Goal: Task Accomplishment & Management: Manage account settings

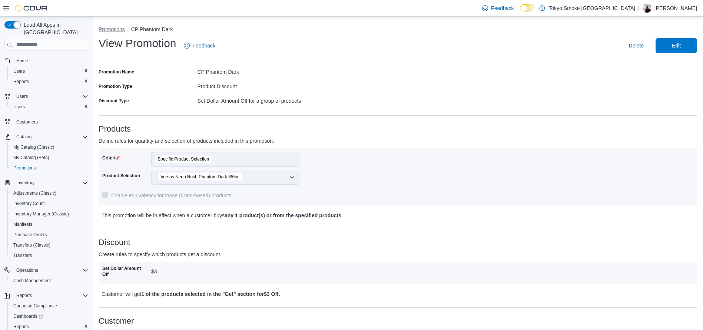
click at [105, 27] on button "Promotions" at bounding box center [112, 29] width 26 height 6
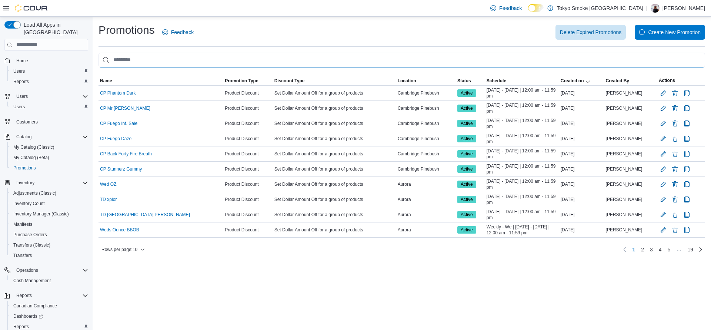
click at [165, 56] on input "This is a search bar. As you type, the results lower in the page will automatic…" at bounding box center [402, 60] width 607 height 15
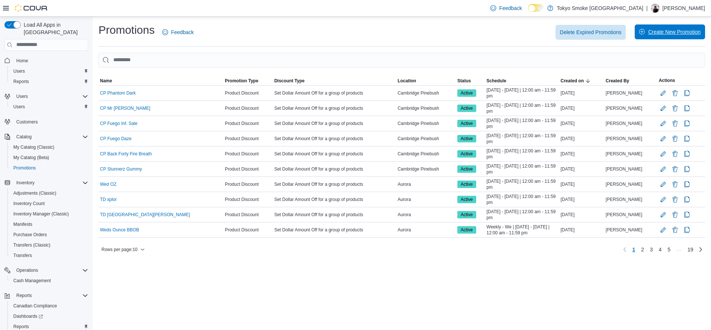
click at [654, 26] on span "Create New Promotion" at bounding box center [669, 31] width 61 height 15
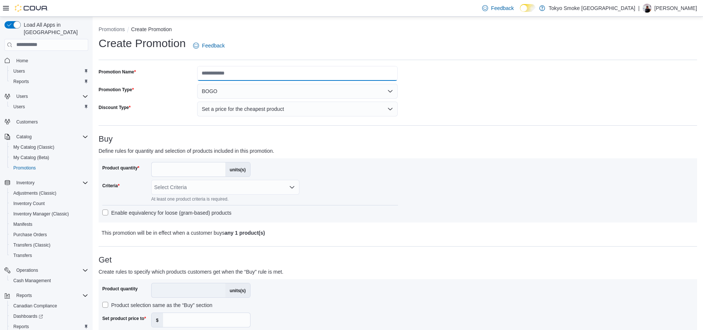
click at [325, 70] on input "Promotion Name" at bounding box center [297, 73] width 200 height 15
type input "**********"
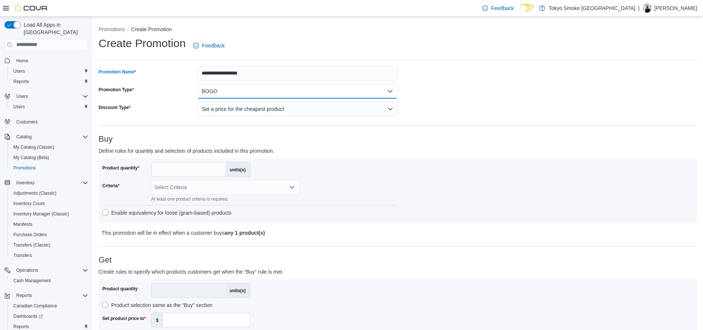
click at [294, 88] on button "BOGO" at bounding box center [297, 91] width 200 height 15
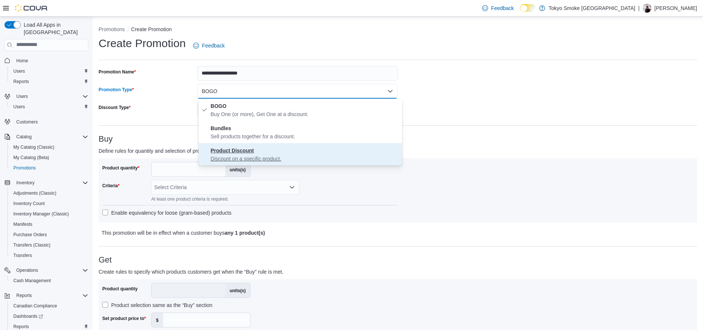
click at [267, 148] on span "Product Discount Discount on a specific product." at bounding box center [304, 154] width 189 height 16
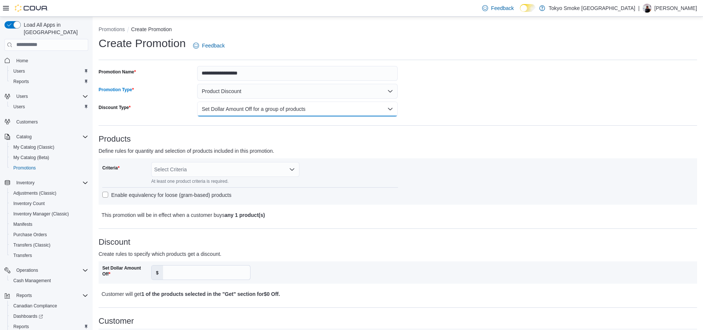
click at [273, 107] on button "Set Dollar Amount Off for a group of products" at bounding box center [297, 109] width 200 height 15
click at [259, 169] on div "Select Criteria" at bounding box center [225, 169] width 148 height 15
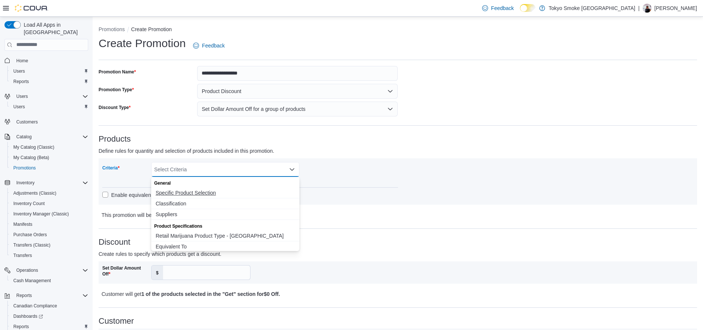
click at [207, 191] on span "Specific Product Selection" at bounding box center [225, 192] width 139 height 7
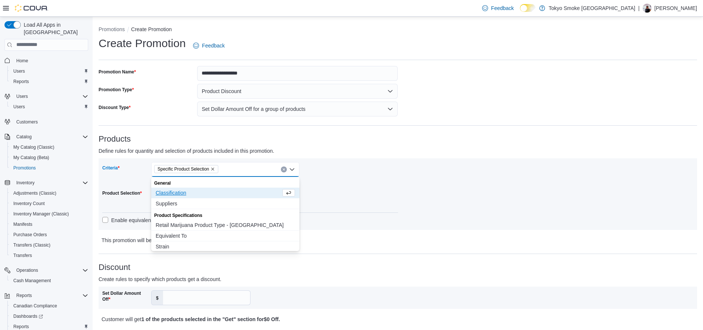
click at [360, 186] on div "Criteria Specific Product Selection Combo box. Selected. Specific Product Selec…" at bounding box center [250, 194] width 296 height 64
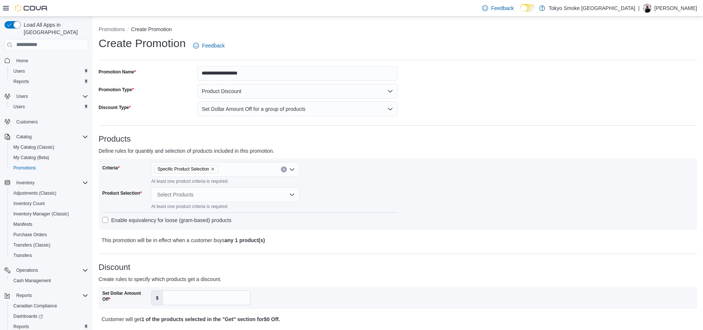
click at [202, 198] on div "Select Products" at bounding box center [225, 194] width 148 height 15
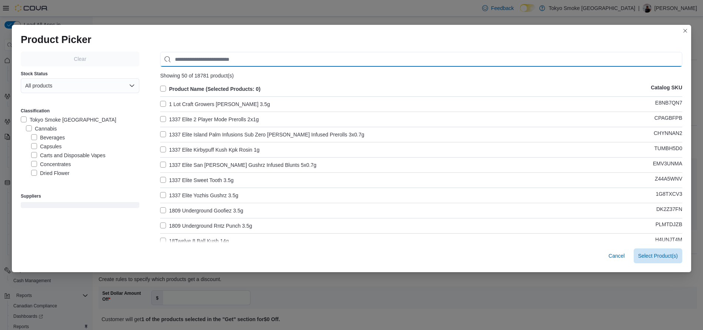
click at [230, 56] on input "Use aria labels when no actual label is in use" at bounding box center [421, 59] width 522 height 15
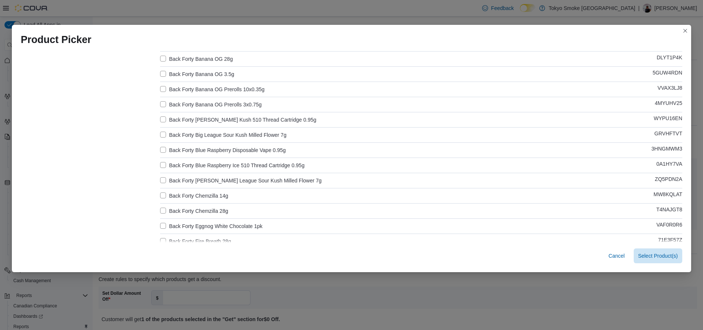
scroll to position [225, 0]
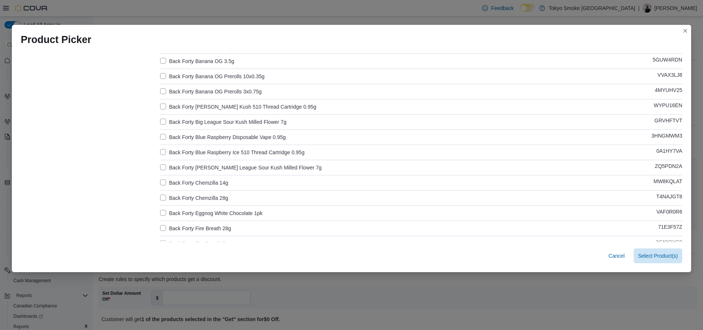
type input "**********"
click at [228, 134] on label "Back Forty Blue Raspberry Disposable Vape 0.95g" at bounding box center [223, 137] width 126 height 9
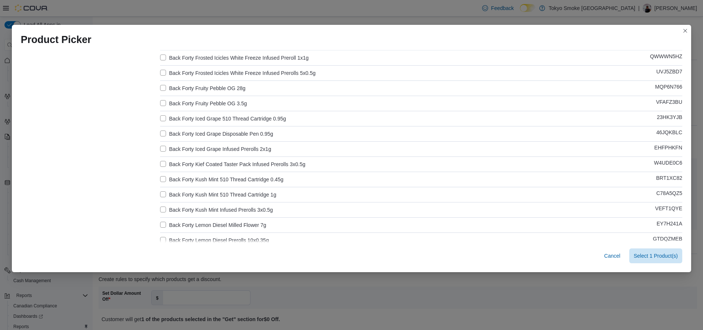
scroll to position [548, 0]
click at [256, 131] on label "Back Forty Iced Grape Disposable Pen 0.95g" at bounding box center [216, 133] width 113 height 9
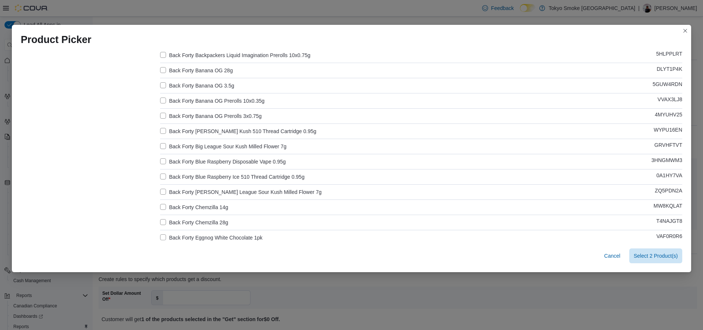
scroll to position [0, 0]
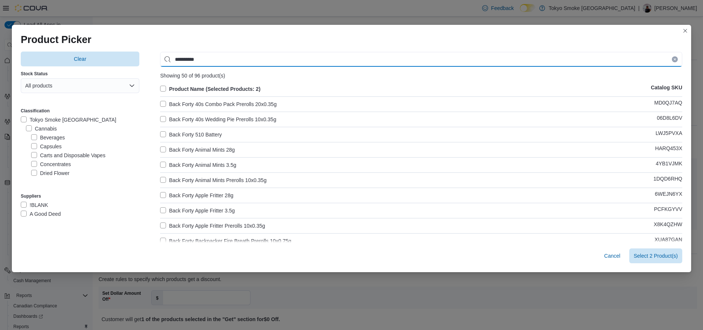
click at [267, 59] on input "**********" at bounding box center [421, 59] width 522 height 15
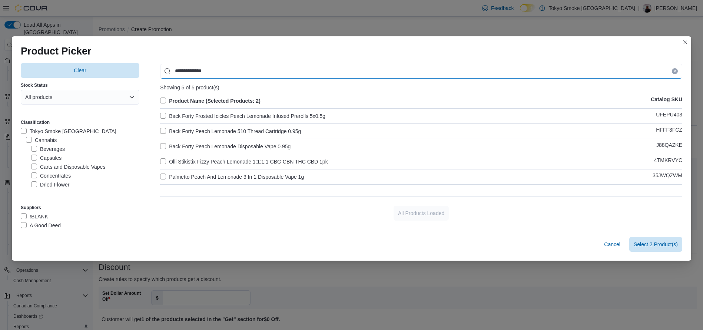
type input "**********"
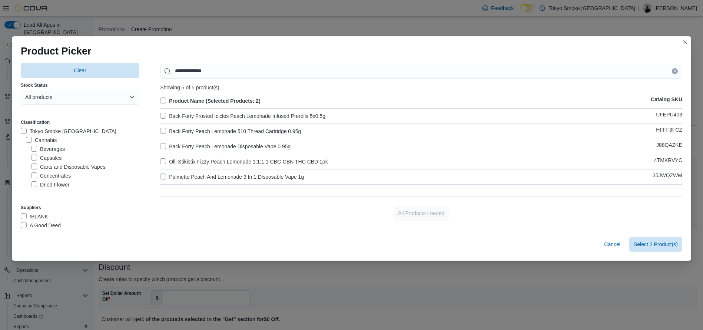
click at [275, 146] on label "Back Forty Peach Lemonade Disposable Vape 0.95g" at bounding box center [225, 146] width 130 height 9
click at [676, 72] on icon "Clear input" at bounding box center [674, 71] width 3 height 3
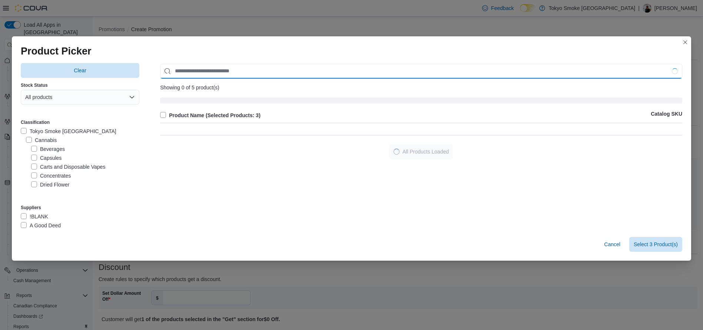
click at [647, 70] on input "Use aria labels when no actual label is in use" at bounding box center [421, 71] width 522 height 15
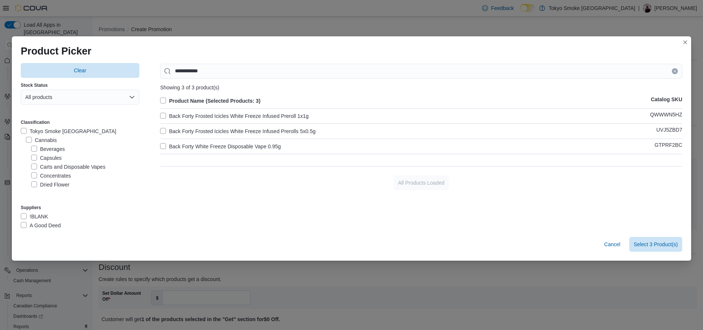
click at [236, 144] on label "Back Forty White Freeze Disposable Vape 0.95g" at bounding box center [220, 146] width 121 height 9
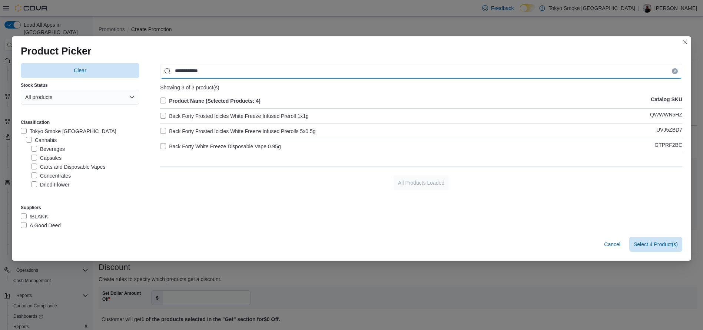
click at [265, 73] on input "**********" at bounding box center [421, 71] width 522 height 15
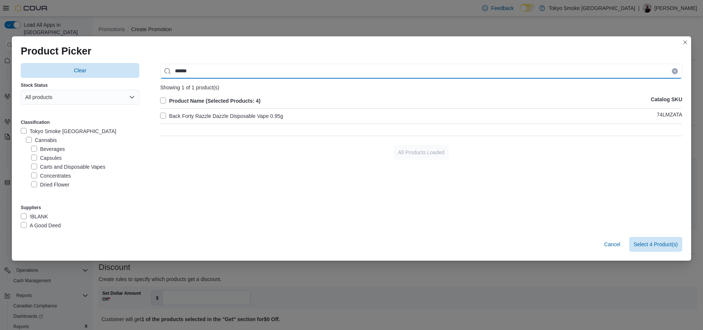
type input "******"
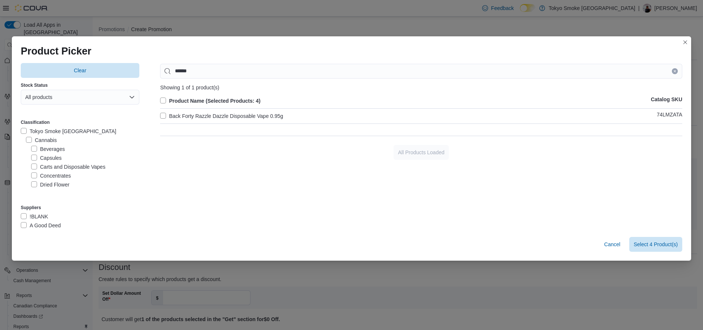
click at [265, 113] on label "Back Forty Razzle Dazzle Disposable Vape 0.95g" at bounding box center [221, 116] width 123 height 9
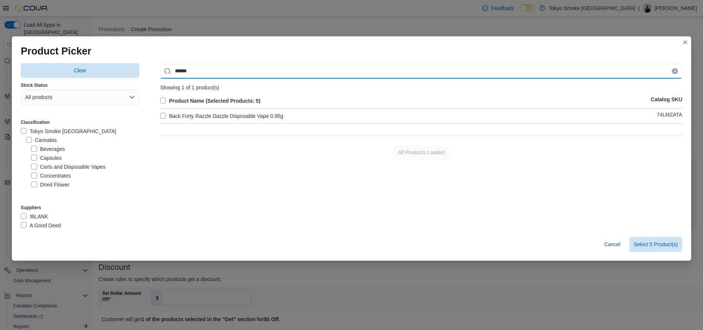
click at [291, 73] on input "******" at bounding box center [421, 71] width 522 height 15
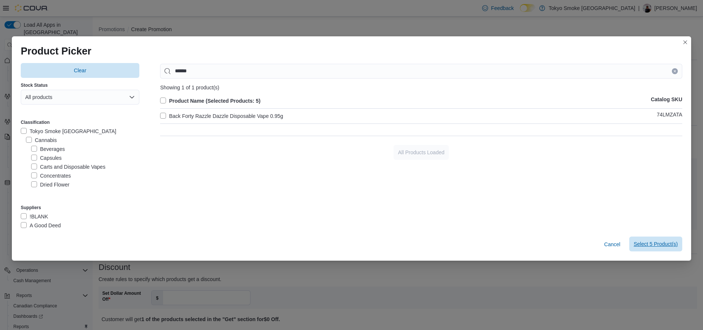
click at [660, 242] on span "Select 5 Product(s)" at bounding box center [656, 243] width 44 height 7
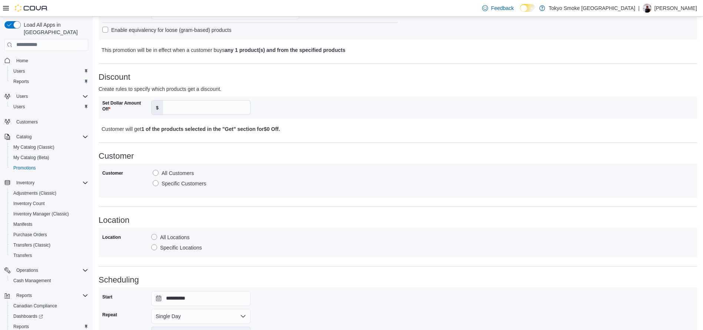
scroll to position [220, 0]
click at [202, 109] on input "Set Dollar Amount Off" at bounding box center [206, 106] width 87 height 14
type input "*"
click at [236, 152] on h3 "Customer" at bounding box center [398, 154] width 598 height 9
click at [187, 247] on label "Specific Locations" at bounding box center [176, 246] width 51 height 9
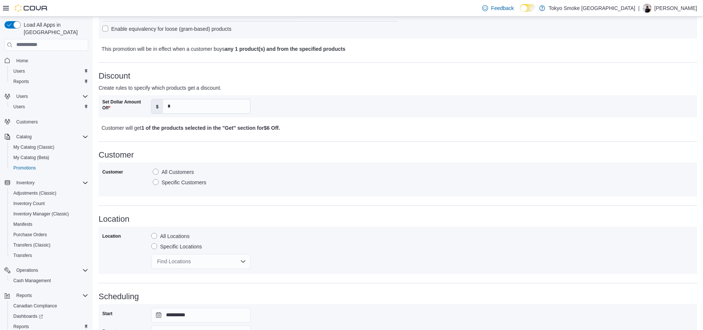
click at [202, 259] on div "Find Locations" at bounding box center [200, 261] width 99 height 15
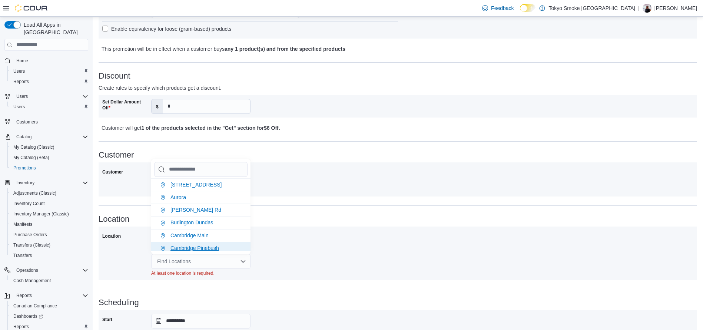
click at [199, 247] on span "Cambridge Pinebush" at bounding box center [194, 248] width 49 height 6
click at [303, 242] on div "Location All Locations Specific Locations [GEOGRAPHIC_DATA] [GEOGRAPHIC_DATA]" at bounding box center [397, 250] width 591 height 40
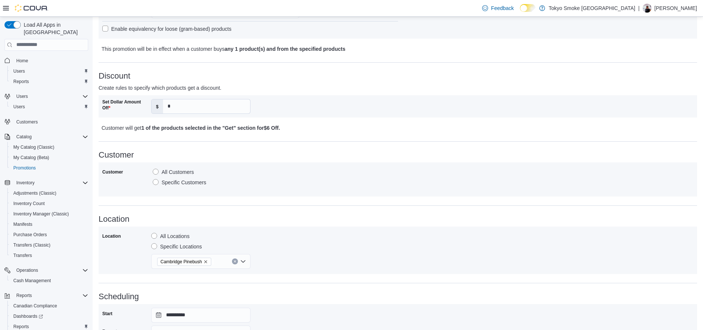
scroll to position [310, 0]
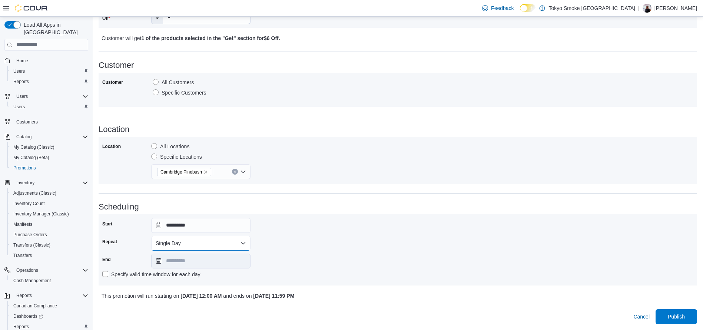
click at [218, 244] on button "Single Day" at bounding box center [200, 243] width 99 height 15
click at [173, 269] on span "Multi Day" at bounding box center [205, 272] width 84 height 9
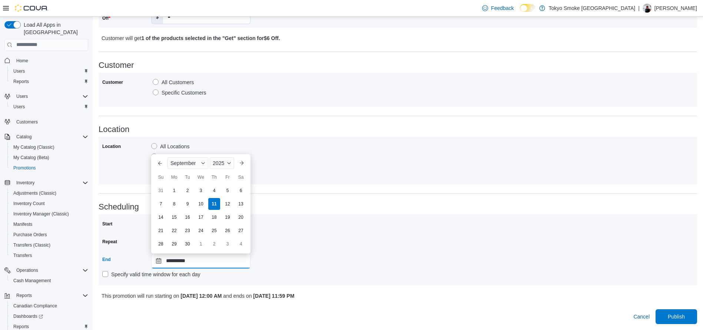
click at [200, 265] on input "**********" at bounding box center [200, 260] width 99 height 15
click at [161, 229] on div "21" at bounding box center [160, 230] width 13 height 13
type input "**********"
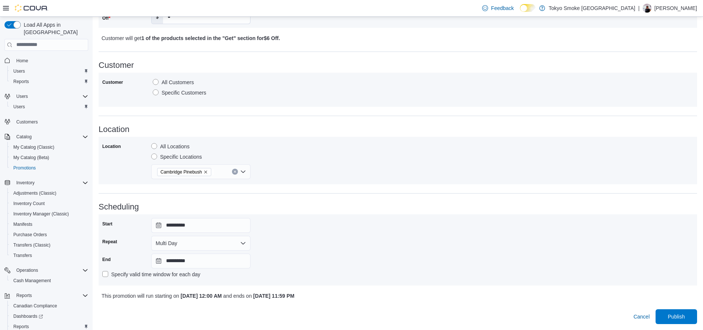
click at [364, 246] on div "**********" at bounding box center [397, 250] width 591 height 64
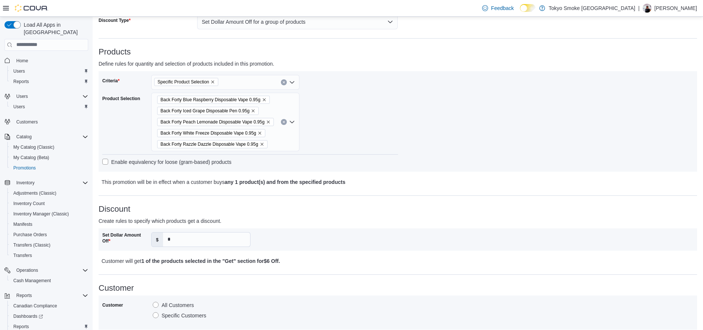
scroll to position [85, 0]
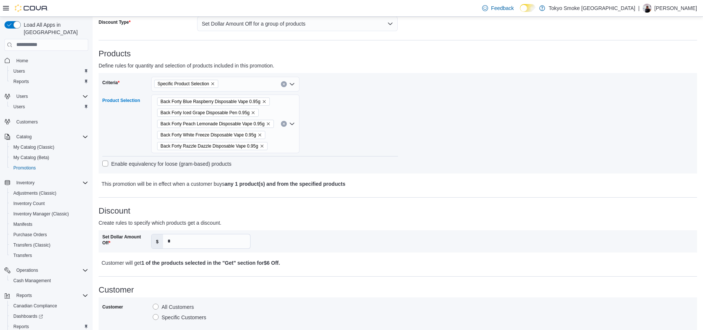
click at [279, 137] on div "Back Forty Blue Raspberry Disposable Vape 0.95g Back Forty Iced Grape Disposabl…" at bounding box center [225, 123] width 148 height 59
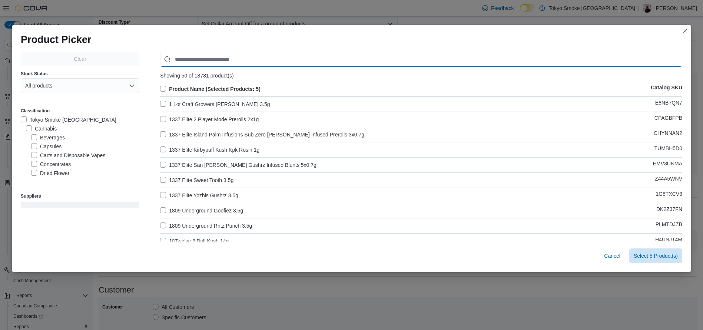
click at [241, 59] on input "Use aria labels when no actual label is in use" at bounding box center [421, 59] width 522 height 15
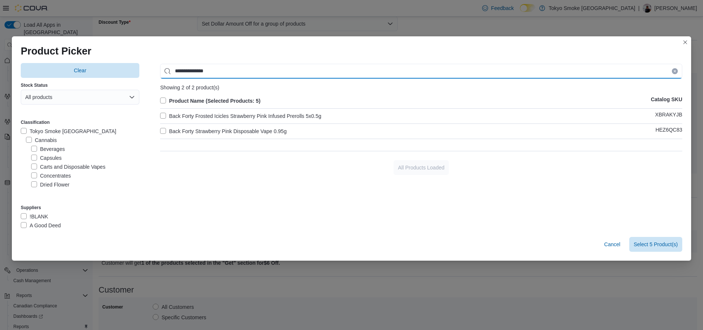
type input "**********"
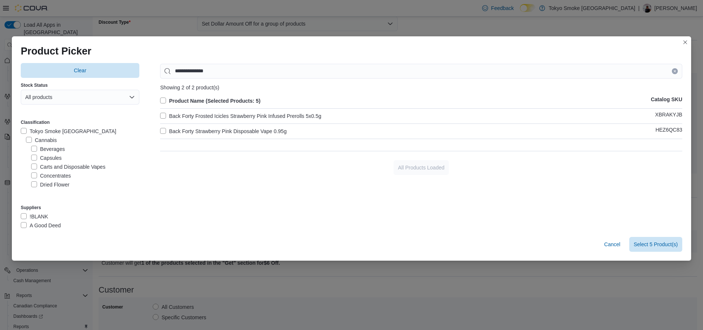
click at [273, 129] on label "Back Forty Strawberry Pink Disposable Vape 0.95g" at bounding box center [223, 131] width 126 height 9
click at [671, 241] on span "Select 6 Product(s)" at bounding box center [656, 243] width 44 height 7
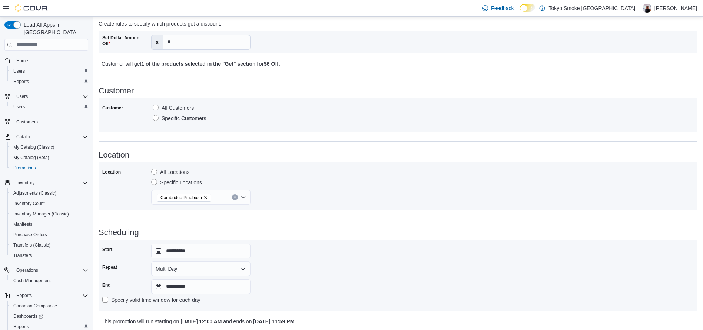
scroll to position [321, 0]
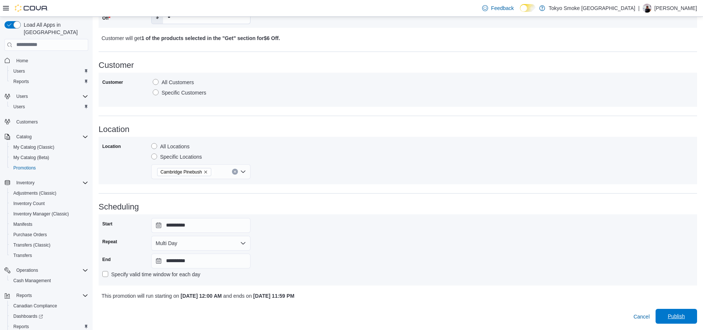
click at [680, 317] on span "Publish" at bounding box center [676, 315] width 17 height 7
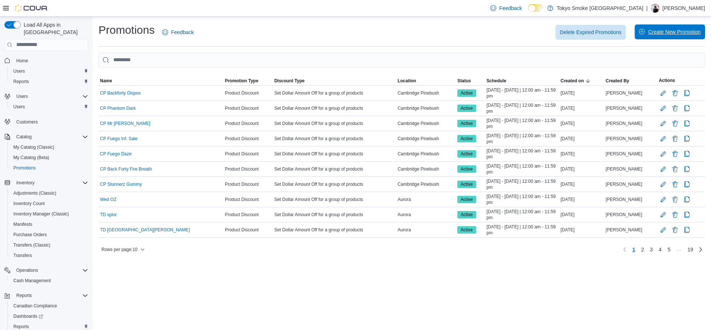
click at [654, 35] on span "Create New Promotion" at bounding box center [674, 31] width 53 height 7
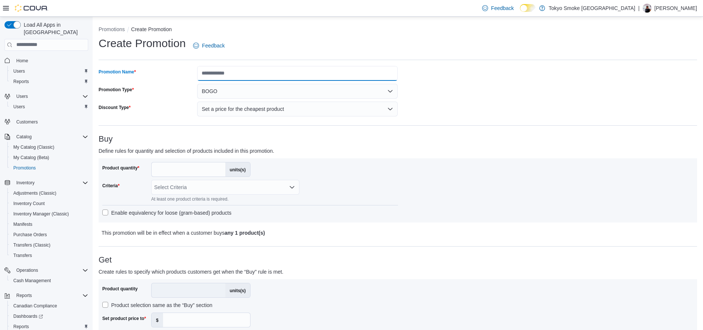
click at [337, 73] on input "Promotion Name" at bounding box center [297, 73] width 200 height 15
type input "**********"
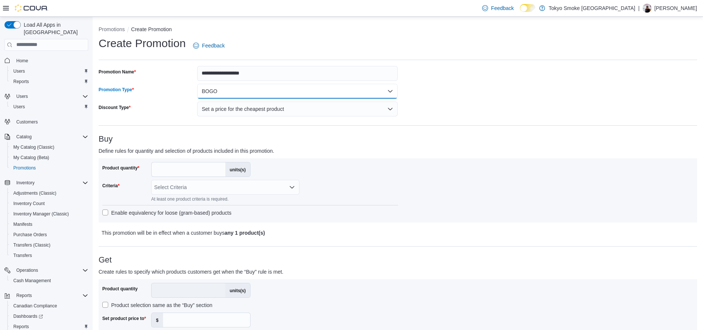
click at [280, 91] on button "BOGO" at bounding box center [297, 91] width 200 height 15
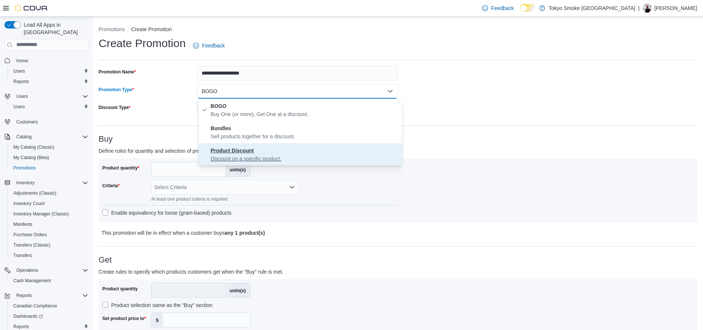
click at [275, 155] on p "Discount on a specific product." at bounding box center [304, 158] width 189 height 7
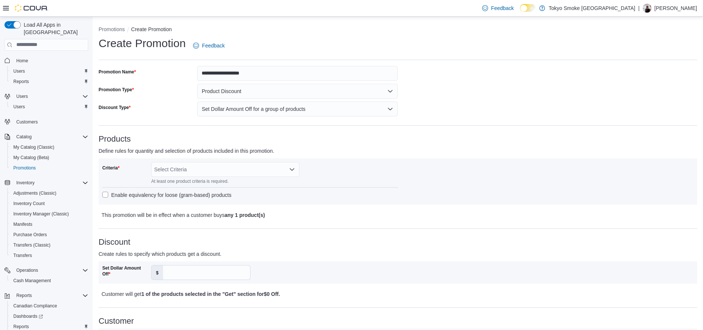
click at [352, 137] on h3 "Products" at bounding box center [398, 138] width 598 height 9
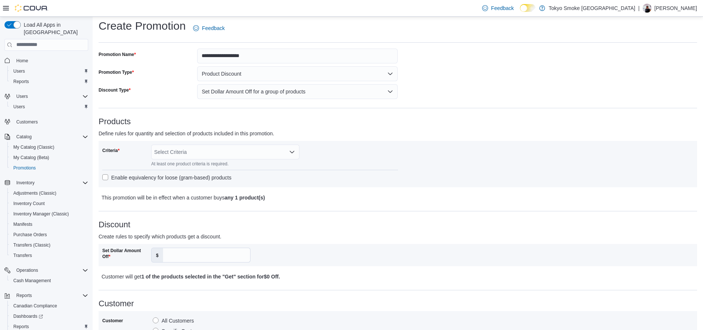
scroll to position [18, 0]
click at [286, 146] on div "Select Criteria" at bounding box center [225, 151] width 148 height 15
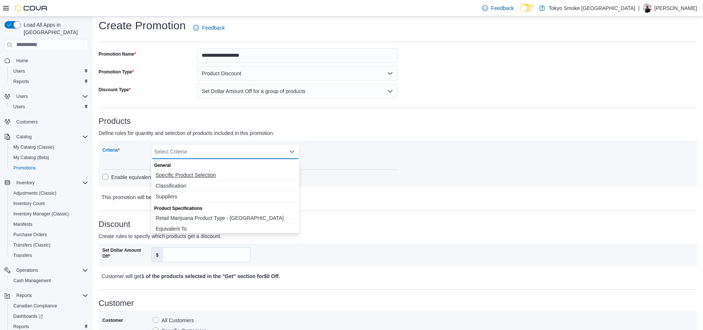
click at [225, 174] on span "Specific Product Selection" at bounding box center [225, 174] width 139 height 7
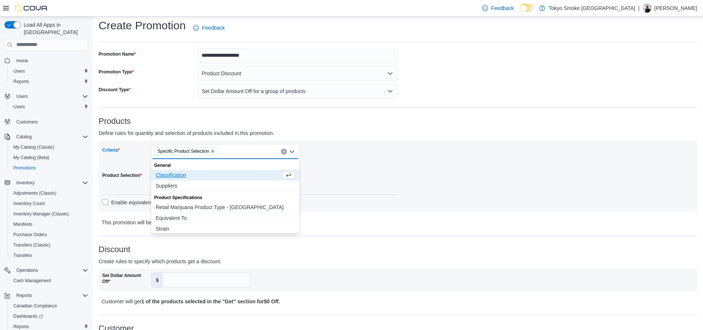
click at [422, 193] on div "Criteria Specific Product Selection Combo box. Selected. Specific Product Selec…" at bounding box center [397, 176] width 591 height 64
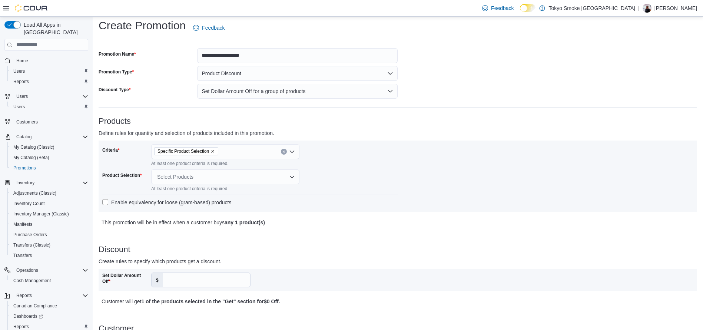
click at [227, 180] on div "Select Products" at bounding box center [225, 176] width 148 height 15
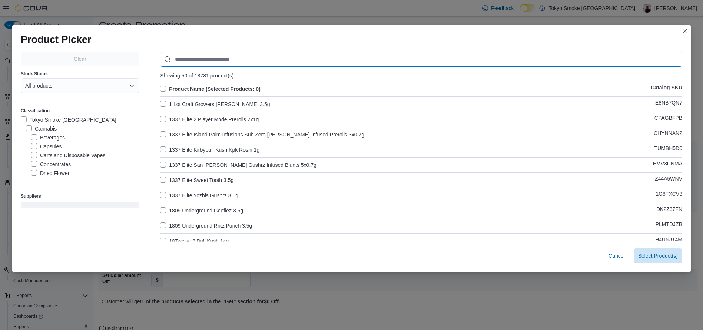
click at [223, 59] on input "Use aria labels when no actual label is in use" at bounding box center [421, 59] width 522 height 15
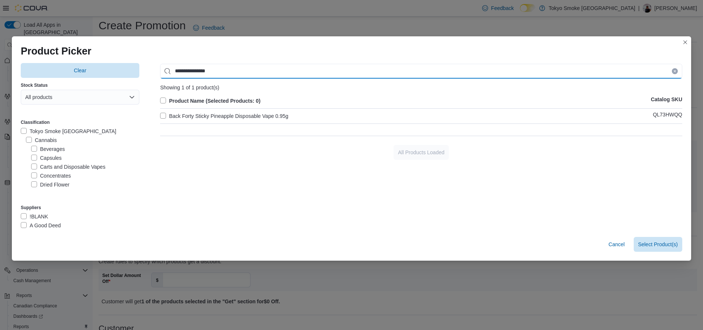
type input "**********"
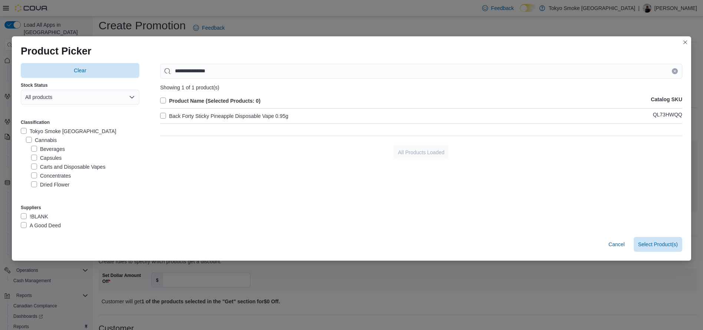
click at [247, 116] on label "Back Forty Sticky Pineapple Disposable Vape 0.95g" at bounding box center [224, 116] width 128 height 9
click at [669, 239] on span "Select 1 Product(s)" at bounding box center [656, 243] width 44 height 15
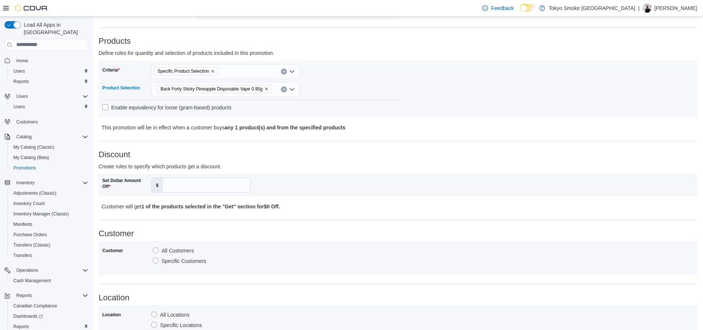
scroll to position [99, 0]
click at [200, 182] on input "Set Dollar Amount Off" at bounding box center [206, 184] width 87 height 14
type input "*"
click at [313, 187] on div "Set Dollar Amount Off $ *" at bounding box center [250, 184] width 296 height 15
click at [328, 210] on div "**********" at bounding box center [398, 220] width 598 height 506
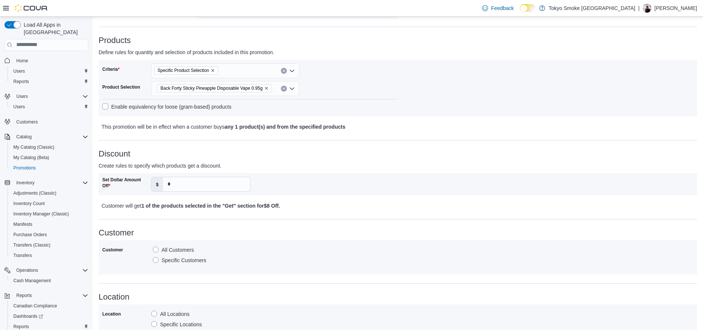
scroll to position [146, 0]
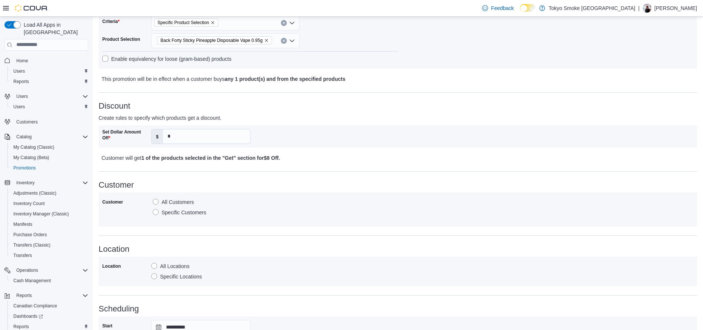
click at [186, 276] on label "Specific Locations" at bounding box center [176, 276] width 51 height 9
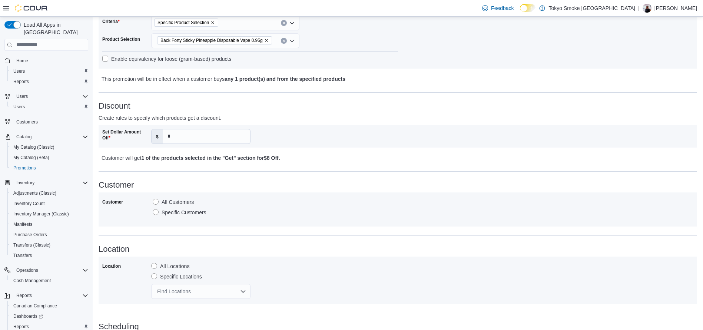
click at [196, 282] on div at bounding box center [200, 282] width 99 height 3
click at [205, 292] on div "Find Locations" at bounding box center [200, 291] width 99 height 15
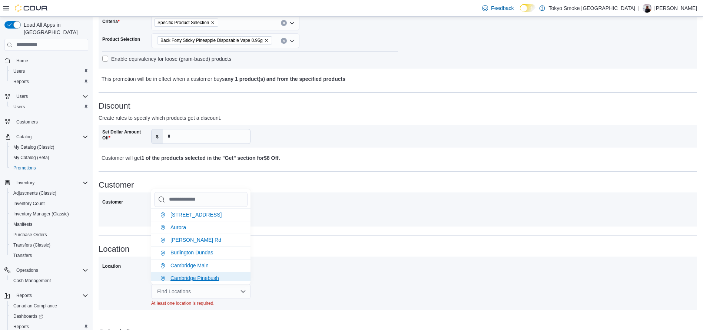
click at [205, 280] on span "Cambridge Pinebush" at bounding box center [194, 278] width 49 height 6
click at [338, 266] on div "Location All Locations Specific Locations [GEOGRAPHIC_DATA] [GEOGRAPHIC_DATA]" at bounding box center [397, 280] width 591 height 40
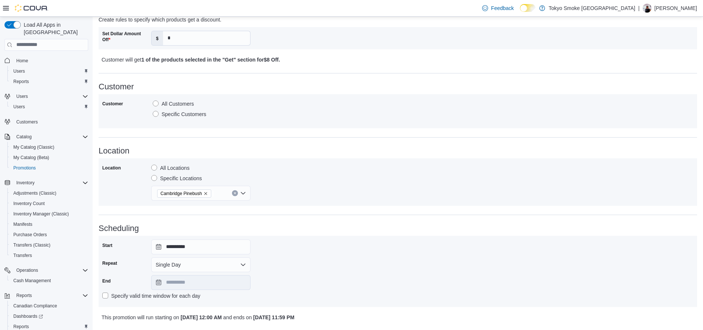
scroll to position [249, 0]
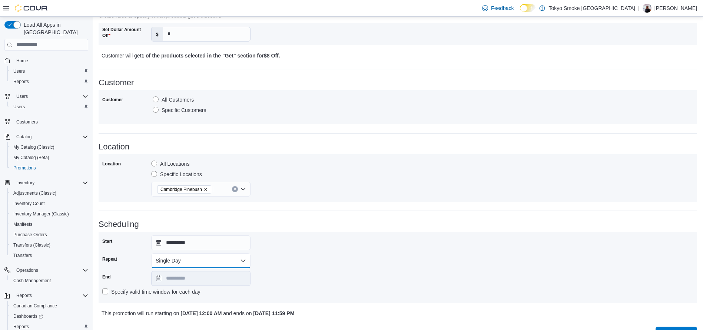
click at [235, 261] on button "Single Day" at bounding box center [200, 260] width 99 height 15
click at [174, 292] on span "Multi Day" at bounding box center [205, 290] width 84 height 9
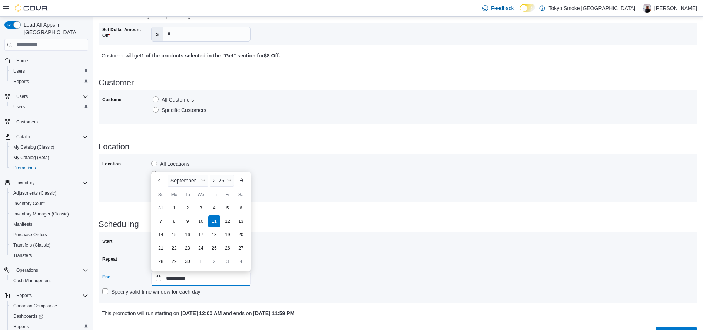
click at [209, 276] on input "**********" at bounding box center [200, 278] width 99 height 15
click at [159, 247] on div "21" at bounding box center [160, 247] width 13 height 13
type input "**********"
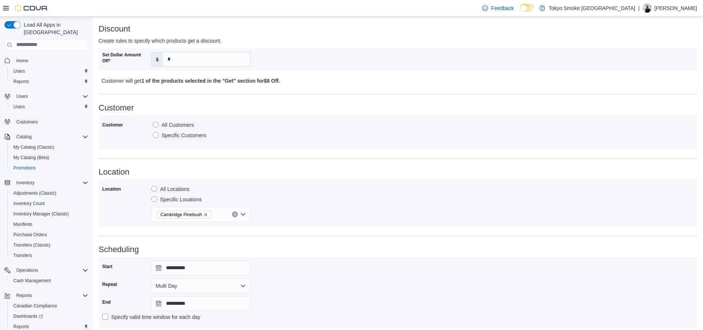
scroll to position [266, 0]
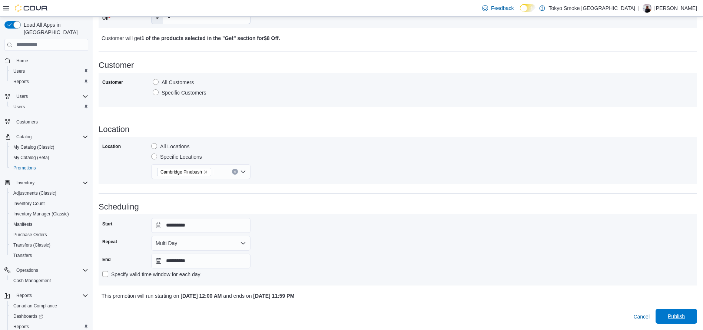
click at [677, 314] on span "Publish" at bounding box center [676, 315] width 17 height 7
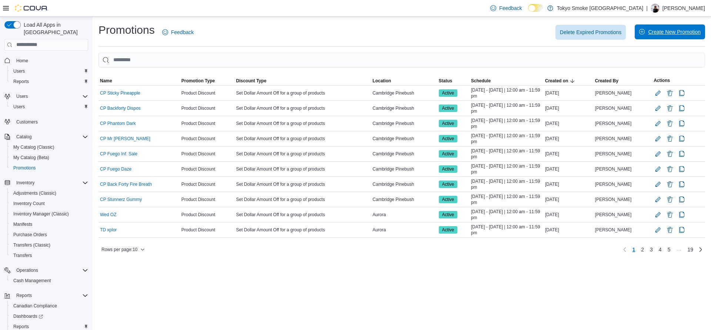
click at [669, 36] on span "Create New Promotion" at bounding box center [669, 31] width 61 height 15
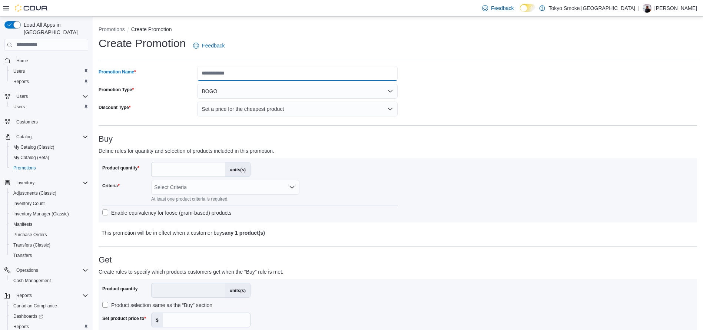
click at [333, 75] on input "Promotion Name" at bounding box center [297, 73] width 200 height 15
type input "**********"
click at [327, 88] on button "BOGO" at bounding box center [297, 91] width 200 height 15
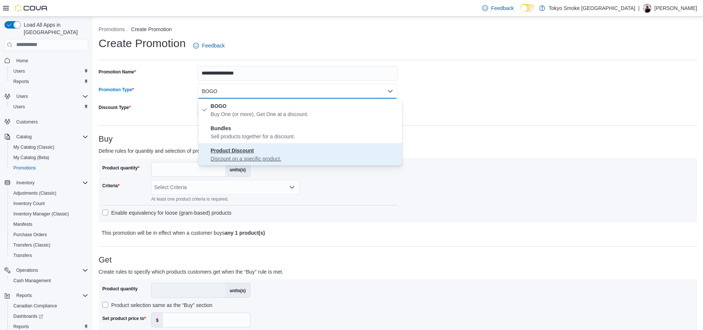
click at [266, 152] on span "Product Discount Discount on a specific product." at bounding box center [304, 154] width 189 height 16
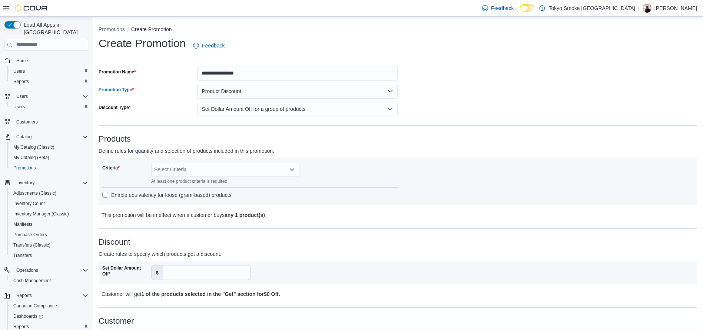
click at [334, 140] on h3 "Products" at bounding box center [398, 138] width 598 height 9
click at [245, 165] on div "Select Criteria" at bounding box center [225, 169] width 148 height 15
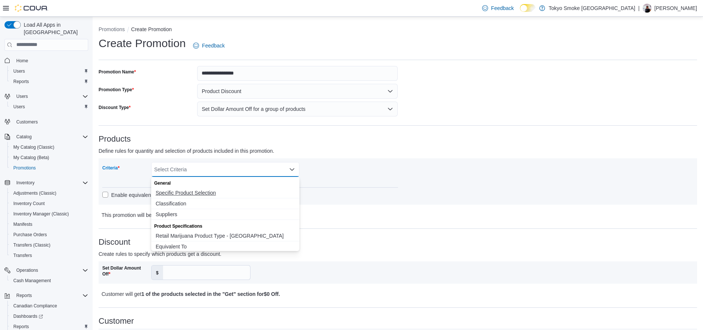
click at [209, 191] on span "Specific Product Selection" at bounding box center [225, 192] width 139 height 7
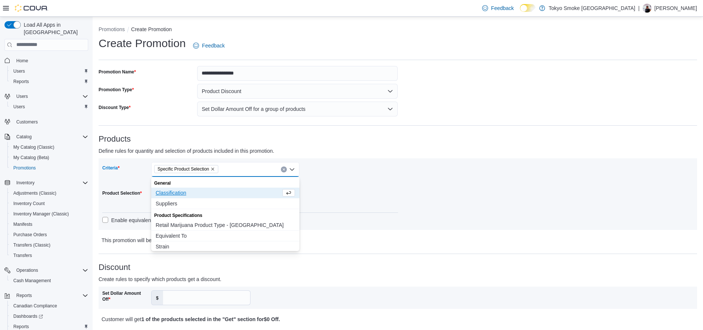
click at [375, 179] on div "Criteria Specific Product Selection Combo box. Selected. Specific Product Selec…" at bounding box center [250, 194] width 296 height 64
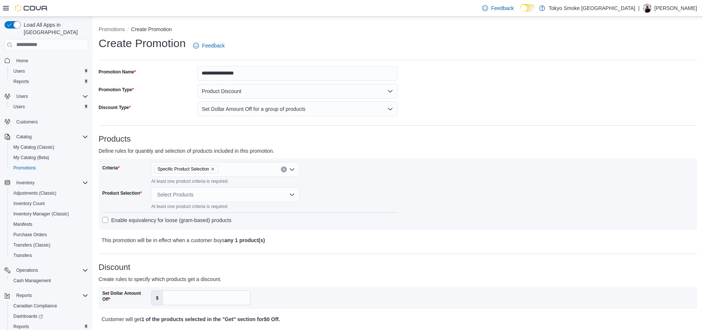
click at [224, 190] on div "Select Products" at bounding box center [225, 194] width 148 height 15
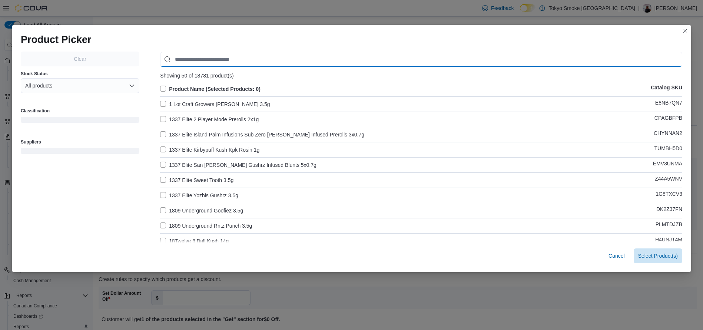
click at [248, 64] on input "Use aria labels when no actual label is in use" at bounding box center [421, 59] width 522 height 15
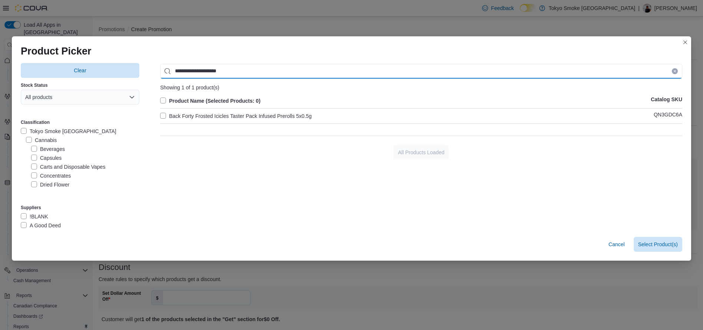
type input "**********"
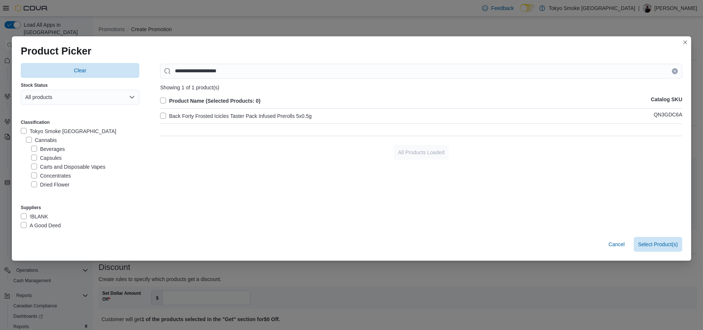
click at [267, 114] on label "Back Forty Frosted Icicles Taster Pack Infused Prerolls 5x0.5g" at bounding box center [236, 116] width 152 height 9
click at [670, 243] on span "Select 1 Product(s)" at bounding box center [656, 243] width 44 height 7
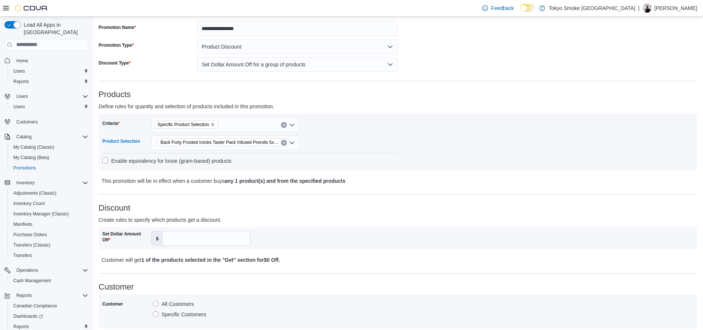
scroll to position [45, 0]
click at [202, 240] on input "Set Dollar Amount Off" at bounding box center [206, 237] width 87 height 14
type input "*"
click at [269, 223] on p "Create rules to specify which products get a discount." at bounding box center [323, 219] width 449 height 9
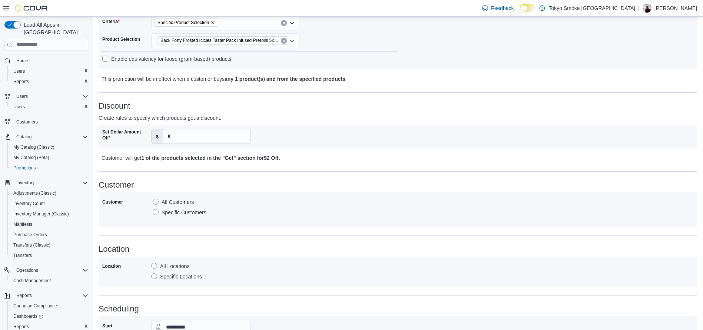
scroll to position [149, 0]
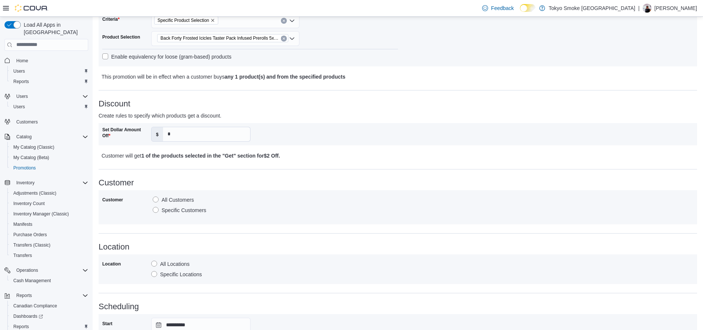
click at [183, 272] on label "Specific Locations" at bounding box center [176, 274] width 51 height 9
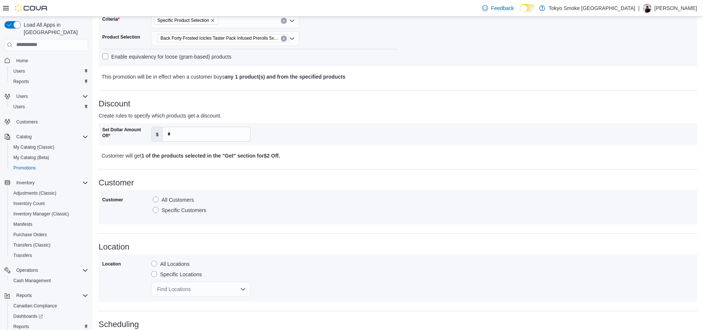
click at [200, 290] on div "Find Locations" at bounding box center [200, 289] width 99 height 15
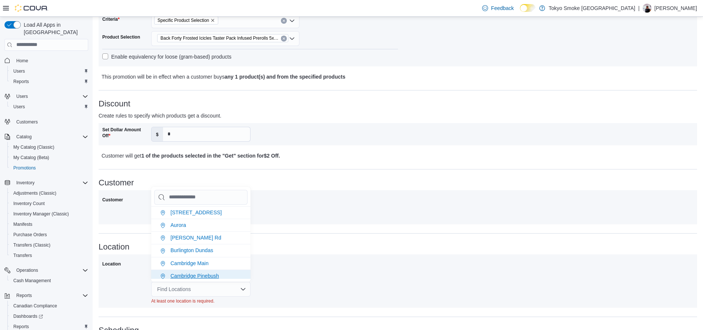
click at [200, 276] on span "Cambridge Pinebush" at bounding box center [194, 276] width 49 height 6
click at [363, 276] on div "Location All Locations Specific Locations [GEOGRAPHIC_DATA] [GEOGRAPHIC_DATA]" at bounding box center [397, 278] width 591 height 40
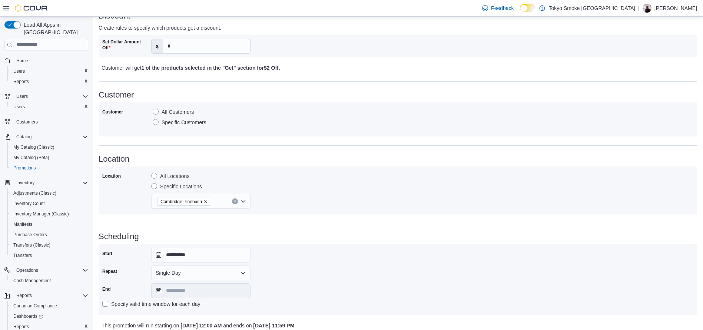
scroll to position [237, 0]
click at [231, 275] on button "Single Day" at bounding box center [200, 272] width 99 height 15
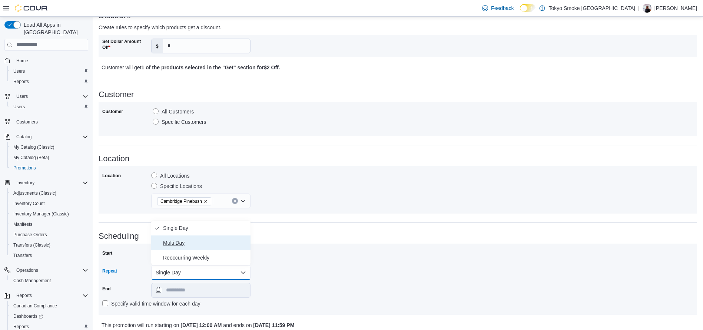
click at [187, 237] on button "Multi Day" at bounding box center [200, 242] width 99 height 15
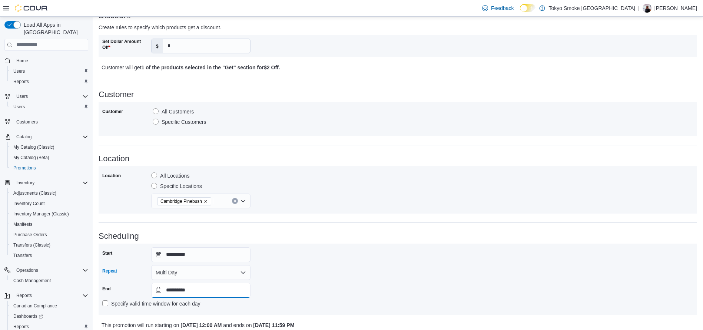
click at [215, 289] on input "**********" at bounding box center [200, 290] width 99 height 15
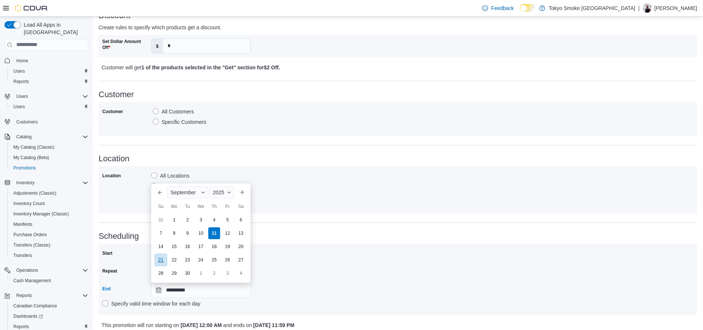
click at [162, 259] on div "21" at bounding box center [160, 259] width 13 height 13
type input "**********"
click at [338, 255] on div "**********" at bounding box center [397, 279] width 591 height 64
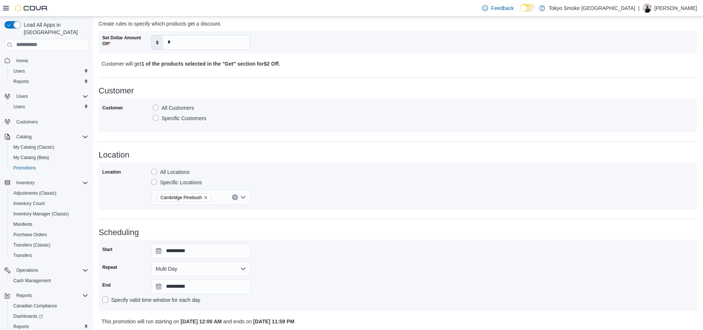
scroll to position [266, 0]
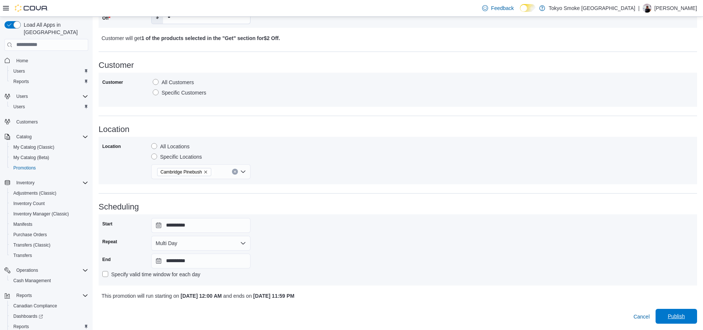
click at [682, 319] on span "Publish" at bounding box center [676, 315] width 17 height 7
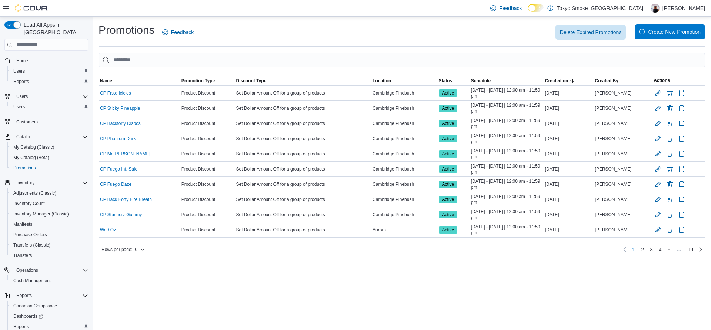
click at [652, 36] on span "Create New Promotion" at bounding box center [669, 31] width 61 height 15
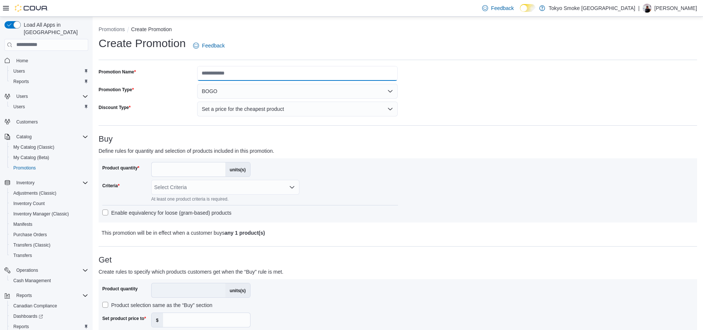
click at [293, 69] on input "Promotion Name" at bounding box center [297, 73] width 200 height 15
type input "*"
type input "**********"
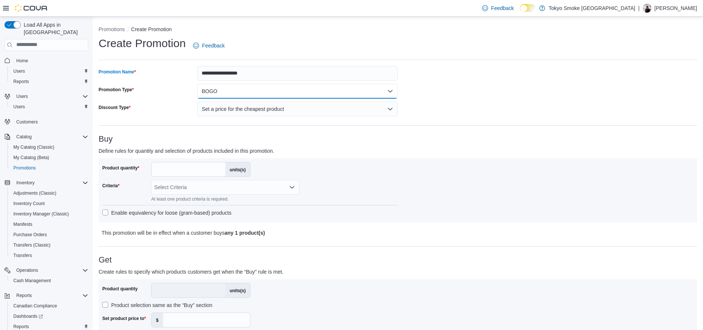
click at [287, 96] on button "BOGO" at bounding box center [297, 91] width 200 height 15
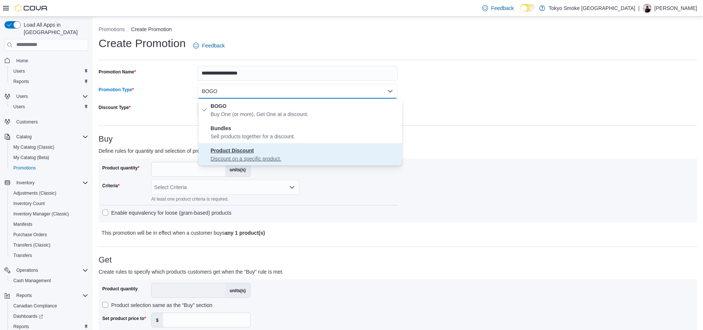
click at [292, 150] on span "Product Discount Discount on a specific product." at bounding box center [304, 154] width 189 height 16
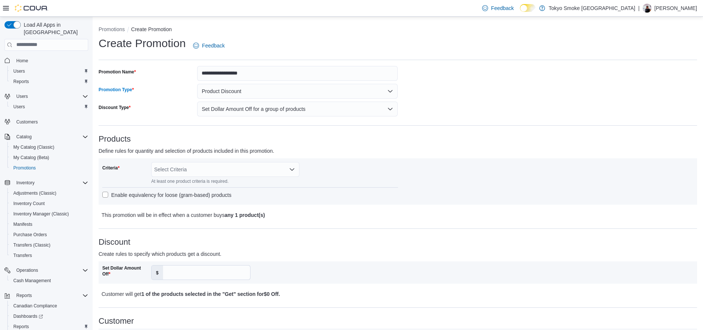
click at [330, 157] on div "Products Define rules for quantity and selection of products included in this p…" at bounding box center [398, 176] width 598 height 85
click at [251, 170] on div "Select Criteria" at bounding box center [225, 169] width 148 height 15
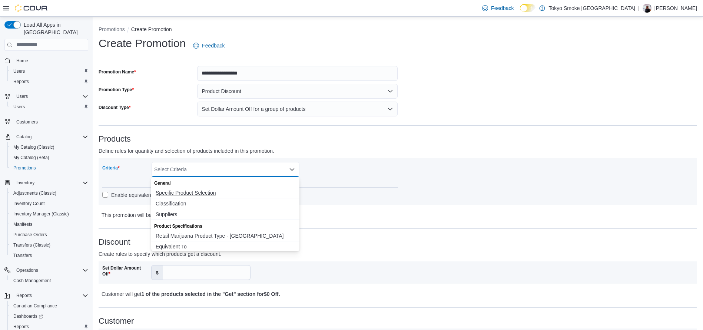
click at [216, 192] on span "Specific Product Selection" at bounding box center [225, 192] width 139 height 7
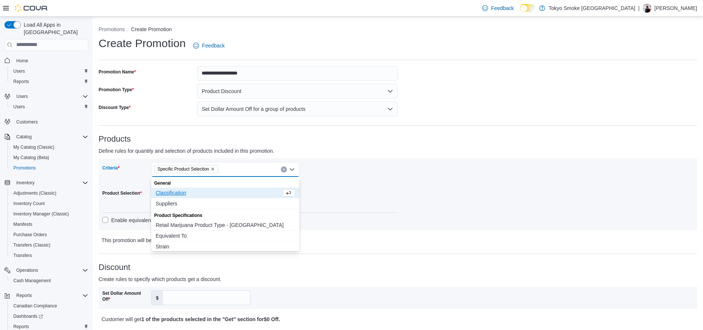
click at [375, 195] on div "Criteria Specific Product Selection Combo box. Selected. Specific Product Selec…" at bounding box center [250, 194] width 296 height 64
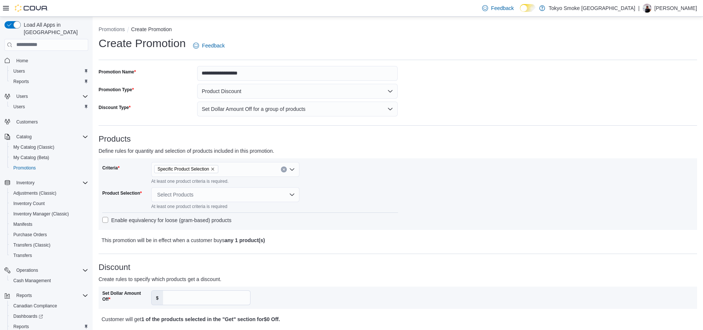
click at [201, 197] on div "Select Products" at bounding box center [225, 194] width 148 height 15
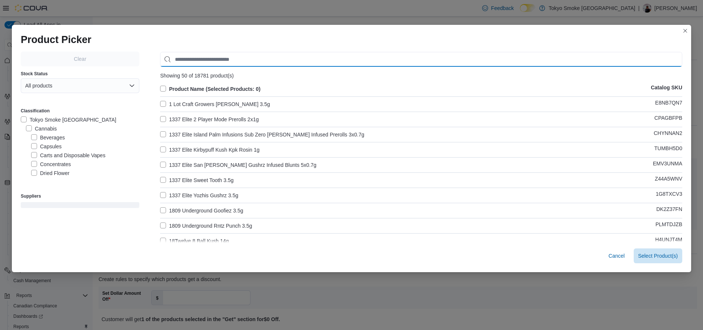
click at [235, 56] on input "Use aria labels when no actual label is in use" at bounding box center [421, 59] width 522 height 15
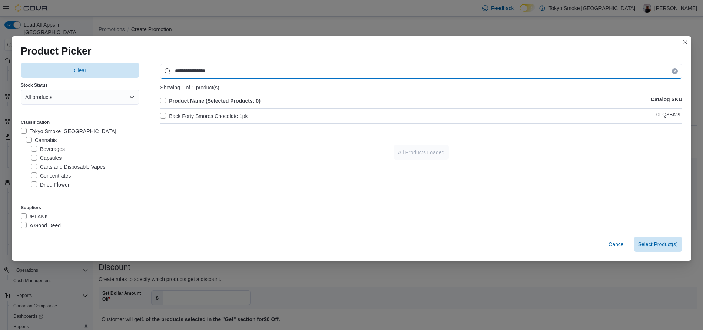
type input "**********"
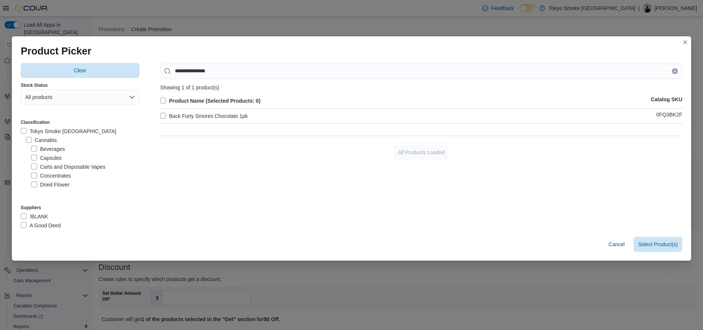
click at [237, 114] on label "Back Forty Smores Chocolate 1pk" at bounding box center [203, 116] width 87 height 9
click at [676, 242] on span "Select 1 Product(s)" at bounding box center [656, 243] width 44 height 7
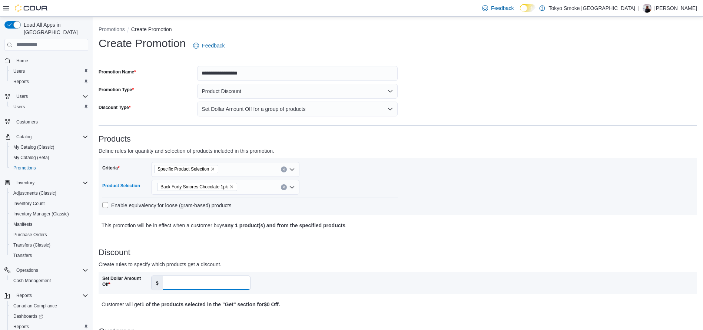
click at [217, 283] on input "Set Dollar Amount Off" at bounding box center [206, 283] width 87 height 14
type input "**"
click at [293, 259] on div "Discount Create rules to specify which products get a discount. Set Dollar Amou…" at bounding box center [398, 278] width 598 height 61
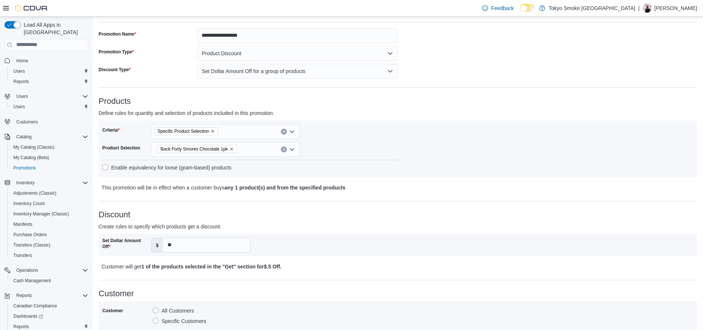
scroll to position [40, 0]
click at [299, 260] on p "Customer will get 1 of the products selected in the "Get" section for $.5 Off ." at bounding box center [324, 264] width 444 height 9
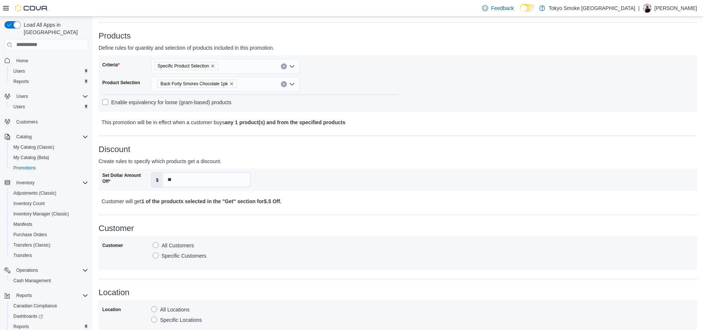
scroll to position [169, 0]
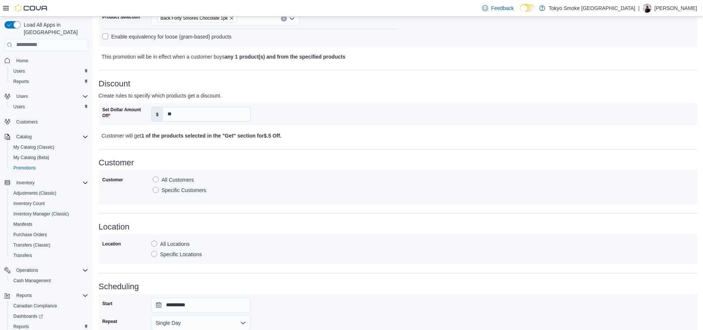
click at [194, 256] on label "Specific Locations" at bounding box center [176, 254] width 51 height 9
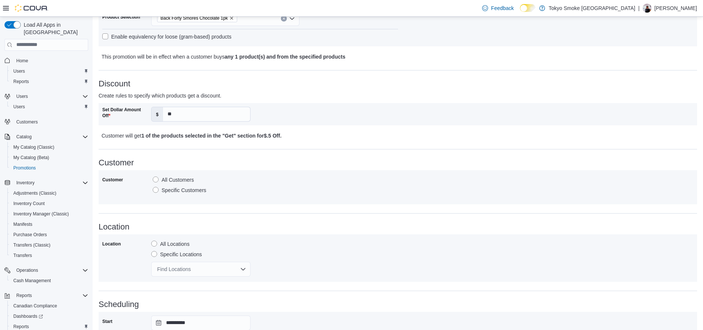
click at [209, 272] on div "Find Locations" at bounding box center [200, 269] width 99 height 15
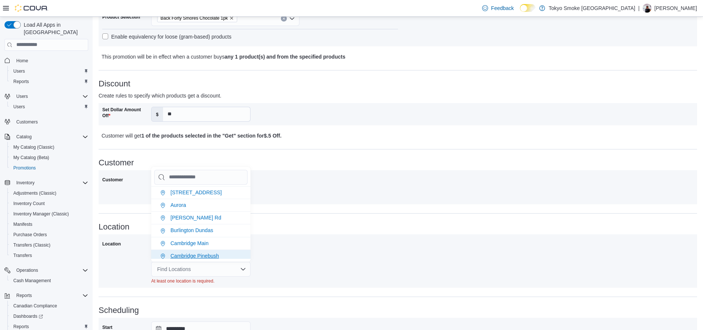
click at [202, 256] on span "Cambridge Pinebush" at bounding box center [194, 256] width 49 height 6
click at [320, 272] on div "Location All Locations Specific Locations [GEOGRAPHIC_DATA] [GEOGRAPHIC_DATA]" at bounding box center [397, 258] width 591 height 40
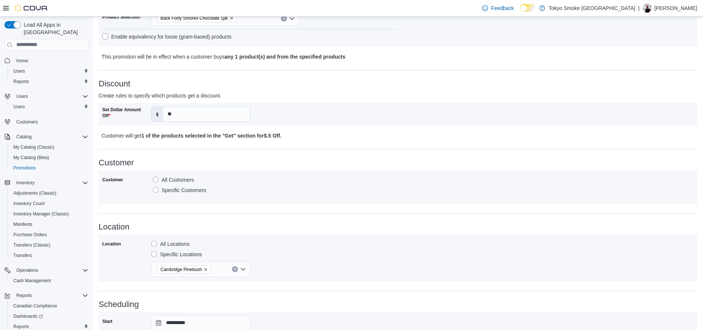
scroll to position [266, 0]
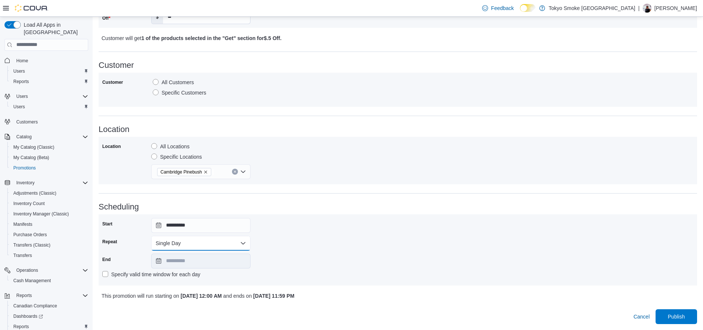
click at [199, 243] on button "Single Day" at bounding box center [200, 243] width 99 height 15
click at [184, 273] on span "Multi Day" at bounding box center [205, 272] width 84 height 9
click at [208, 261] on input "**********" at bounding box center [200, 260] width 99 height 15
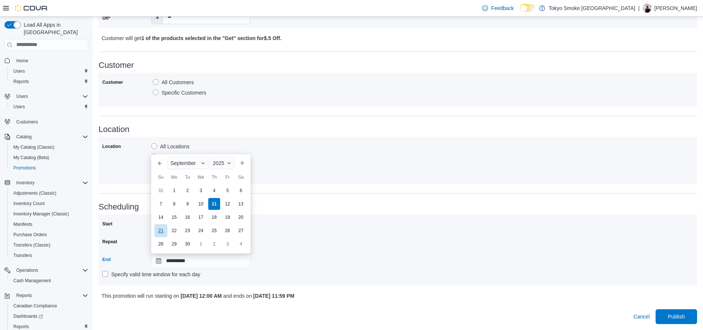
click at [161, 229] on div "21" at bounding box center [160, 230] width 13 height 13
type input "**********"
click at [341, 243] on div "**********" at bounding box center [397, 250] width 591 height 64
click at [675, 318] on span "Publish" at bounding box center [676, 316] width 33 height 15
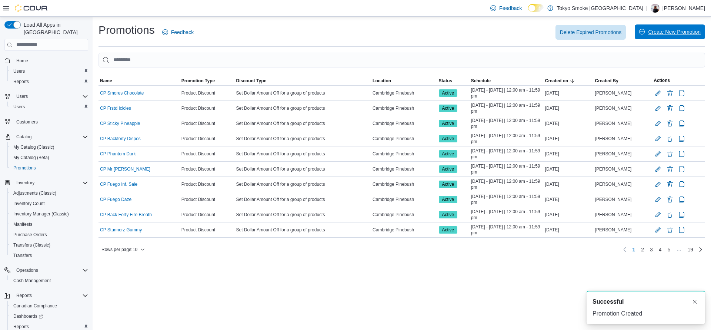
click at [664, 35] on span "Create New Promotion" at bounding box center [674, 31] width 53 height 7
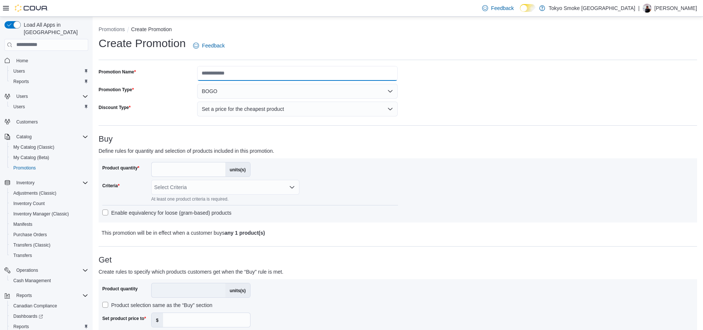
click at [342, 68] on input "Promotion Name" at bounding box center [297, 73] width 200 height 15
type input "*"
type input "**********"
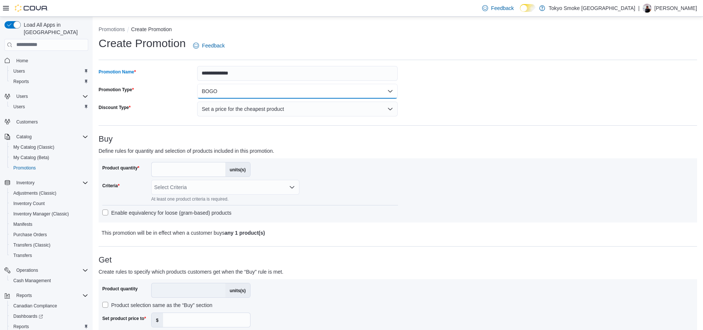
click at [307, 91] on button "BOGO" at bounding box center [297, 91] width 200 height 15
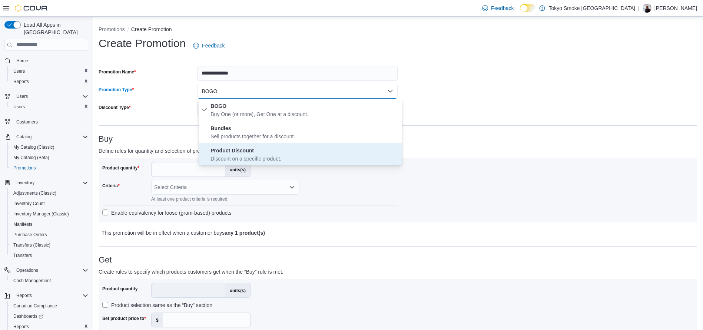
click at [264, 155] on p "Discount on a specific product." at bounding box center [304, 158] width 189 height 7
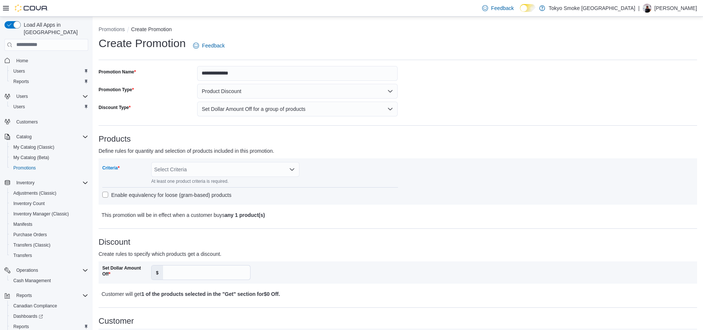
click at [253, 166] on div "Select Criteria" at bounding box center [225, 169] width 148 height 15
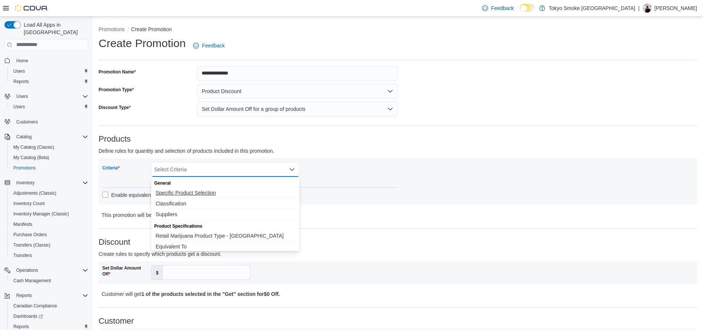
click at [194, 192] on span "Specific Product Selection" at bounding box center [225, 192] width 139 height 7
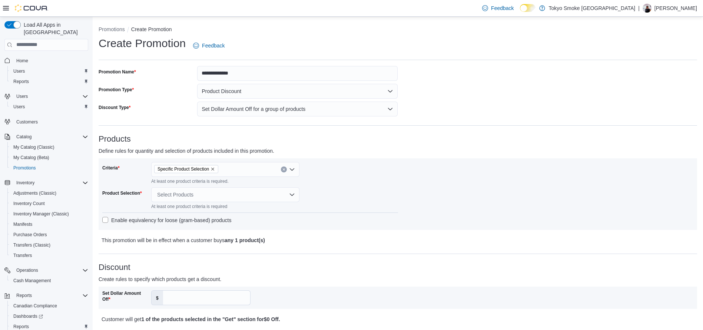
click at [394, 216] on div "Enable equivalency for loose (gram-based) products" at bounding box center [250, 220] width 296 height 9
click at [239, 195] on div "Select Products" at bounding box center [225, 194] width 148 height 15
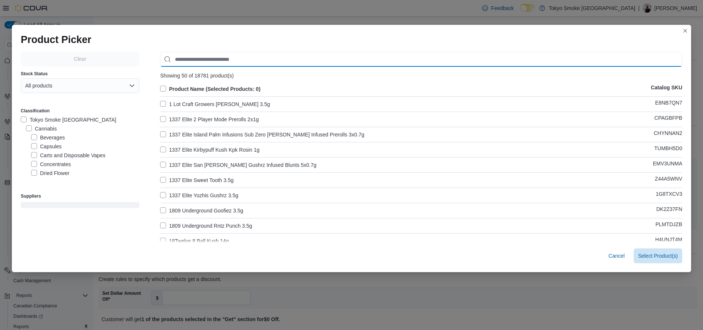
click at [227, 64] on input "Use aria labels when no actual label is in use" at bounding box center [421, 59] width 522 height 15
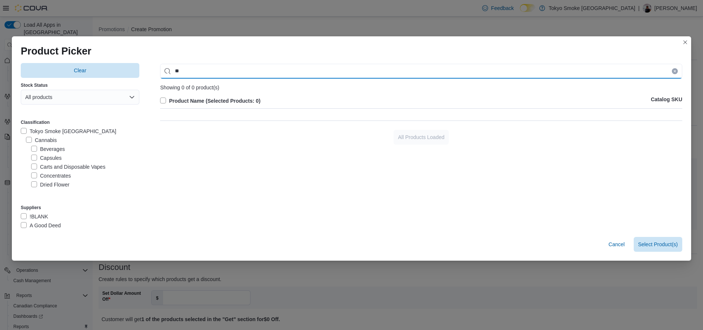
type input "*"
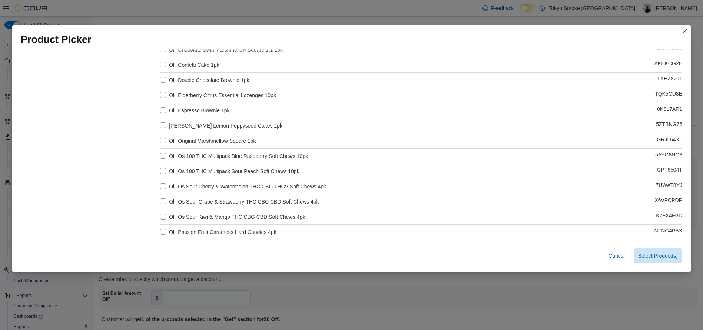
scroll to position [253, 0]
type input "****"
click at [160, 185] on label "Olli Os Sour Cherry & Watermelon THC CBG THCV Soft Chews 4pk" at bounding box center [243, 184] width 166 height 9
click at [162, 198] on label "Olli Os Sour Grape & Strawberry THC CBC CBD Soft Chews 4pk" at bounding box center [239, 200] width 159 height 9
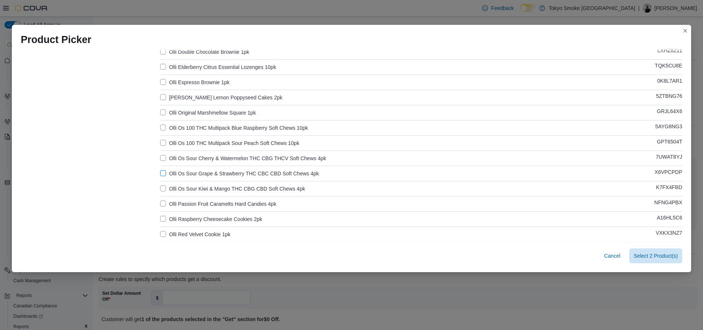
scroll to position [280, 0]
click at [160, 189] on label "Olli Os Sour Kiwi & Mango THC CBG CBD Soft Chews 4pk" at bounding box center [232, 188] width 145 height 9
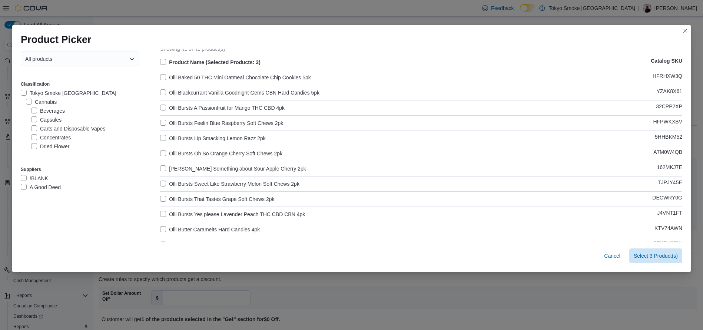
scroll to position [21, 0]
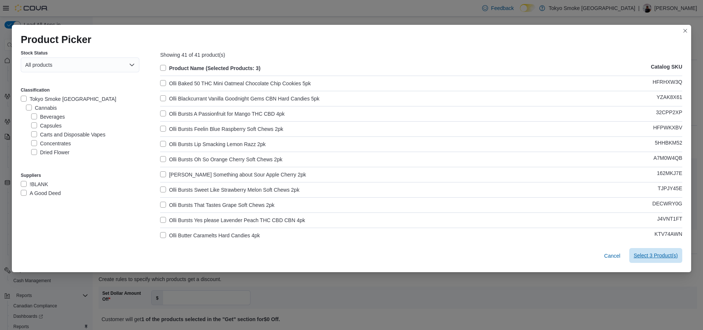
click at [661, 253] on span "Select 3 Product(s)" at bounding box center [656, 255] width 44 height 7
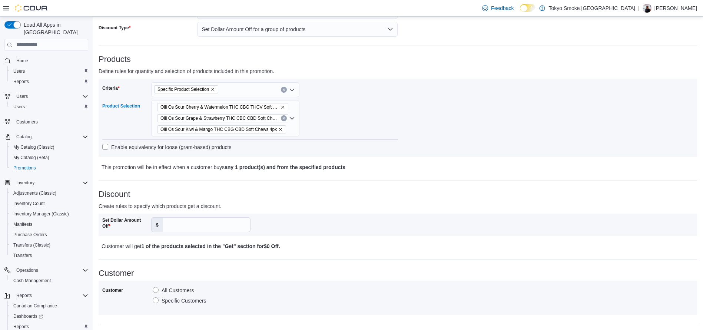
scroll to position [81, 0]
click at [233, 222] on input "Set Dollar Amount Off" at bounding box center [206, 223] width 87 height 14
type input "***"
click at [267, 197] on div "Discount Create rules to specify which products get a discount. Set Dollar Amou…" at bounding box center [398, 219] width 598 height 61
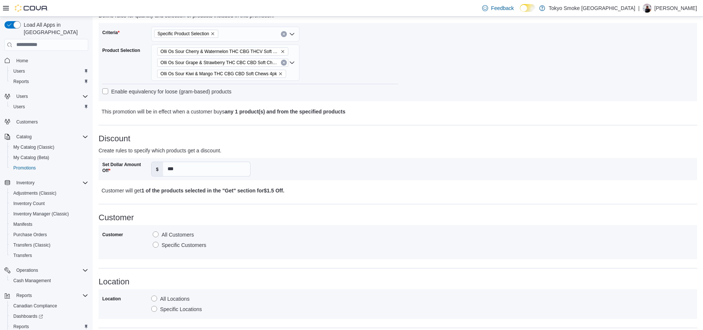
scroll to position [166, 0]
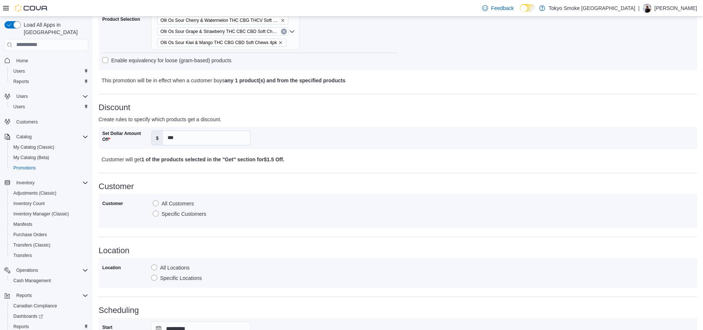
click at [170, 278] on label "Specific Locations" at bounding box center [176, 277] width 51 height 9
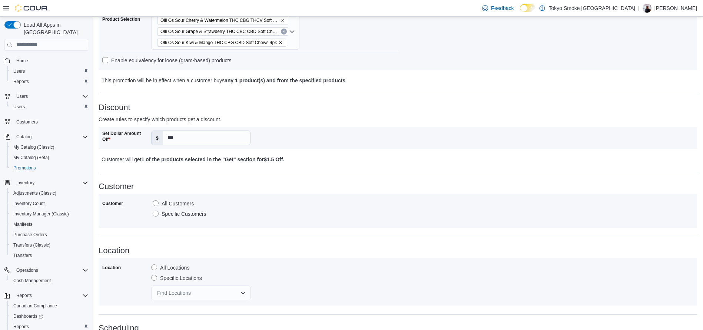
click at [197, 290] on div "Find Locations" at bounding box center [200, 292] width 99 height 15
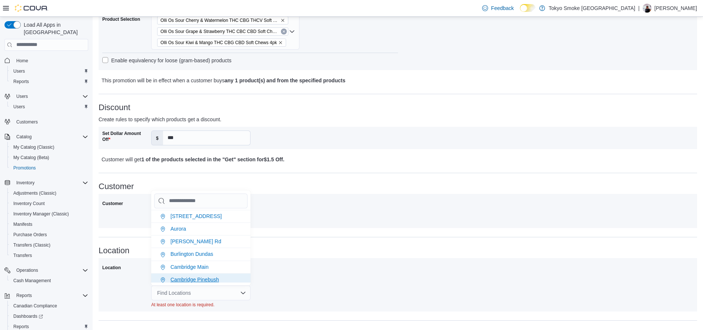
click at [192, 274] on li "Cambridge Pinebush" at bounding box center [200, 279] width 99 height 13
click at [318, 280] on div "Location All Locations Specific Locations [GEOGRAPHIC_DATA] [GEOGRAPHIC_DATA]" at bounding box center [397, 282] width 591 height 40
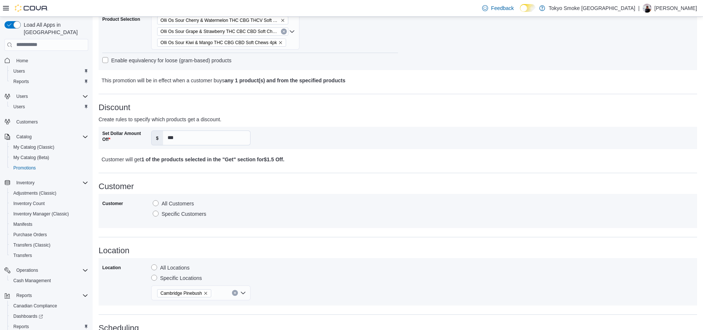
scroll to position [282, 0]
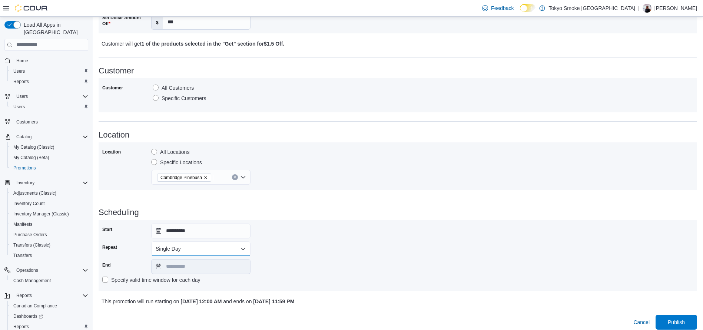
click at [210, 249] on button "Single Day" at bounding box center [200, 248] width 99 height 15
click at [184, 275] on span "Multi Day" at bounding box center [205, 278] width 84 height 9
click at [208, 269] on input "**********" at bounding box center [200, 266] width 99 height 15
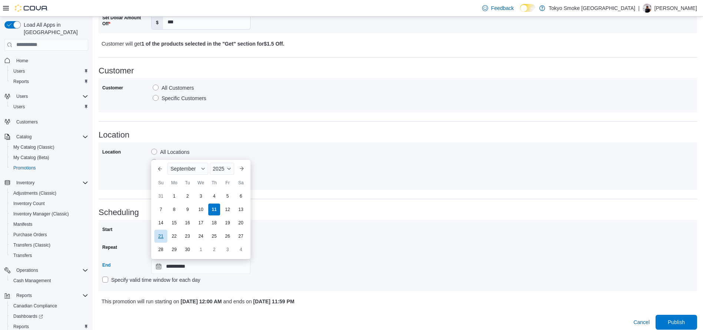
click at [163, 238] on div "21" at bounding box center [160, 235] width 13 height 13
type input "**********"
click at [391, 284] on div "**********" at bounding box center [397, 255] width 591 height 64
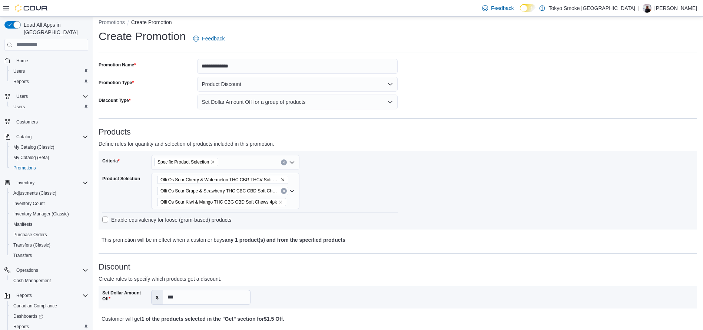
scroll to position [287, 0]
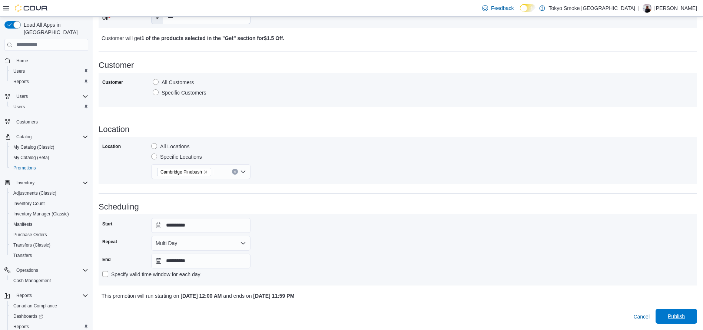
click at [674, 313] on span "Publish" at bounding box center [676, 316] width 33 height 15
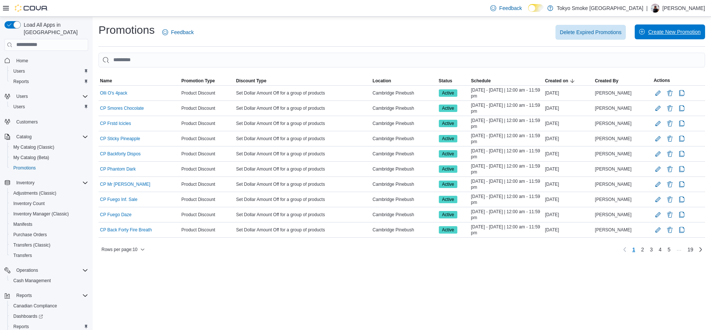
click at [668, 29] on span "Create New Promotion" at bounding box center [674, 31] width 53 height 7
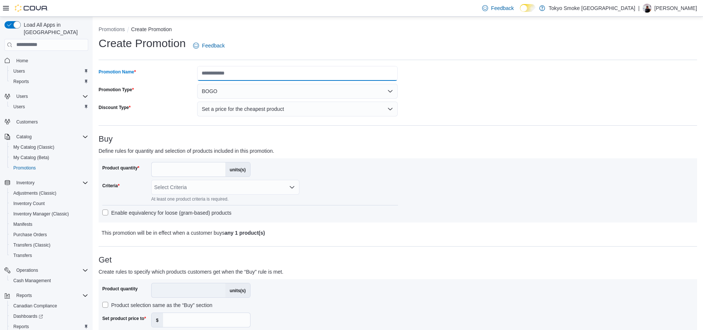
click at [273, 77] on input "Promotion Name" at bounding box center [297, 73] width 200 height 15
click at [272, 89] on button "BOGO" at bounding box center [297, 91] width 200 height 15
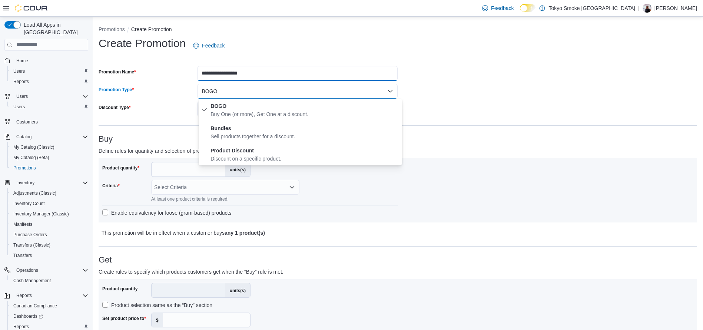
click at [240, 73] on input "**********" at bounding box center [297, 73] width 200 height 15
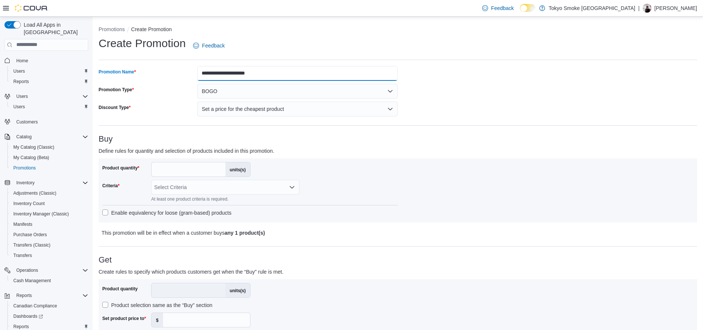
type input "**********"
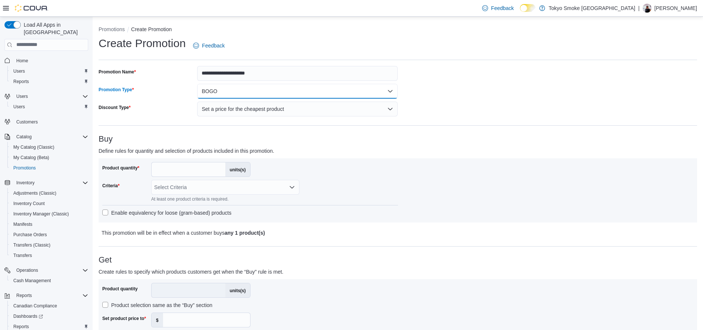
click at [252, 89] on button "BOGO" at bounding box center [297, 91] width 200 height 15
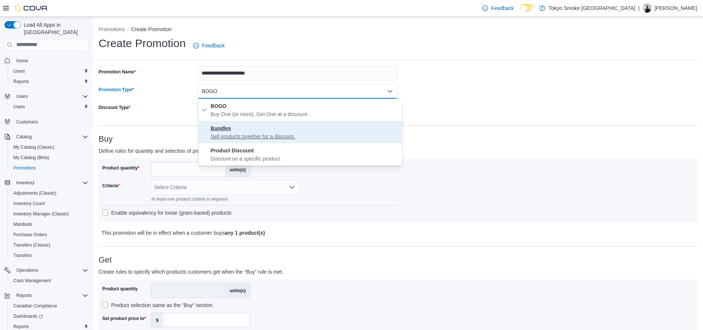
click at [254, 132] on span "Bundles Sell products together for a discount." at bounding box center [304, 132] width 189 height 16
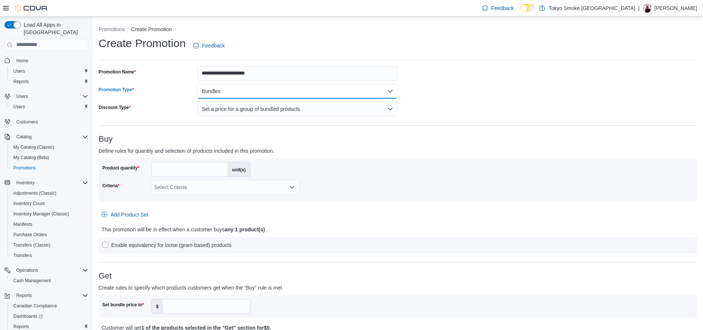
click at [246, 93] on button "Bundles" at bounding box center [297, 91] width 200 height 15
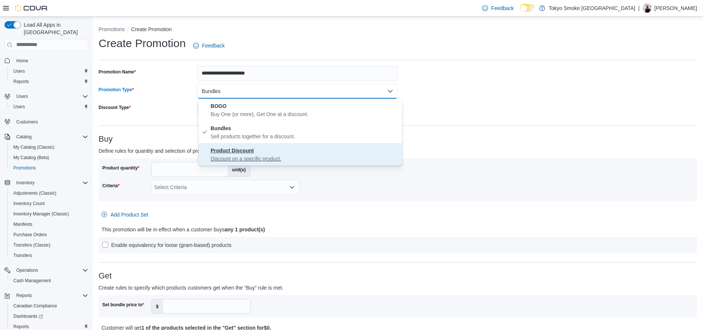
click at [261, 150] on span "Product Discount Discount on a specific product." at bounding box center [304, 154] width 189 height 16
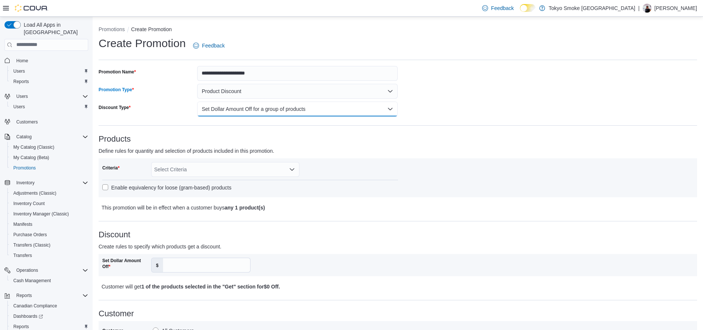
click at [257, 112] on button "Set Dollar Amount Off for a group of products" at bounding box center [297, 109] width 200 height 15
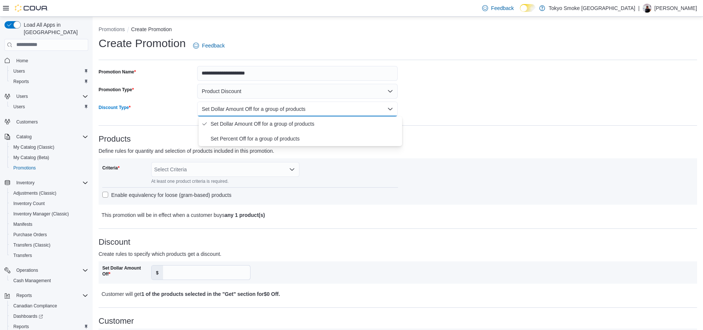
click at [457, 136] on h3 "Products" at bounding box center [398, 138] width 598 height 9
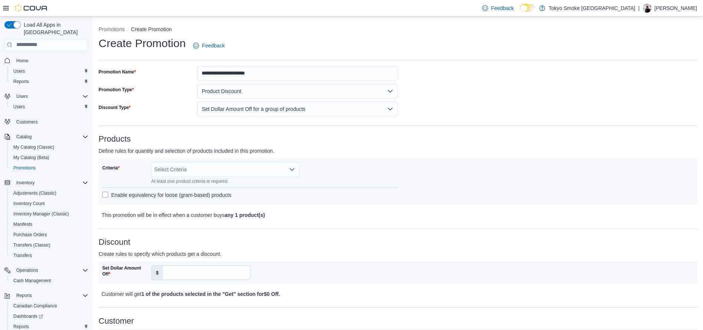
click at [219, 169] on div "Select Criteria" at bounding box center [225, 169] width 148 height 15
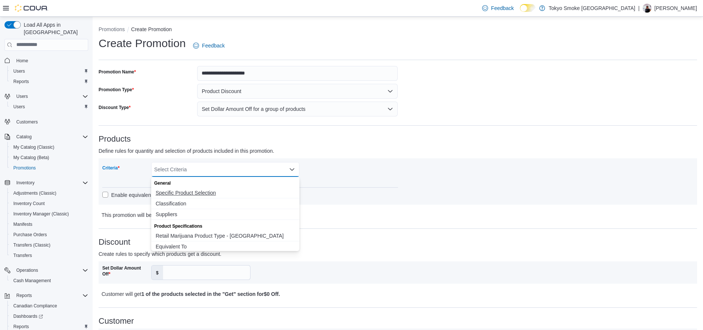
click at [196, 197] on button "Specific Product Selection" at bounding box center [225, 192] width 148 height 11
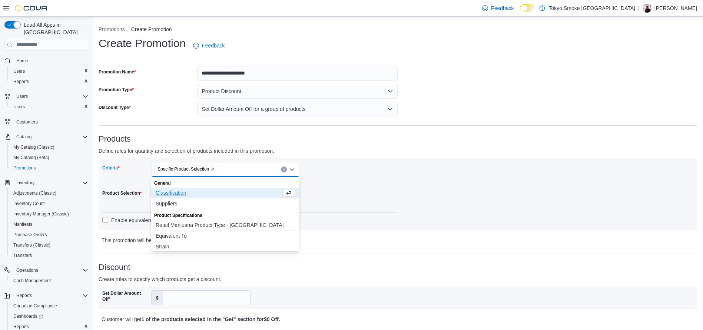
click at [442, 178] on div "Criteria Specific Product Selection Combo box. Selected. Specific Product Selec…" at bounding box center [397, 194] width 591 height 64
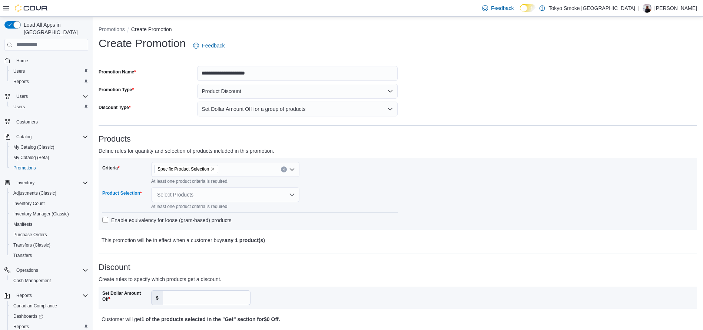
click at [257, 189] on div "Select Products" at bounding box center [225, 194] width 148 height 15
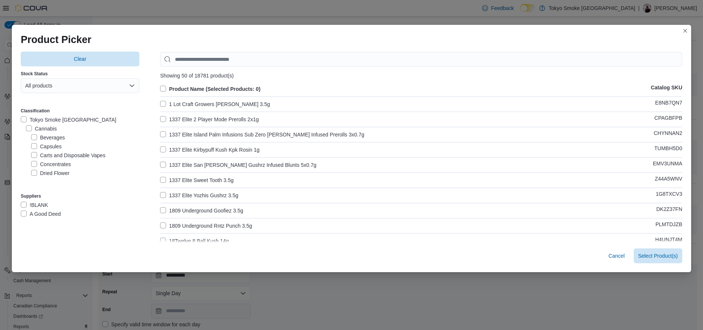
scroll to position [263, 0]
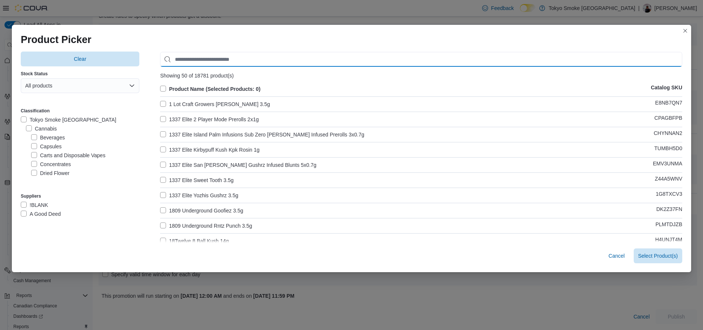
click at [246, 57] on input "Use aria labels when no actual label is in use" at bounding box center [421, 59] width 522 height 15
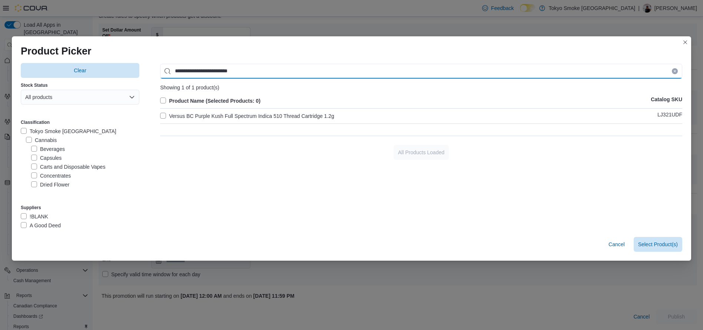
type input "**********"
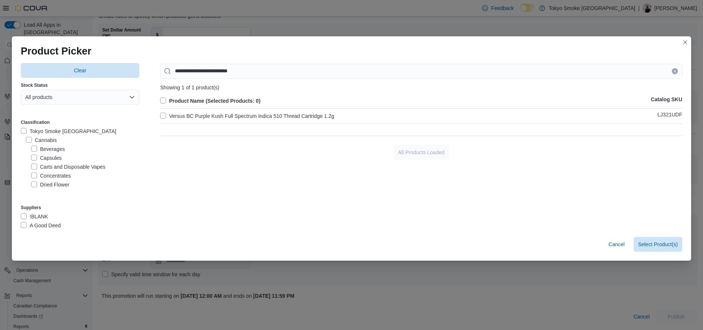
click at [262, 117] on label "Versus BC Purple Kush Full Spectrum Indica 510 Thread Cartridge 1.2g" at bounding box center [247, 116] width 174 height 9
click at [647, 245] on span "Select 1 Product(s)" at bounding box center [656, 243] width 44 height 7
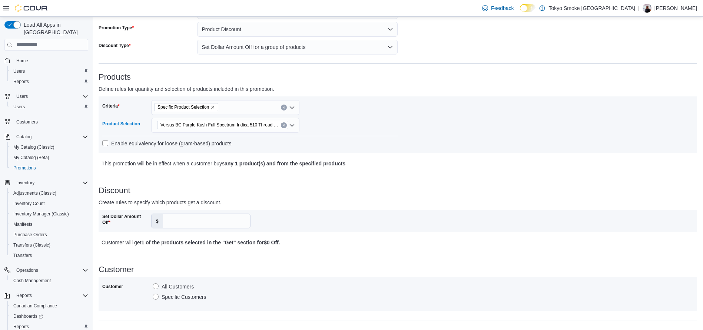
scroll to position [63, 0]
click at [214, 224] on input "Set Dollar Amount Off" at bounding box center [206, 220] width 87 height 14
type input "*"
click at [297, 263] on div "**********" at bounding box center [398, 256] width 598 height 506
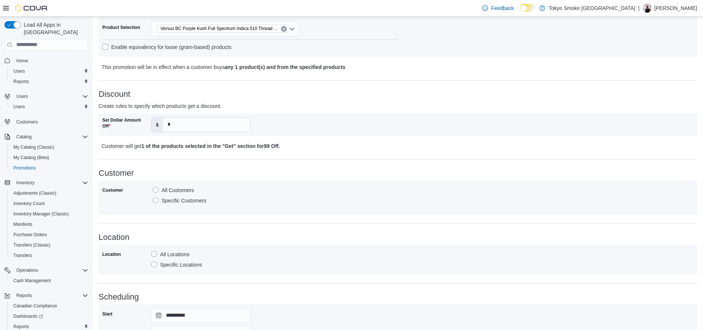
scroll to position [159, 0]
click at [182, 263] on label "Specific Locations" at bounding box center [176, 264] width 51 height 9
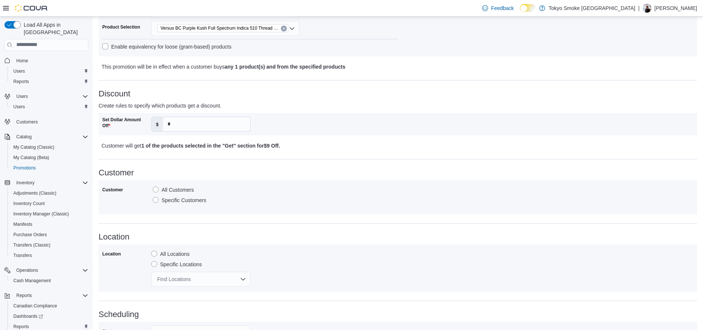
click at [204, 280] on div "Find Locations" at bounding box center [200, 279] width 99 height 15
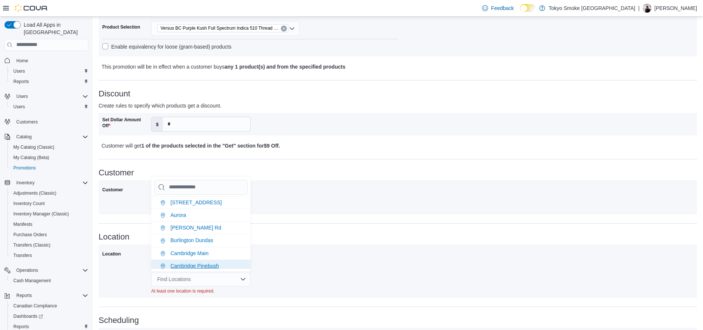
click at [197, 264] on span "Cambridge Pinebush" at bounding box center [194, 266] width 49 height 6
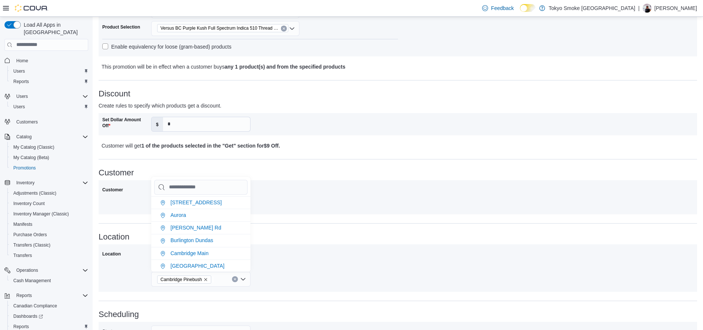
click at [384, 201] on div "Customer All Customers Specific Customers" at bounding box center [397, 197] width 591 height 27
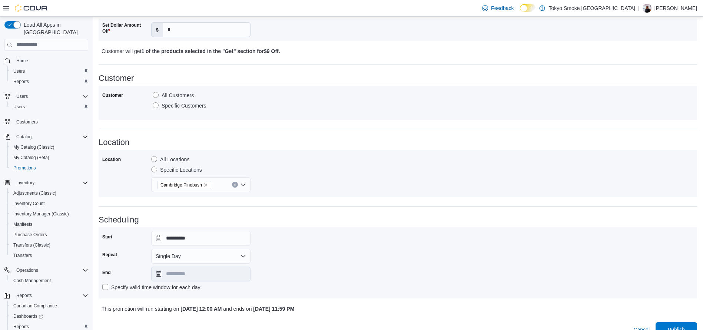
scroll to position [253, 0]
click at [233, 256] on button "Single Day" at bounding box center [200, 255] width 99 height 15
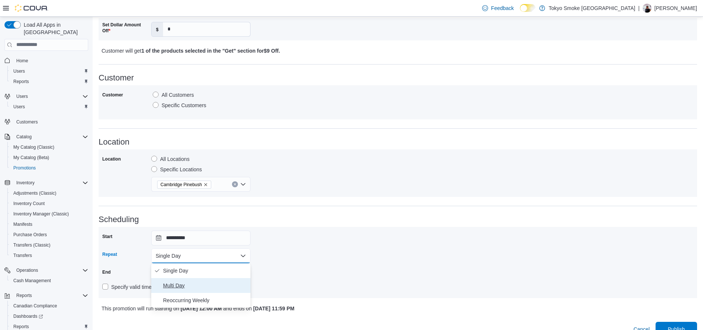
click at [187, 282] on span "Multi Day" at bounding box center [205, 285] width 84 height 9
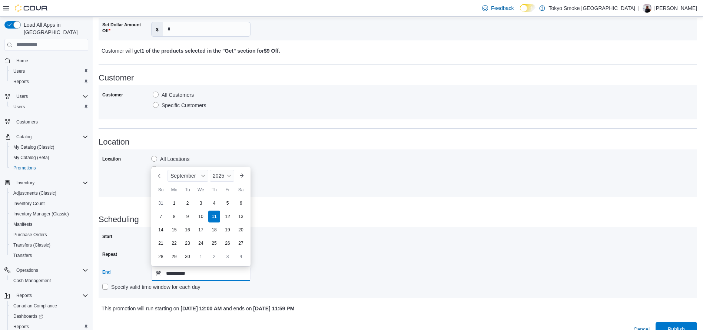
click at [210, 275] on input "**********" at bounding box center [200, 273] width 99 height 15
click at [164, 242] on div "21" at bounding box center [160, 242] width 13 height 13
type input "**********"
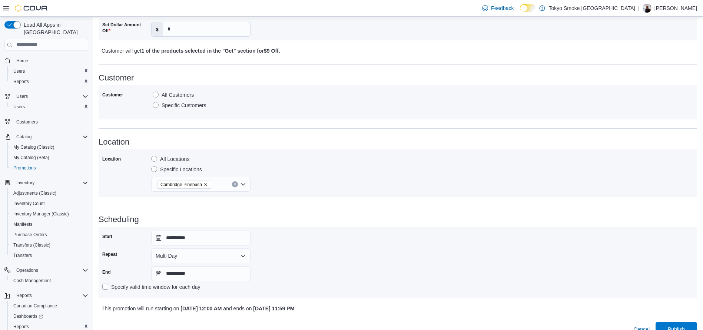
click at [310, 248] on div "**********" at bounding box center [397, 262] width 591 height 64
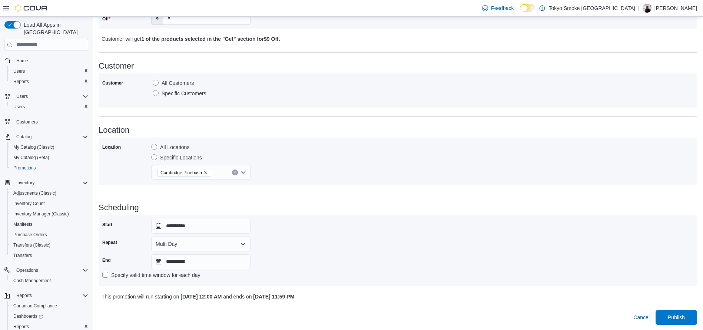
scroll to position [266, 0]
click at [677, 317] on span "Publish" at bounding box center [676, 315] width 17 height 7
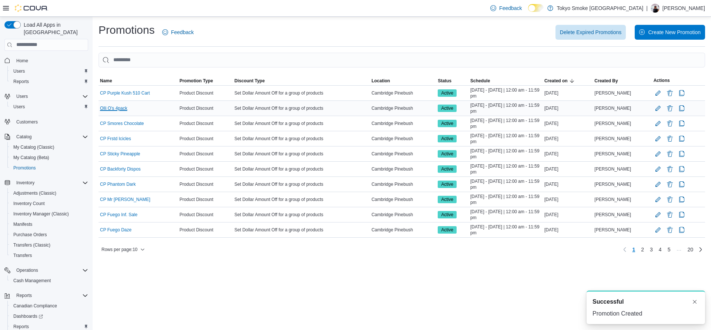
click at [118, 109] on link "Olli O's 4pack" at bounding box center [113, 108] width 27 height 6
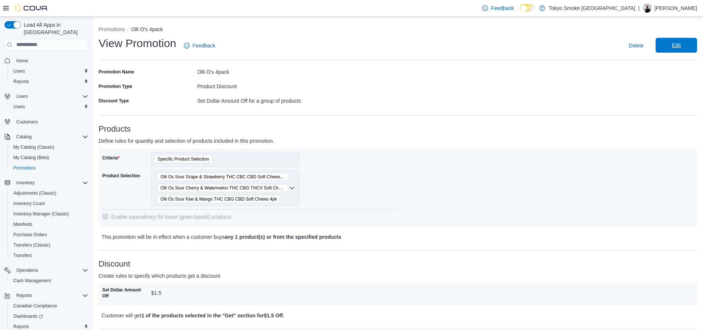
click at [681, 47] on span "Edit" at bounding box center [676, 44] width 9 height 7
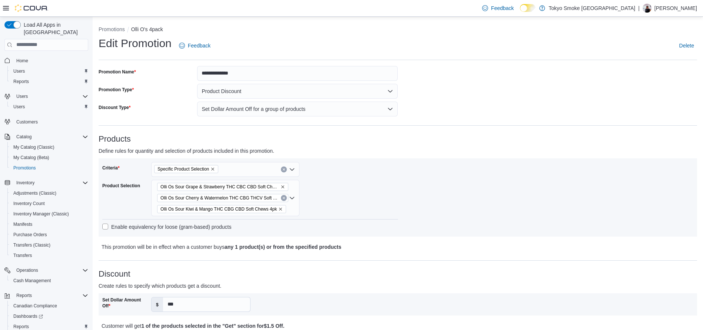
click at [374, 235] on div "Criteria Specific Product Selection Product Selection Olli Os Sour Grape & Stra…" at bounding box center [398, 197] width 598 height 78
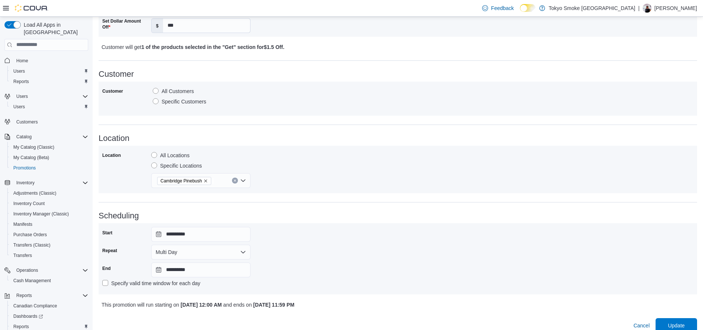
scroll to position [287, 0]
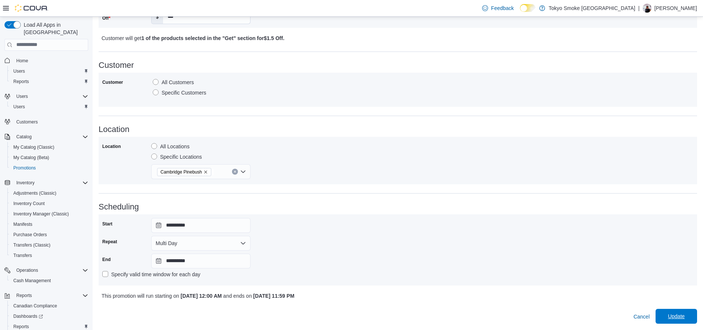
click at [692, 316] on span "Update" at bounding box center [676, 316] width 33 height 15
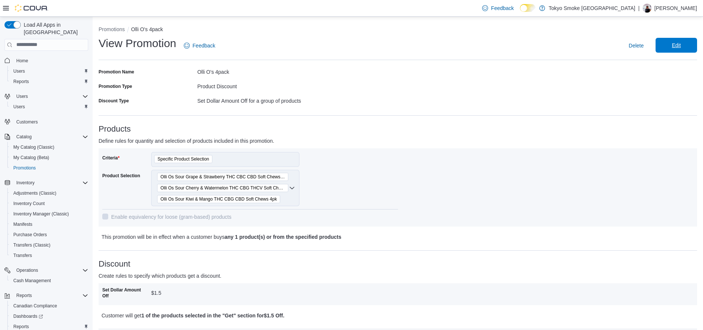
click at [692, 43] on span "Edit" at bounding box center [676, 45] width 33 height 15
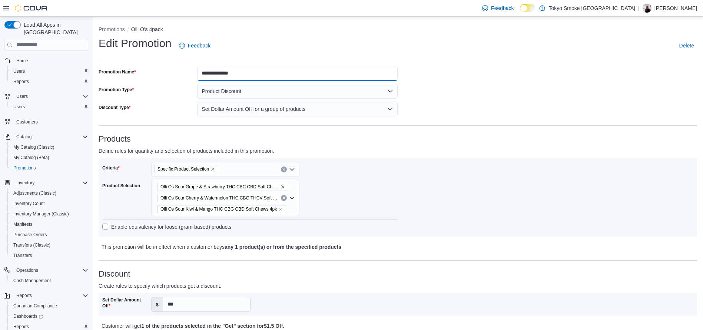
click at [205, 72] on input "**********" at bounding box center [297, 73] width 200 height 15
type input "**********"
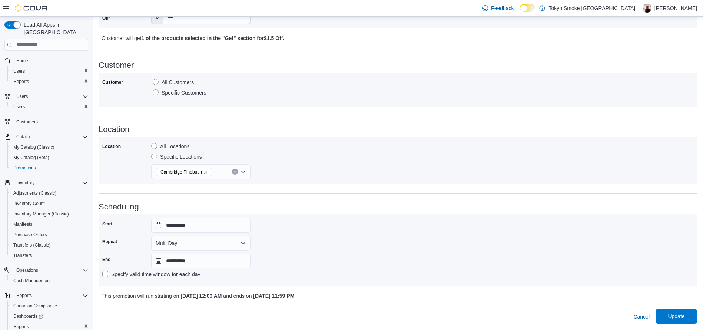
click at [684, 313] on span "Update" at bounding box center [676, 315] width 17 height 7
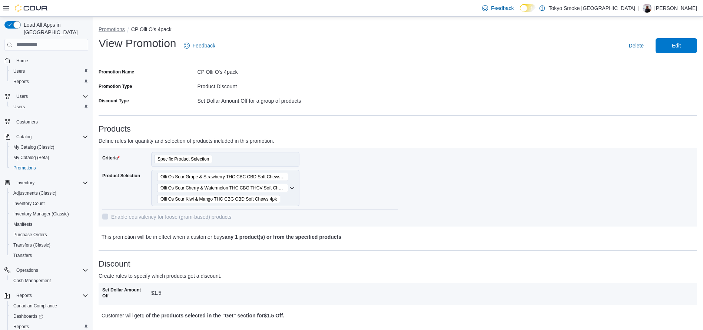
click at [111, 28] on button "Promotions" at bounding box center [112, 29] width 26 height 6
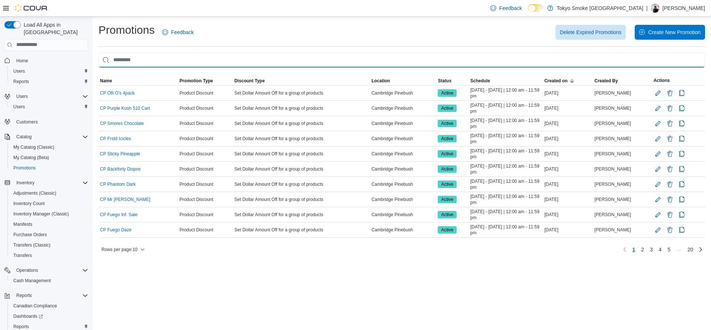
click at [261, 61] on input "This is a search bar. As you type, the results lower in the page will automatic…" at bounding box center [402, 60] width 607 height 15
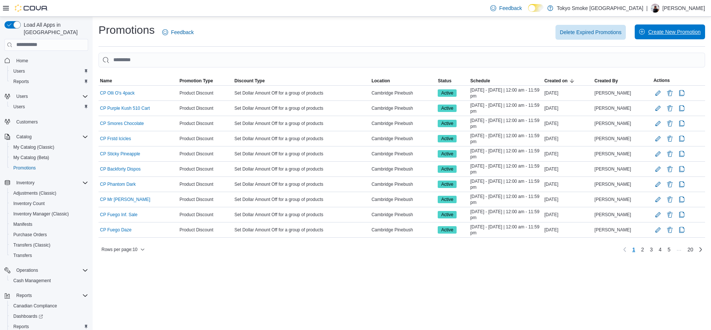
click at [644, 25] on div "Delete Expired Promotions Create New Promotion" at bounding box center [454, 32] width 503 height 15
click at [658, 32] on span "Create New Promotion" at bounding box center [674, 31] width 53 height 7
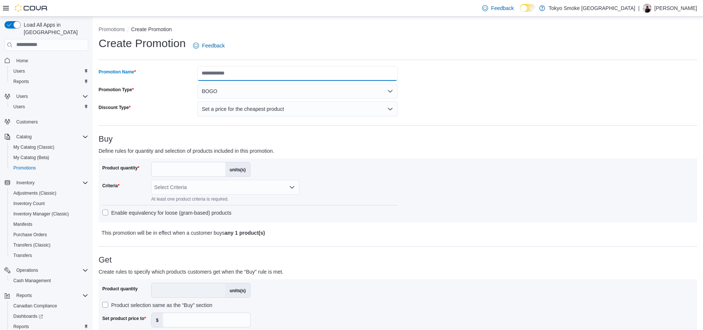
click at [300, 73] on input "Promotion Name" at bounding box center [297, 73] width 200 height 15
type input "**********"
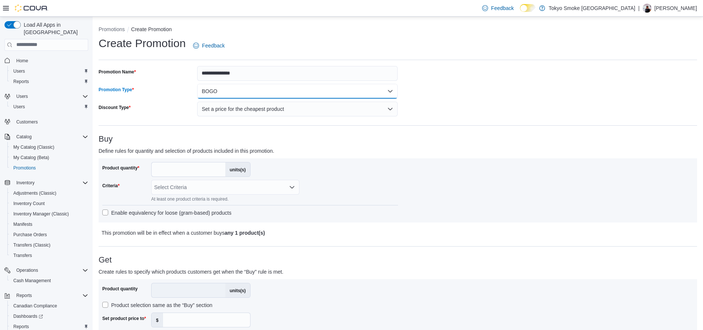
click at [279, 89] on button "BOGO" at bounding box center [297, 91] width 200 height 15
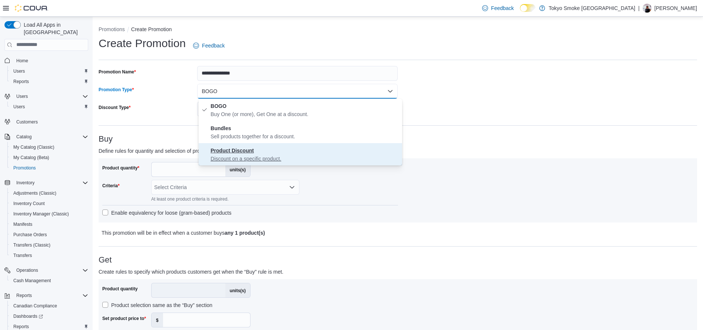
click at [247, 148] on strong "Product Discount" at bounding box center [231, 150] width 43 height 6
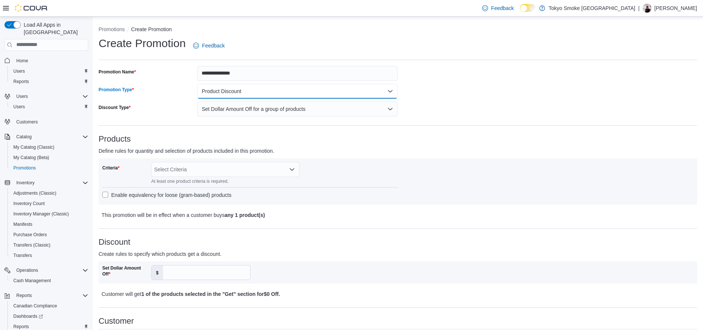
click at [249, 90] on button "Product Discount" at bounding box center [297, 91] width 200 height 15
click at [256, 153] on span "Product Discount Discount on a specific product." at bounding box center [304, 154] width 189 height 16
click at [336, 154] on p "Define rules for quantity and selection of products included in this promotion." at bounding box center [323, 150] width 449 height 9
click at [276, 172] on div "Select Criteria" at bounding box center [225, 169] width 148 height 15
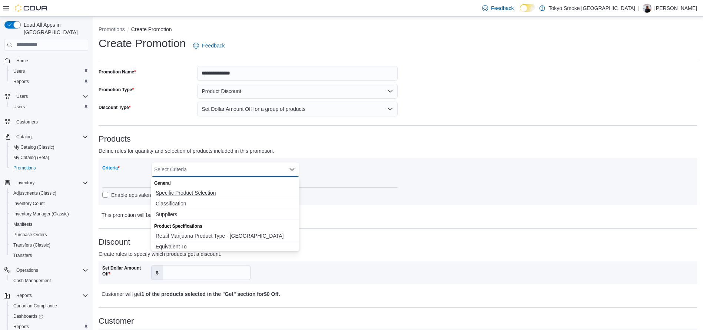
click at [212, 190] on span "Specific Product Selection" at bounding box center [225, 192] width 139 height 7
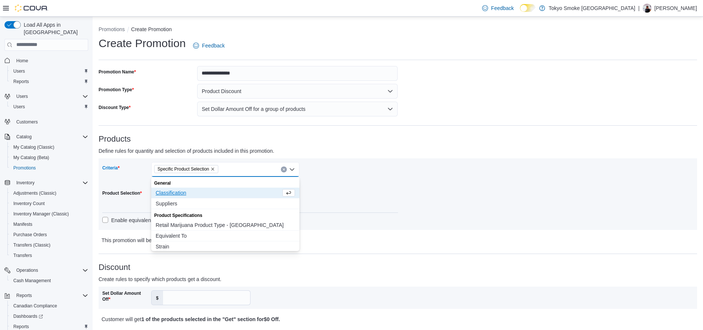
click at [377, 192] on div "Criteria Specific Product Selection Combo box. Selected. Specific Product Selec…" at bounding box center [250, 194] width 296 height 64
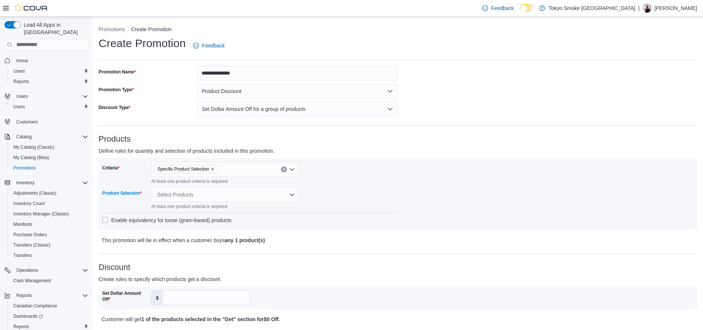
click at [233, 193] on div "Select Products" at bounding box center [225, 194] width 148 height 15
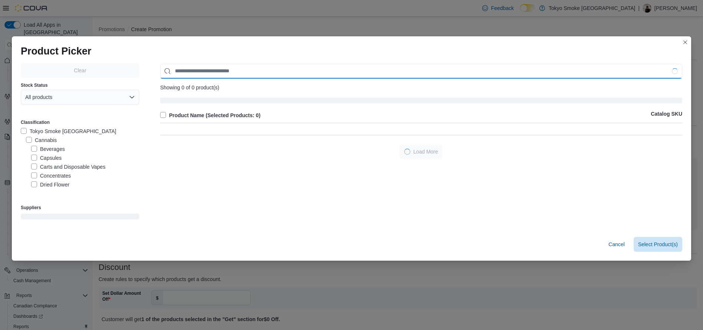
click at [204, 73] on input "Use aria labels when no actual label is in use" at bounding box center [421, 71] width 522 height 15
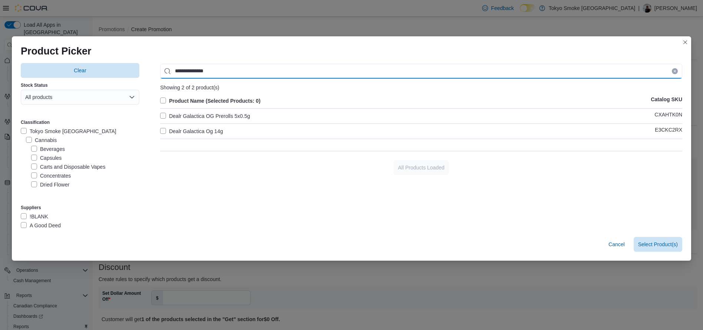
type input "**********"
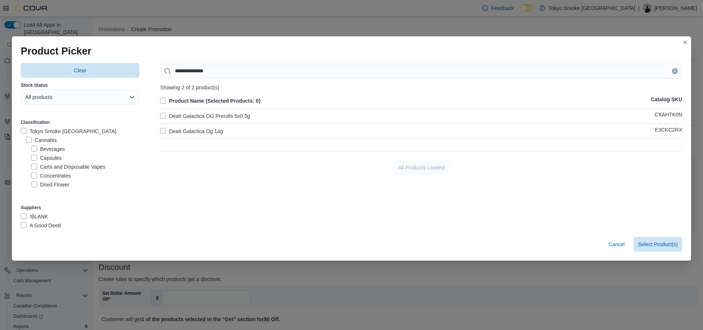
click at [226, 129] on div "Dealr Galactica Og 14g E3CKC2RX" at bounding box center [421, 131] width 522 height 9
click at [167, 129] on label "Dealr Galactica Og 14g" at bounding box center [191, 131] width 63 height 9
click at [658, 240] on span "Select 1 Product(s)" at bounding box center [656, 243] width 44 height 7
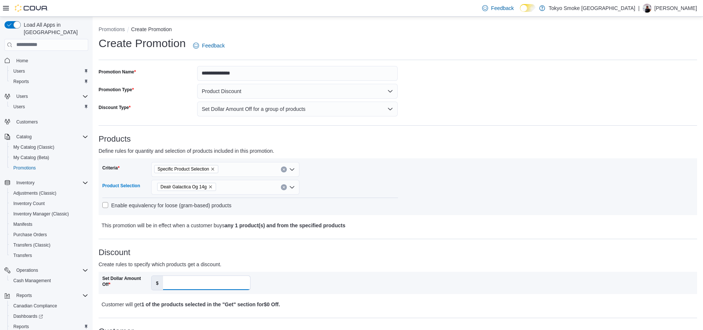
click at [219, 279] on input "Set Dollar Amount Off" at bounding box center [206, 283] width 87 height 14
type input "**"
click at [284, 264] on p "Create rules to specify which products get a discount." at bounding box center [323, 264] width 449 height 9
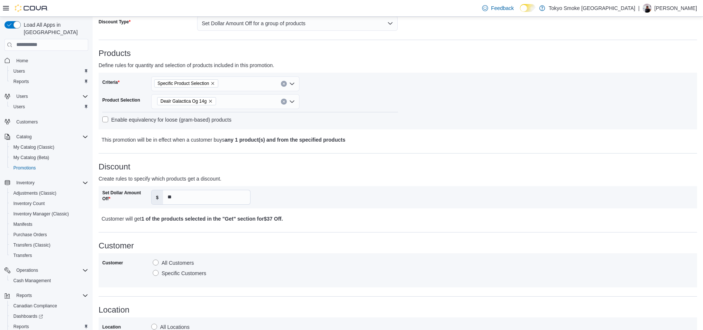
scroll to position [139, 0]
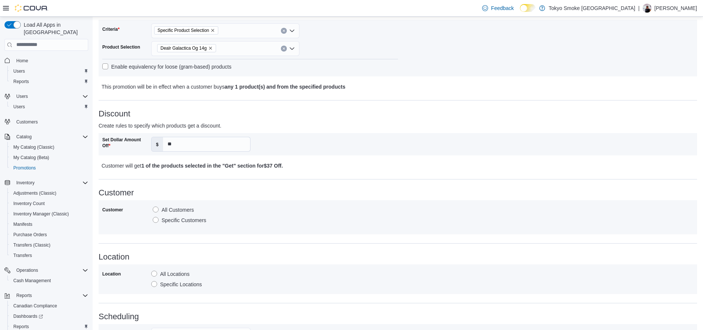
click at [273, 220] on div "Customer All Customers Specific Customers" at bounding box center [397, 217] width 591 height 27
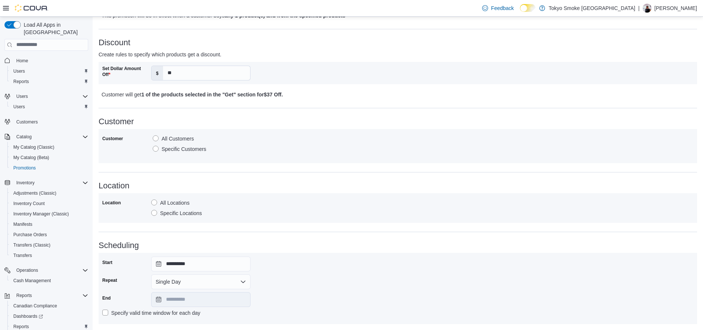
scroll to position [209, 0]
click at [294, 219] on div "Location All Locations Specific Locations" at bounding box center [398, 209] width 598 height 30
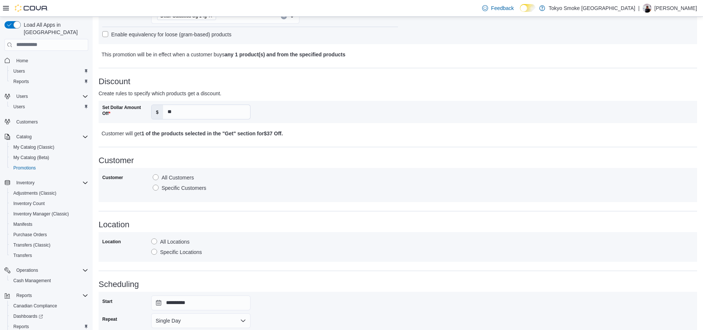
scroll to position [174, 0]
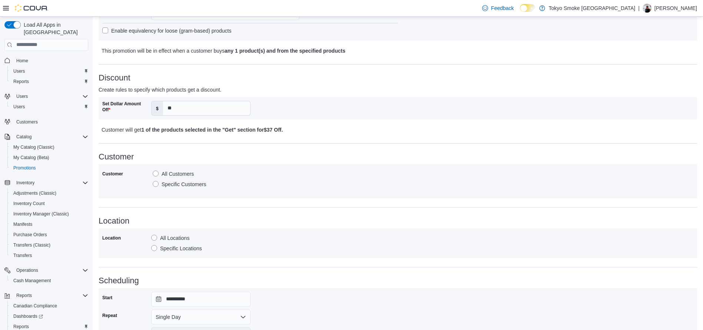
click at [173, 246] on label "Specific Locations" at bounding box center [176, 248] width 51 height 9
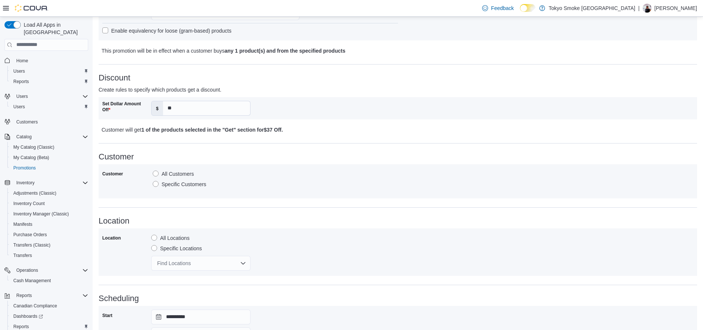
click at [204, 262] on div "Find Locations" at bounding box center [200, 263] width 99 height 15
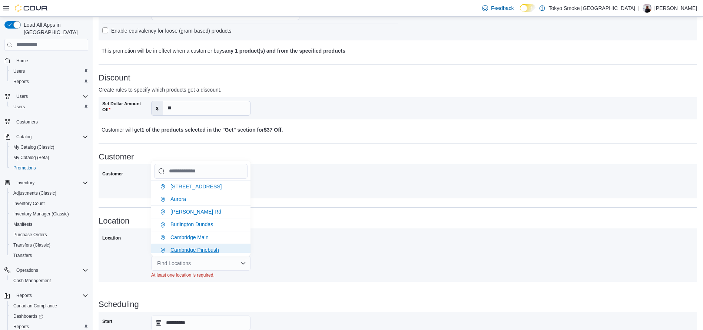
click at [190, 249] on span "Cambridge Pinebush" at bounding box center [194, 250] width 49 height 6
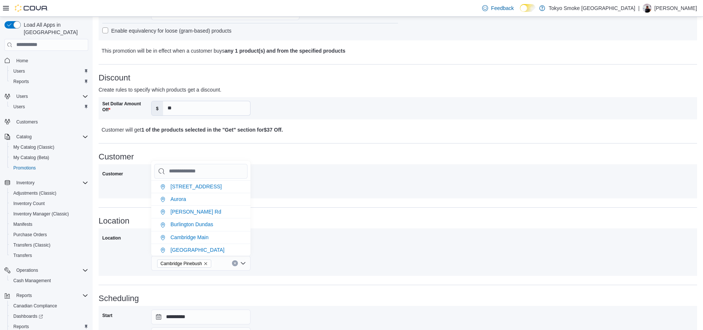
click at [356, 242] on div "Location All Locations Specific Locations [GEOGRAPHIC_DATA] [GEOGRAPHIC_DATA]" at bounding box center [397, 252] width 591 height 40
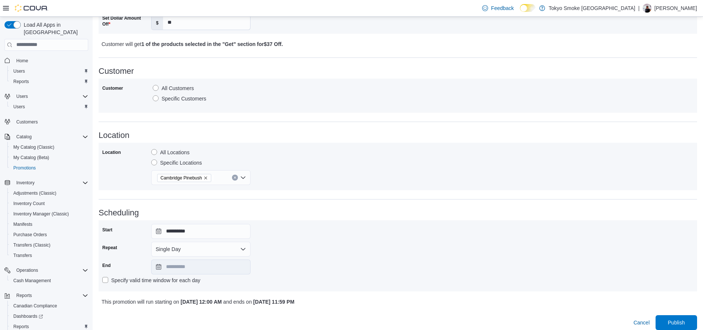
scroll to position [266, 0]
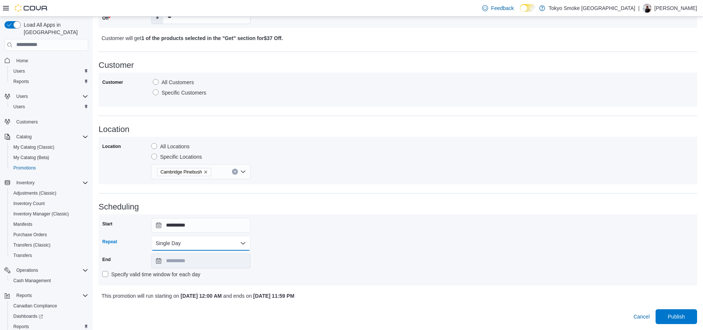
click at [230, 245] on button "Single Day" at bounding box center [200, 243] width 99 height 15
click at [167, 276] on span "Multi Day" at bounding box center [205, 272] width 84 height 9
click at [193, 257] on input "**********" at bounding box center [200, 260] width 99 height 15
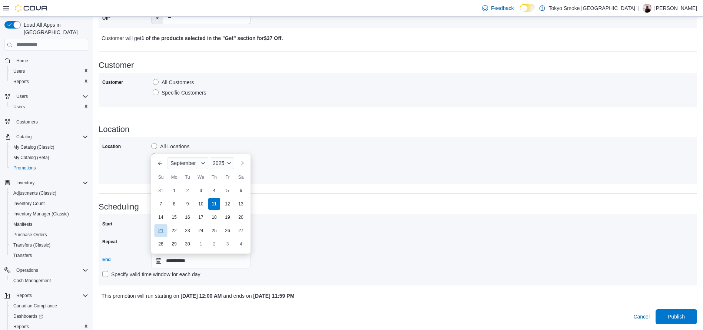
click at [162, 230] on div "21" at bounding box center [160, 230] width 13 height 13
type input "**********"
click at [336, 244] on div "**********" at bounding box center [397, 250] width 591 height 64
click at [685, 315] on span "Publish" at bounding box center [676, 315] width 17 height 7
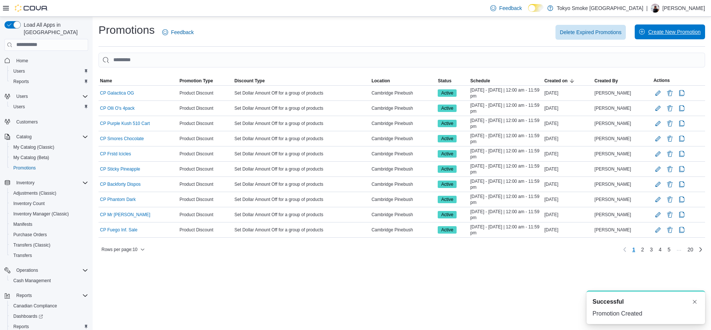
click at [671, 29] on span "Create New Promotion" at bounding box center [674, 31] width 53 height 7
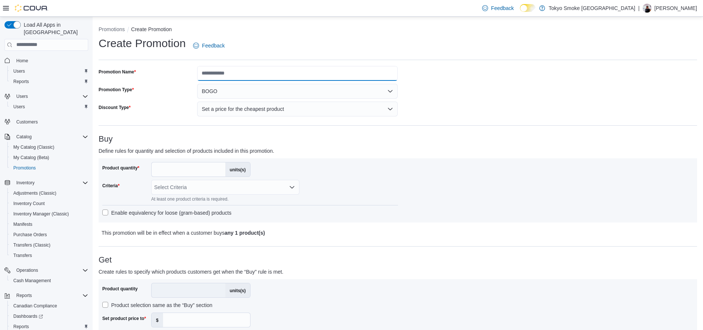
click at [295, 66] on input "Promotion Name" at bounding box center [297, 73] width 200 height 15
type input "**********"
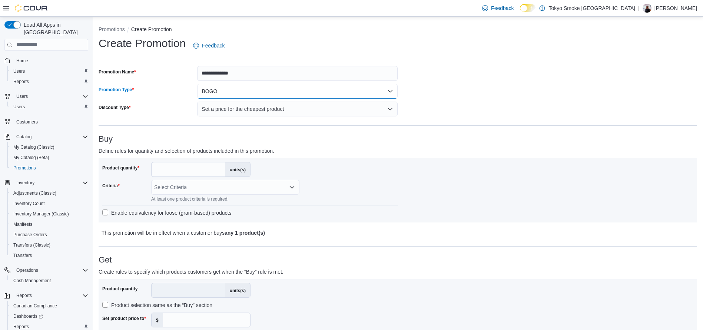
click at [246, 93] on button "BOGO" at bounding box center [297, 91] width 200 height 15
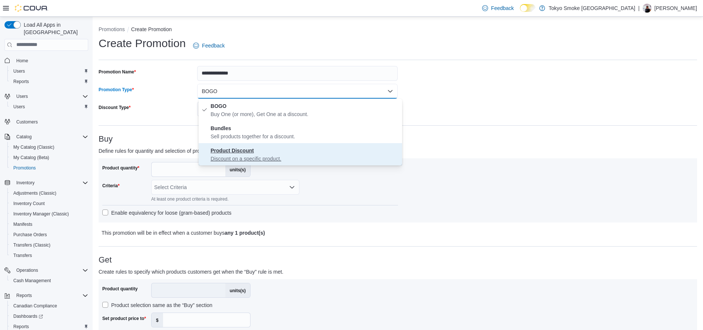
click at [259, 152] on span "Product Discount Discount on a specific product." at bounding box center [304, 154] width 189 height 16
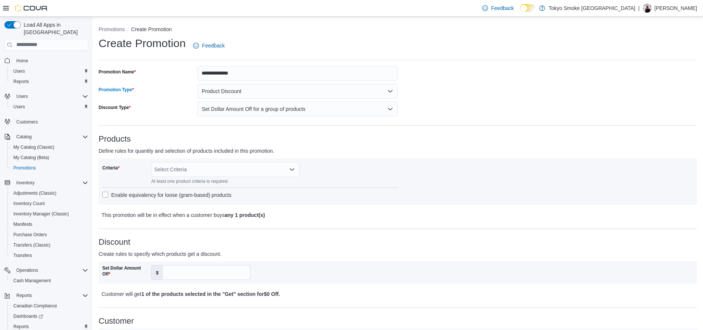
click at [211, 167] on div "Select Criteria" at bounding box center [225, 169] width 148 height 15
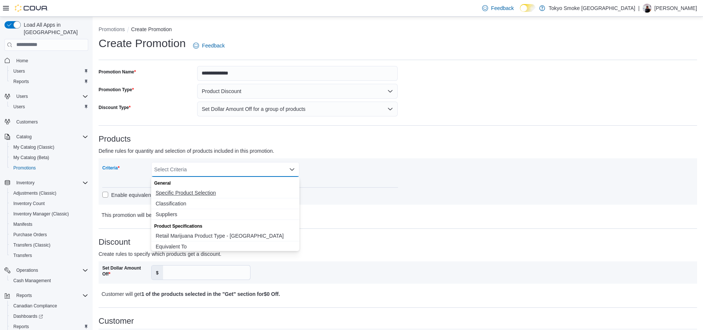
click at [194, 189] on span "Specific Product Selection" at bounding box center [225, 192] width 139 height 7
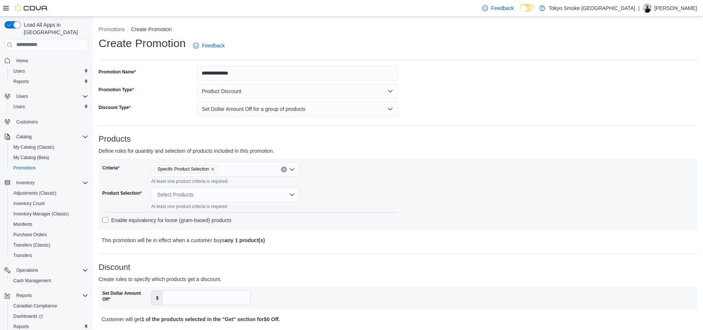
click at [380, 202] on div "Criteria Specific Product Selection At least one product criteria is required. …" at bounding box center [250, 194] width 296 height 64
click at [236, 194] on div "Select Products" at bounding box center [225, 194] width 148 height 15
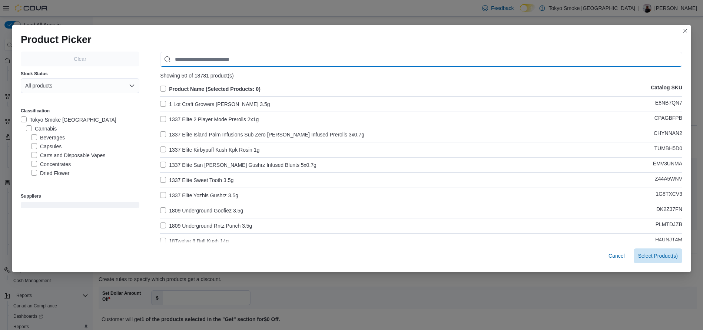
click at [256, 59] on input "Use aria labels when no actual label is in use" at bounding box center [421, 59] width 522 height 15
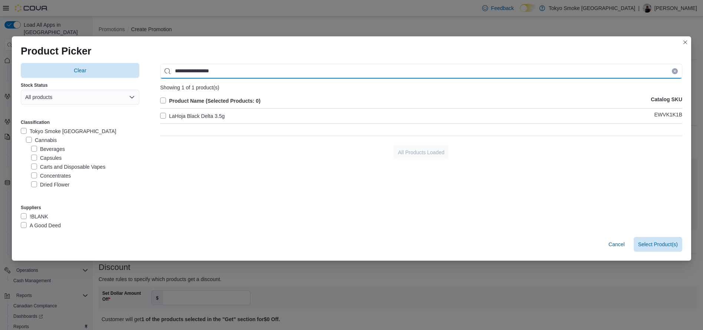
type input "**********"
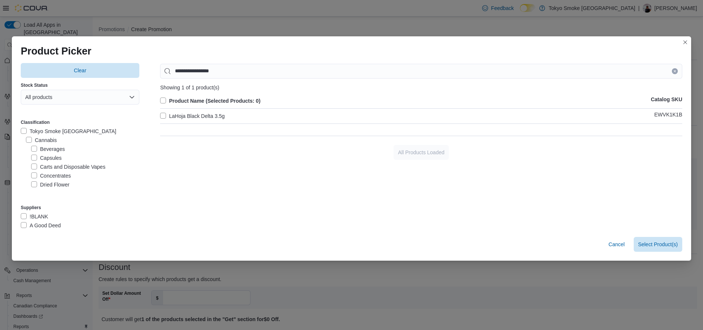
click at [260, 113] on div "LaHoja Black Delta 3.5g EWVK1K1B" at bounding box center [421, 116] width 522 height 9
click at [162, 116] on label "LaHoja Black Delta 3.5g" at bounding box center [192, 116] width 64 height 9
click at [659, 241] on span "Select 1 Product(s)" at bounding box center [656, 243] width 44 height 7
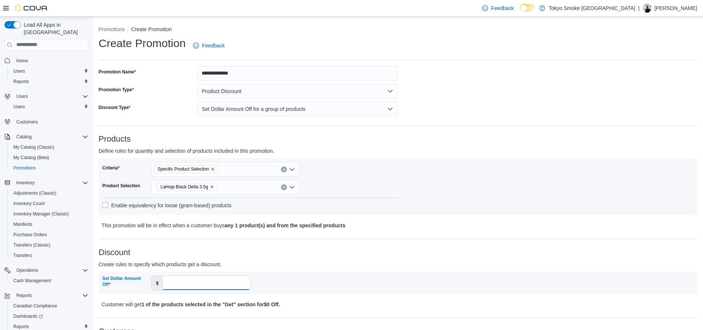
click at [220, 282] on input "Set Dollar Amount Off" at bounding box center [206, 283] width 87 height 14
type input "**"
click at [320, 280] on div "Set Dollar Amount Off $ **" at bounding box center [250, 282] width 296 height 15
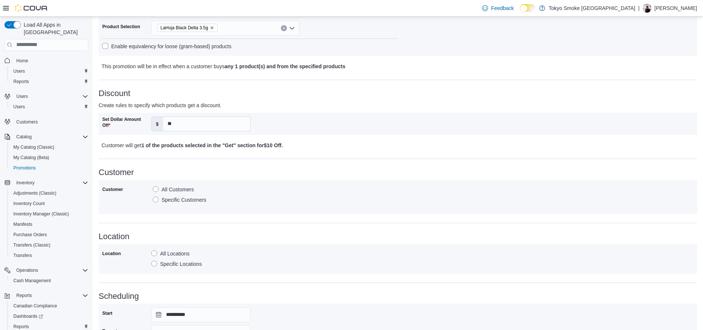
scroll to position [160, 0]
click at [167, 263] on label "Specific Locations" at bounding box center [176, 263] width 51 height 9
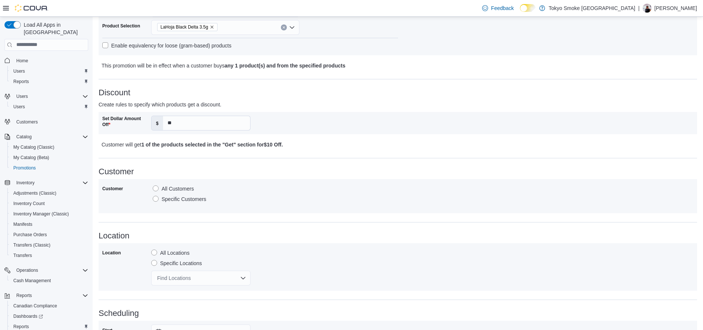
click at [189, 277] on div "Find Locations" at bounding box center [200, 277] width 99 height 15
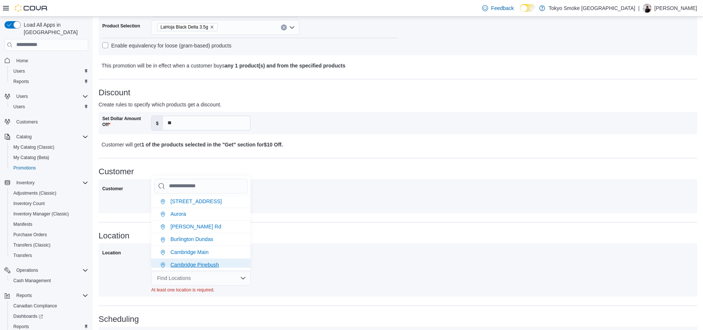
click at [185, 261] on li "Cambridge Pinebush" at bounding box center [200, 264] width 99 height 13
click at [320, 275] on div "Location All Locations Specific Locations [GEOGRAPHIC_DATA] [GEOGRAPHIC_DATA]" at bounding box center [397, 267] width 591 height 40
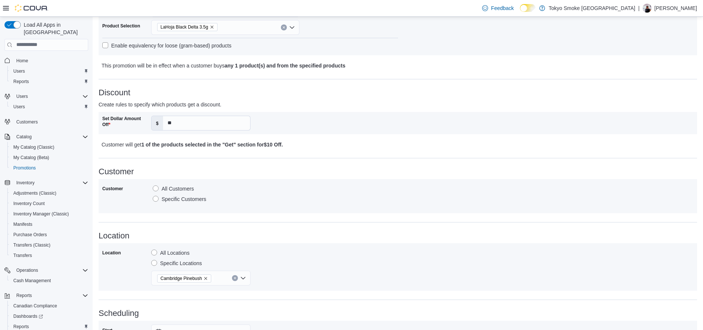
scroll to position [266, 0]
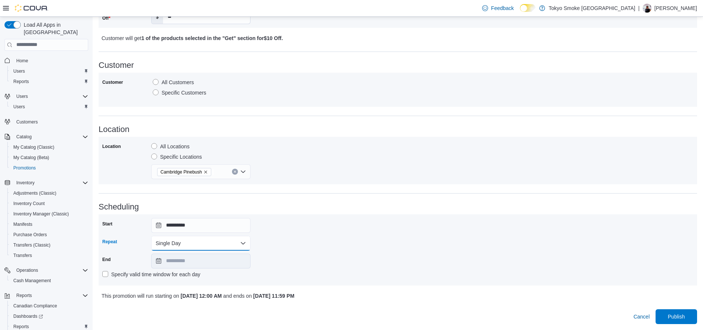
click at [220, 248] on button "Single Day" at bounding box center [200, 243] width 99 height 15
click at [175, 271] on span "Multi Day" at bounding box center [205, 272] width 84 height 9
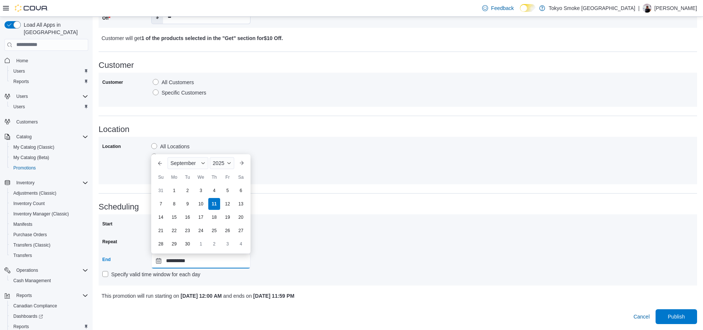
click at [207, 259] on input "**********" at bounding box center [200, 260] width 99 height 15
click at [163, 233] on div "21" at bounding box center [160, 230] width 13 height 13
type input "**********"
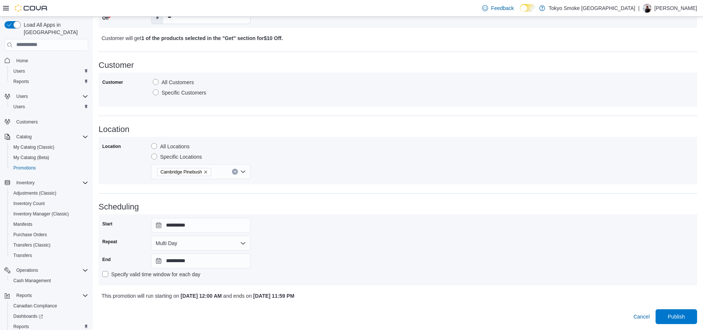
click at [310, 258] on div "**********" at bounding box center [397, 250] width 591 height 64
click at [684, 312] on span "Publish" at bounding box center [676, 316] width 33 height 15
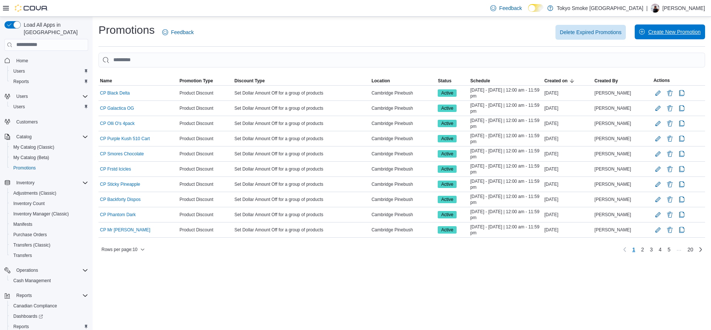
click at [676, 31] on span "Create New Promotion" at bounding box center [674, 31] width 53 height 7
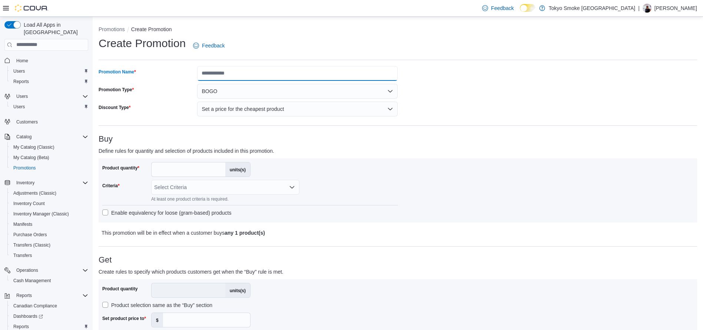
click at [266, 74] on input "Promotion Name" at bounding box center [297, 73] width 200 height 15
type input "**********"
click at [249, 96] on button "BOGO" at bounding box center [297, 91] width 200 height 15
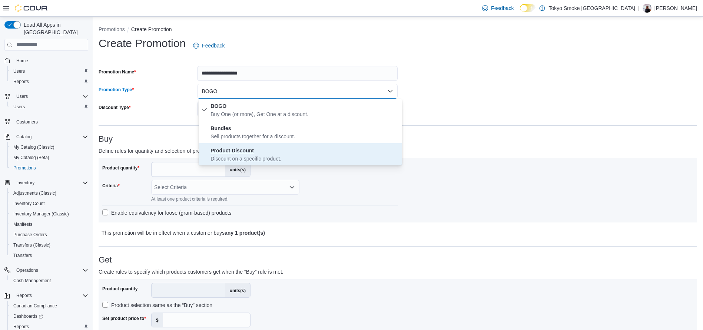
click at [247, 154] on span "Product Discount Discount on a specific product." at bounding box center [304, 154] width 189 height 16
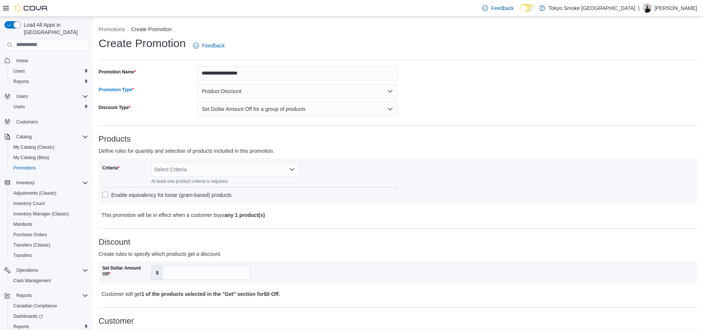
click at [286, 123] on div "**********" at bounding box center [398, 314] width 598 height 496
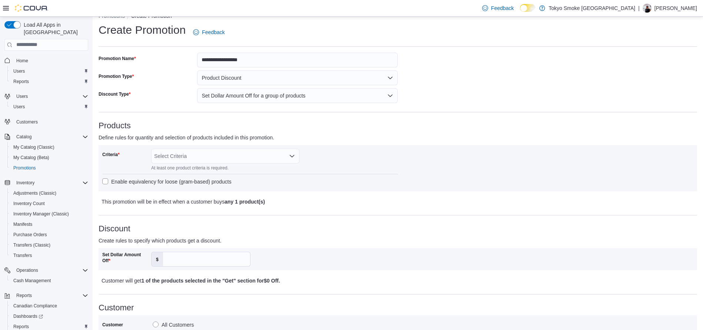
scroll to position [13, 0]
click at [263, 159] on div "Select Criteria" at bounding box center [225, 156] width 148 height 15
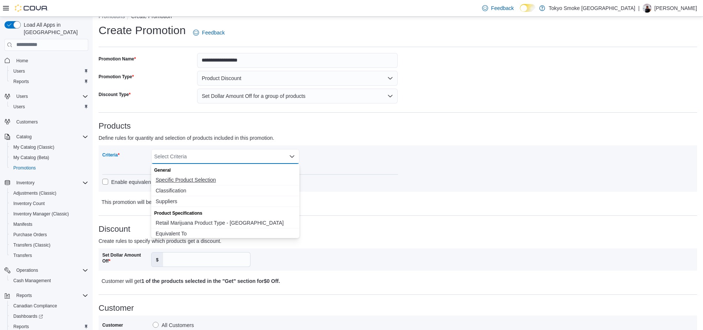
click at [196, 180] on span "Specific Product Selection" at bounding box center [225, 179] width 139 height 7
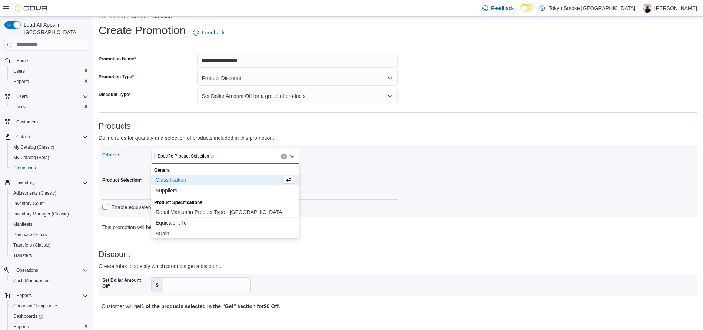
click at [362, 191] on div "Criteria Specific Product Selection Combo box. Selected. Specific Product Selec…" at bounding box center [250, 181] width 296 height 64
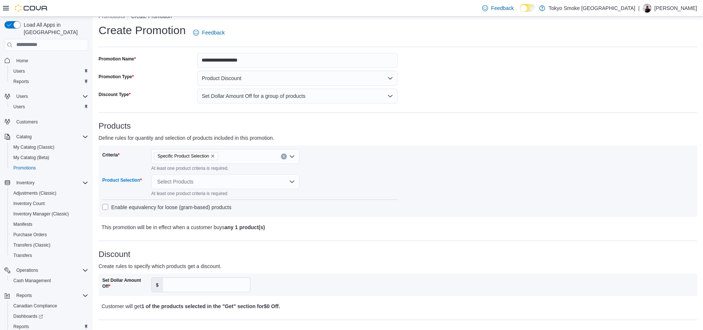
click at [216, 183] on div "Select Products" at bounding box center [225, 181] width 148 height 15
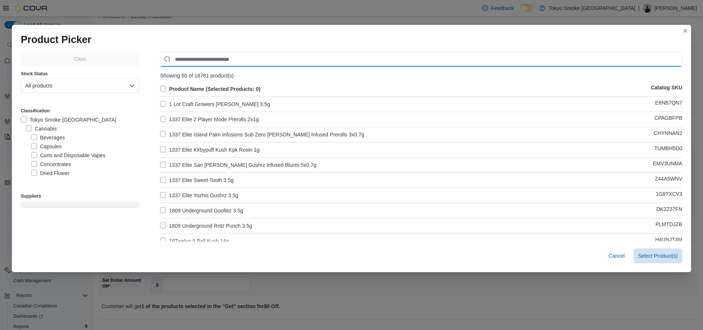
click at [265, 63] on input "Use aria labels when no actual label is in use" at bounding box center [421, 59] width 522 height 15
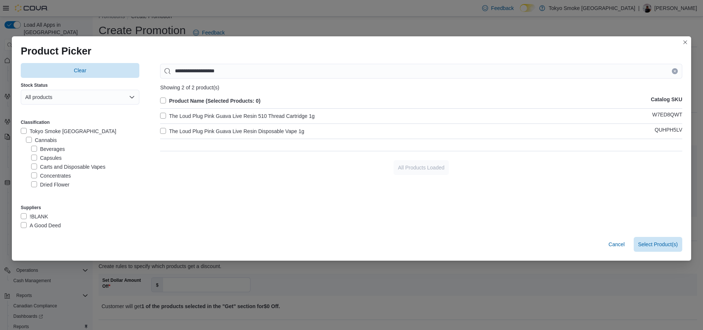
click at [271, 131] on label "The Loud Plug Pink Guava Live Resin Disposable Vape 1g" at bounding box center [232, 131] width 144 height 9
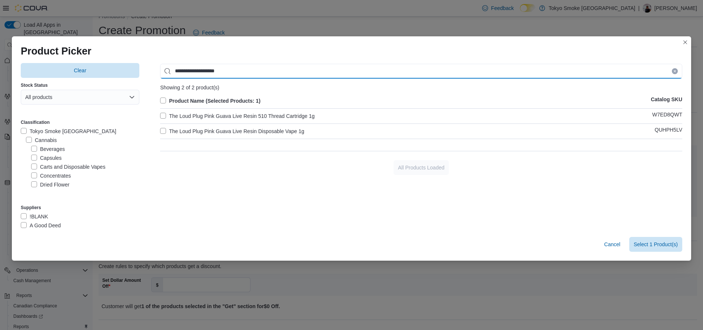
click at [412, 69] on input "**********" at bounding box center [421, 71] width 522 height 15
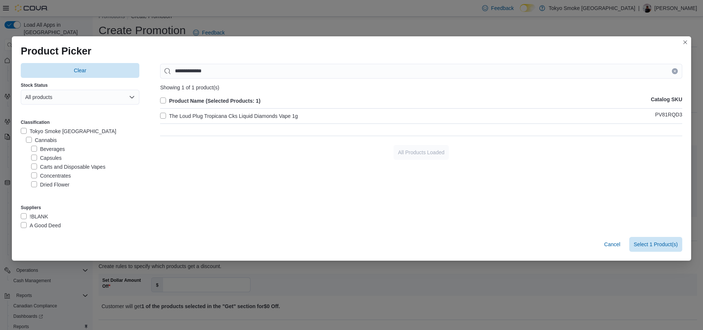
click at [269, 114] on label "The Loud Plug Tropicana Cks Liquid Diamonds Vape 1g" at bounding box center [229, 116] width 138 height 9
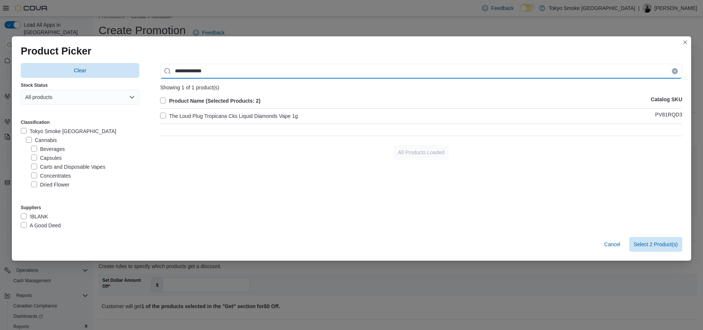
click at [320, 69] on input "**********" at bounding box center [421, 71] width 522 height 15
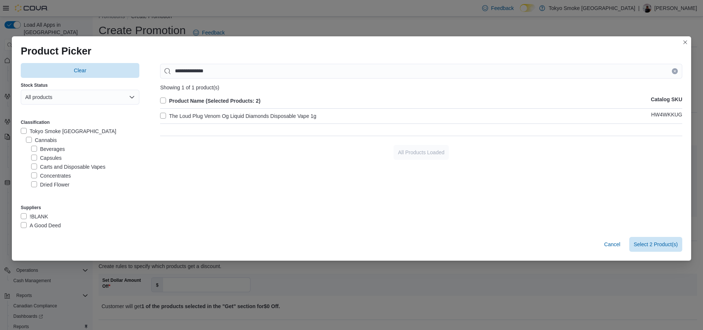
click at [299, 112] on label "The Loud Plug Venom Og Liquid Diamonds Disposable Vape 1g" at bounding box center [238, 116] width 156 height 9
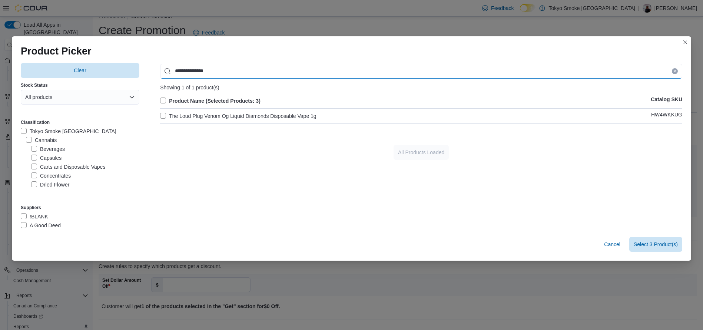
click at [466, 72] on input "**********" at bounding box center [421, 71] width 522 height 15
type input "**********"
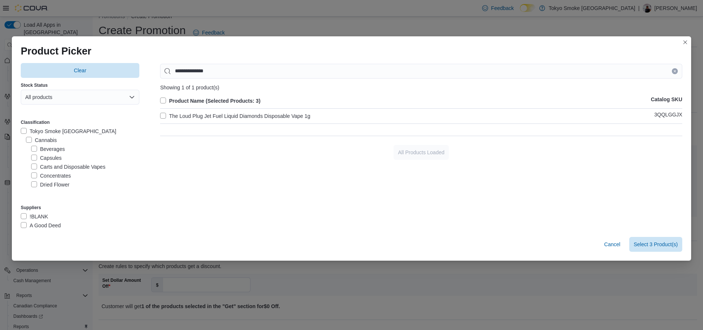
click at [266, 119] on label "The Loud Plug Jet Fuel Liquid Diamonds Disposable Vape 1g" at bounding box center [235, 116] width 150 height 9
click at [649, 245] on span "Select 4 Product(s)" at bounding box center [656, 243] width 44 height 7
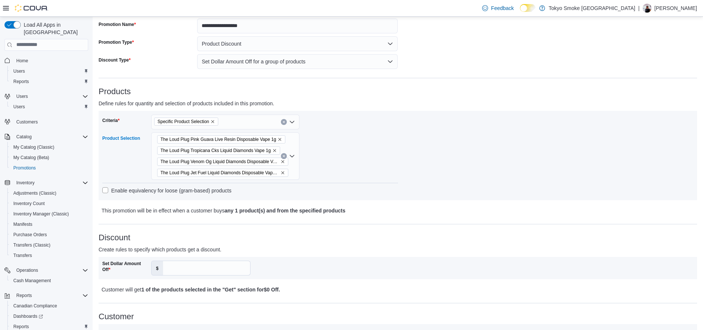
scroll to position [49, 0]
click at [208, 267] on input "Set Dollar Amount Off" at bounding box center [206, 267] width 87 height 14
type input "**"
click at [322, 252] on p "Create rules to specify which products get a discount." at bounding box center [323, 248] width 449 height 9
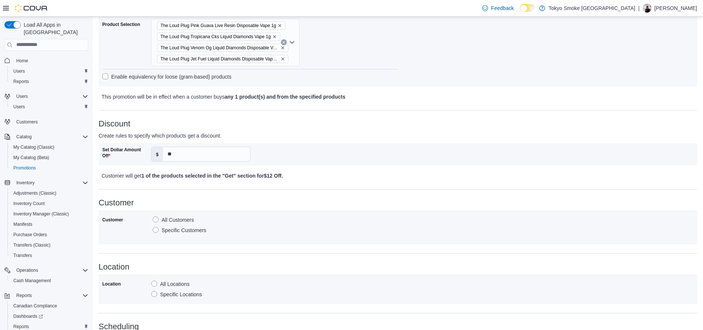
scroll to position [162, 0]
click at [185, 292] on label "Specific Locations" at bounding box center [176, 293] width 51 height 9
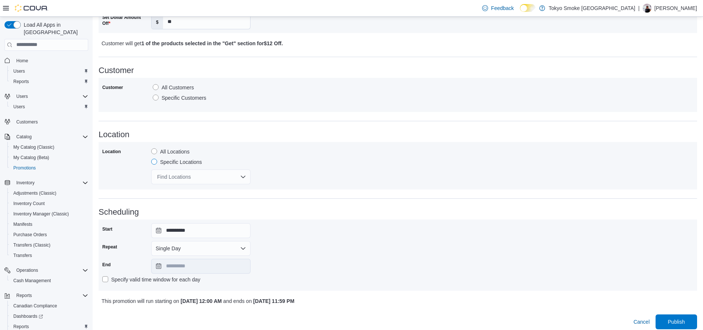
scroll to position [293, 0]
click at [213, 181] on div "Find Locations" at bounding box center [200, 177] width 99 height 15
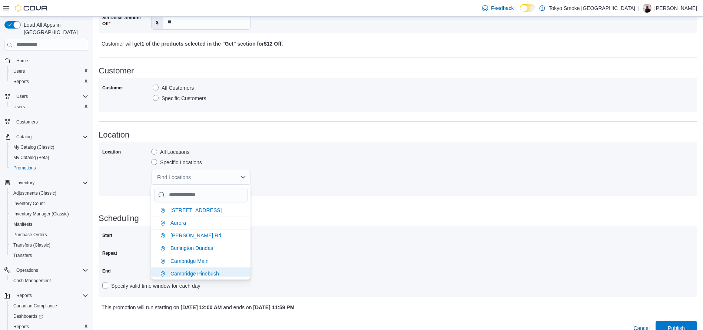
click at [215, 271] on span "Cambridge Pinebush" at bounding box center [194, 273] width 49 height 6
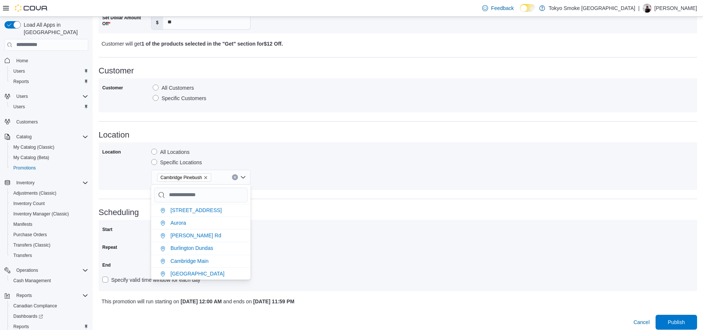
click at [375, 234] on div "**********" at bounding box center [397, 255] width 591 height 64
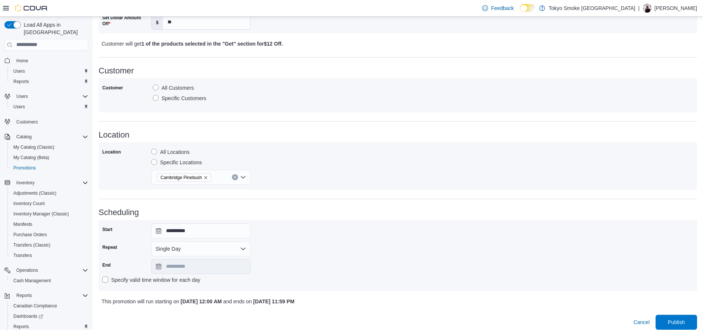
scroll to position [299, 0]
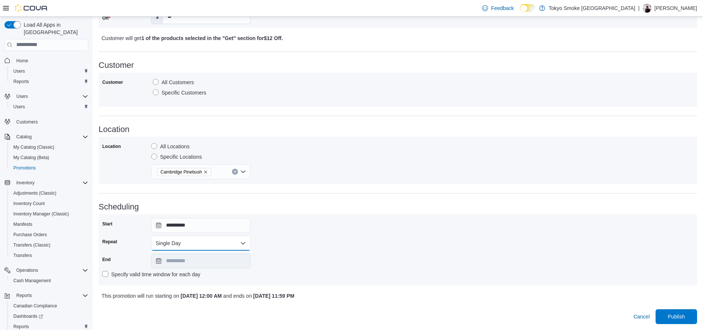
click at [213, 244] on button "Single Day" at bounding box center [200, 243] width 99 height 15
click at [175, 275] on span "Multi Day" at bounding box center [205, 272] width 84 height 9
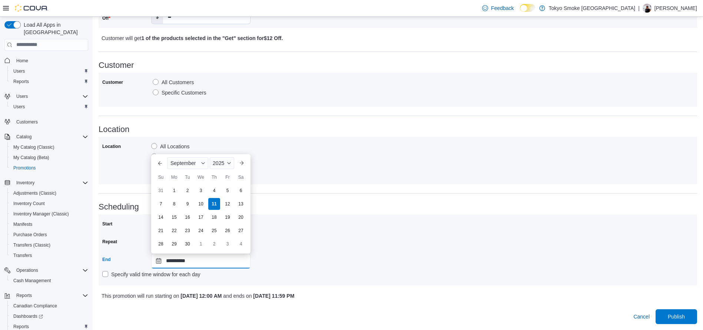
click at [195, 262] on input "**********" at bounding box center [200, 260] width 99 height 15
click at [163, 231] on div "21" at bounding box center [160, 230] width 13 height 13
type input "**********"
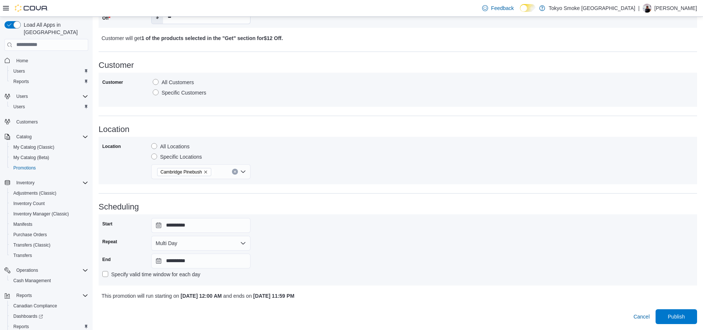
click at [301, 207] on h3 "Scheduling" at bounding box center [398, 206] width 598 height 9
click at [677, 314] on span "Publish" at bounding box center [676, 315] width 17 height 7
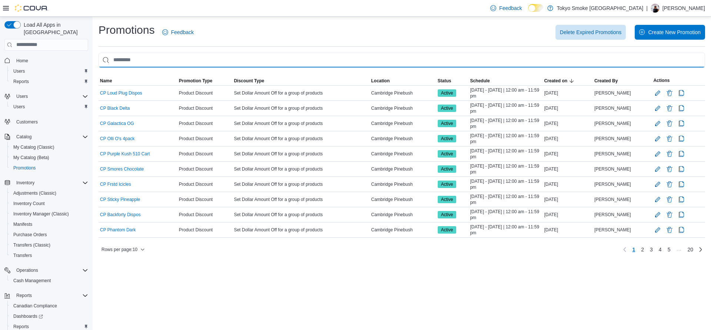
click at [216, 56] on input "This is a search bar. As you type, the results lower in the page will automatic…" at bounding box center [402, 60] width 607 height 15
type input "**"
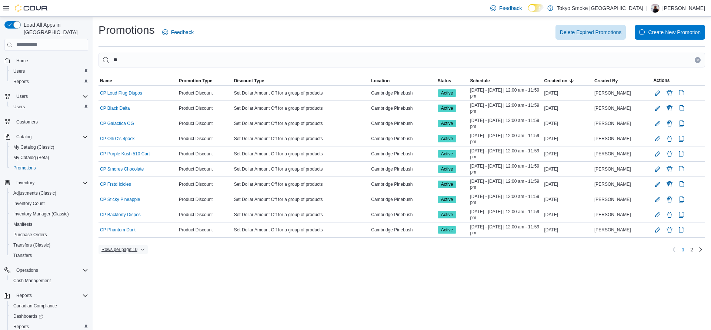
click at [141, 249] on span "Rows per page : 10" at bounding box center [123, 249] width 43 height 9
click at [134, 219] on span "25 rows" at bounding box center [133, 220] width 24 height 6
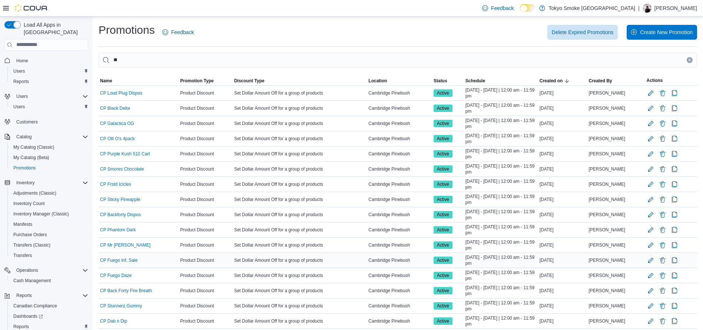
scroll to position [23, 0]
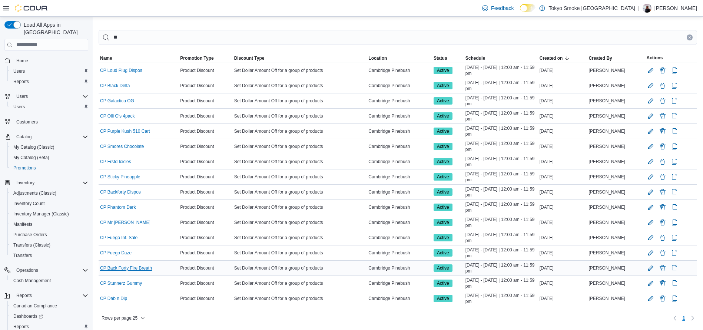
click at [142, 265] on link "CP Back Forty Fire Breath" at bounding box center [126, 268] width 52 height 6
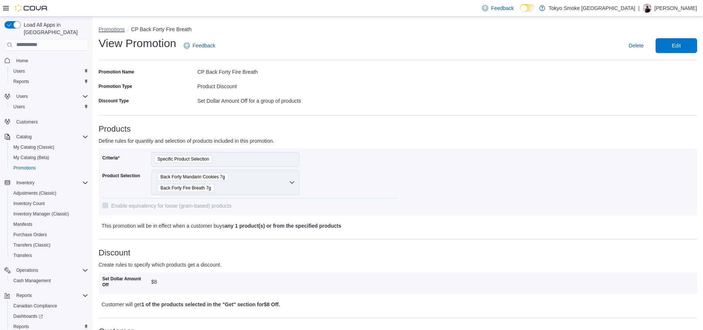
click at [100, 29] on button "Promotions" at bounding box center [112, 29] width 26 height 6
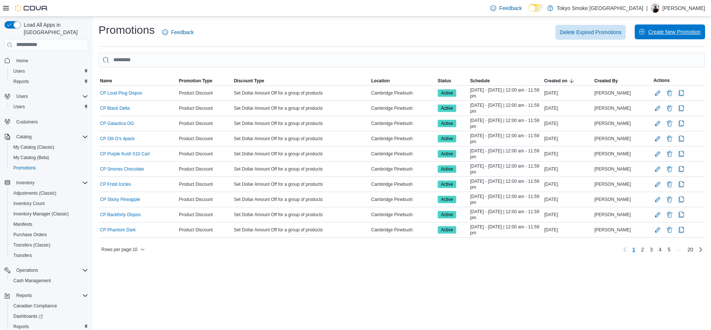
click at [653, 34] on span "Create New Promotion" at bounding box center [674, 31] width 53 height 7
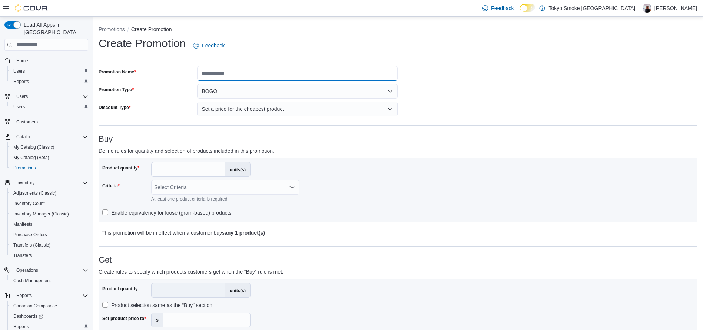
click at [309, 73] on input "Promotion Name" at bounding box center [297, 73] width 200 height 15
type input "**********"
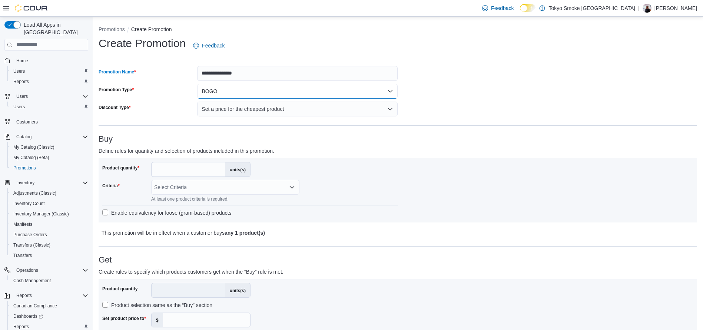
click at [279, 92] on button "BOGO" at bounding box center [297, 91] width 200 height 15
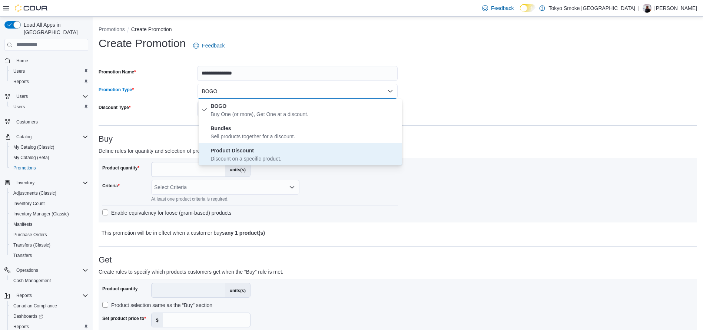
click at [271, 151] on span "Product Discount Discount on a specific product." at bounding box center [304, 154] width 189 height 16
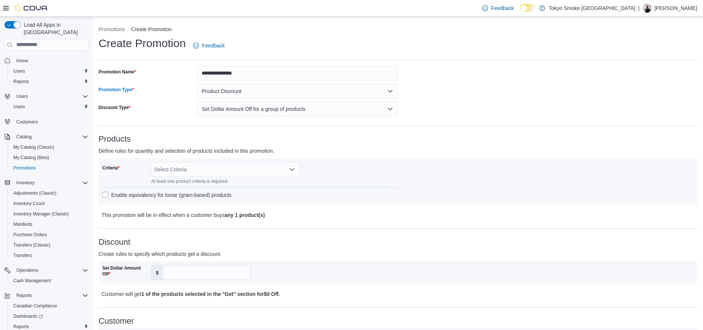
click at [206, 165] on div "Select Criteria" at bounding box center [225, 169] width 148 height 15
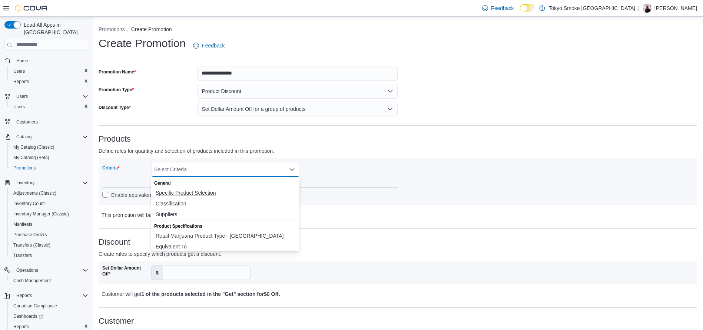
click at [198, 189] on span "Specific Product Selection" at bounding box center [225, 192] width 139 height 7
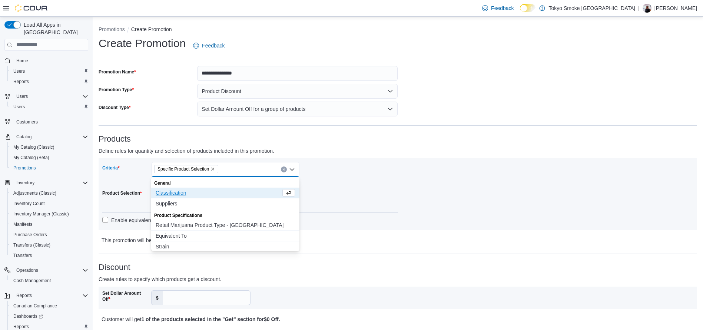
click at [357, 213] on div "Criteria Specific Product Selection Combo box. Selected. Specific Product Selec…" at bounding box center [250, 194] width 296 height 64
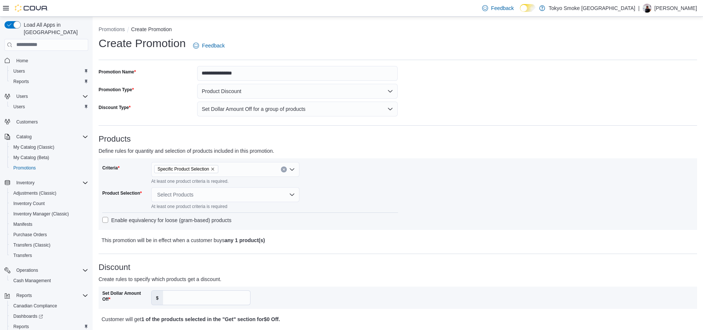
click at [227, 193] on div "Select Products" at bounding box center [225, 194] width 148 height 15
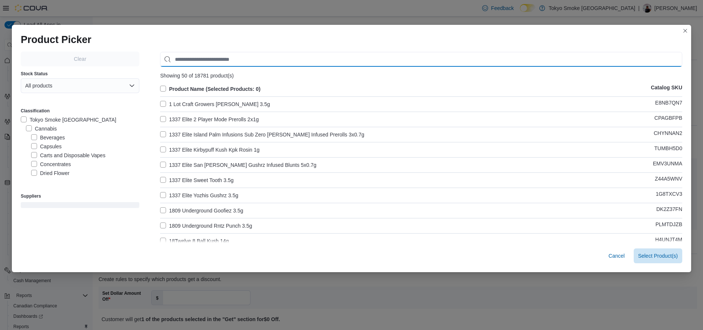
click at [217, 62] on input "Use aria labels when no actual label is in use" at bounding box center [421, 59] width 522 height 15
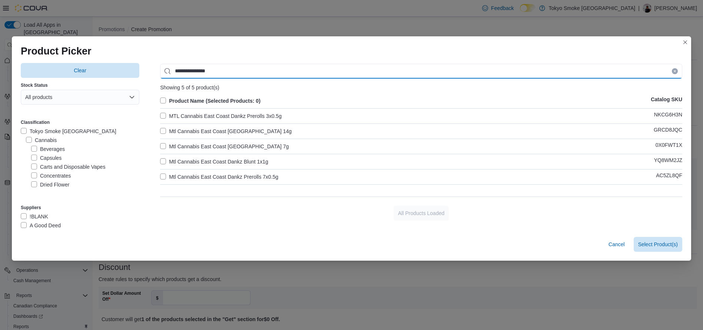
type input "**********"
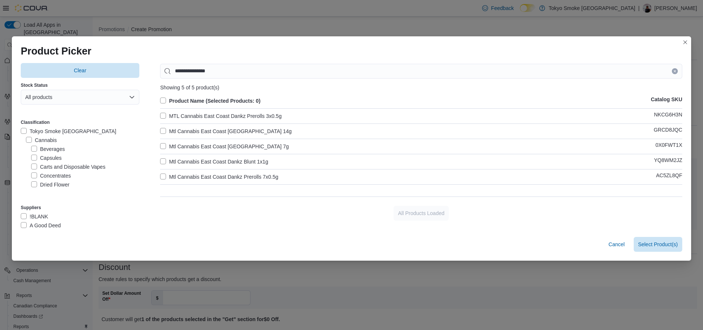
click at [240, 145] on label "Mtl Cannabis East Coast [GEOGRAPHIC_DATA] 7g" at bounding box center [224, 146] width 129 height 9
click at [655, 244] on span "Select 1 Product(s)" at bounding box center [656, 243] width 44 height 7
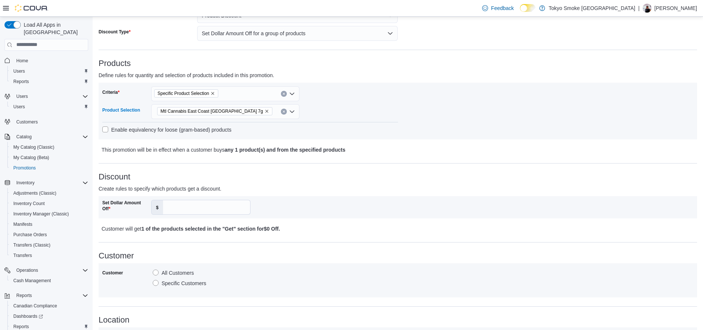
scroll to position [77, 0]
click at [209, 210] on input "Set Dollar Amount Off" at bounding box center [206, 206] width 87 height 14
type input "**"
click at [297, 237] on div "**********" at bounding box center [398, 242] width 598 height 506
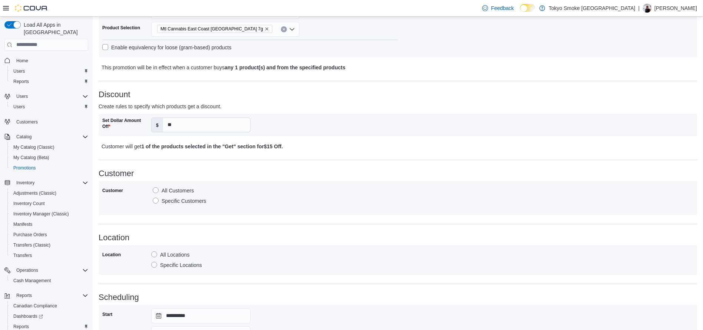
click at [174, 258] on label "All Locations" at bounding box center [170, 254] width 38 height 9
click at [179, 268] on label "Specific Locations" at bounding box center [176, 264] width 51 height 9
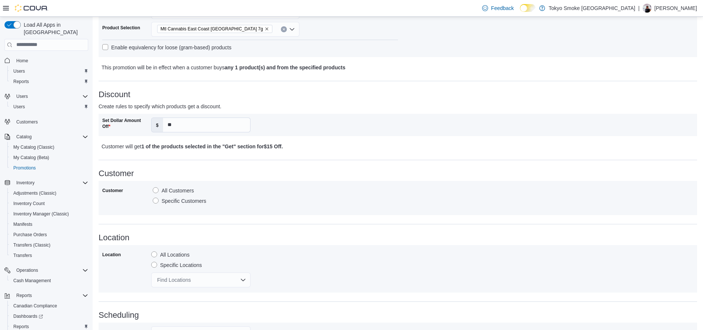
click at [210, 276] on div "Find Locations" at bounding box center [200, 279] width 99 height 15
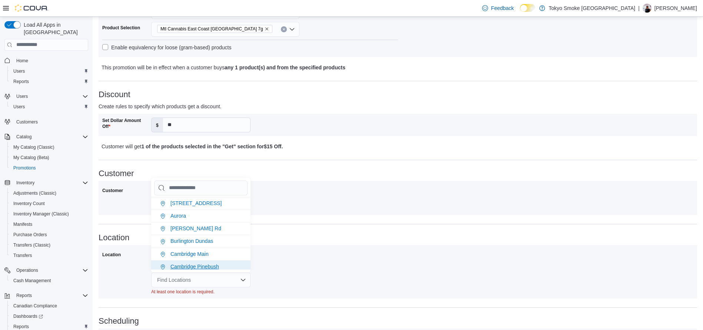
click at [197, 263] on span "Cambridge Pinebush" at bounding box center [194, 266] width 49 height 6
click at [336, 272] on div "Location All Locations Specific Locations [GEOGRAPHIC_DATA] [GEOGRAPHIC_DATA]" at bounding box center [397, 269] width 591 height 40
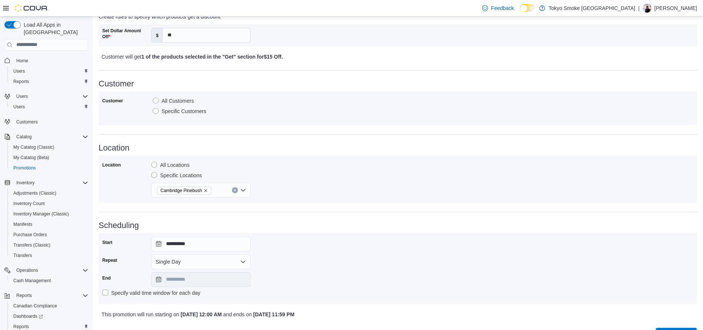
scroll to position [249, 0]
click at [230, 257] on button "Single Day" at bounding box center [200, 260] width 99 height 15
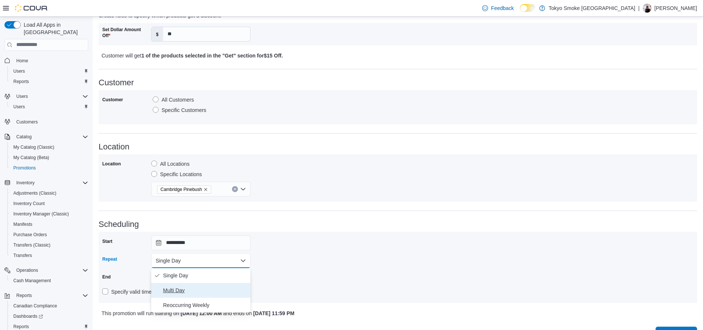
click at [177, 290] on span "Multi Day" at bounding box center [205, 290] width 84 height 9
click at [224, 279] on input "**********" at bounding box center [200, 278] width 99 height 15
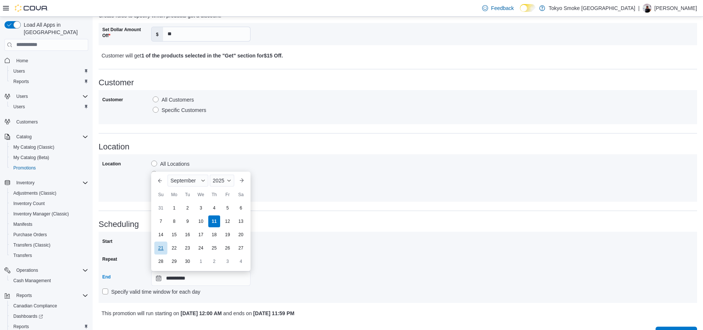
click at [161, 246] on div "21" at bounding box center [160, 247] width 13 height 13
type input "**********"
click at [321, 250] on div "**********" at bounding box center [397, 267] width 591 height 64
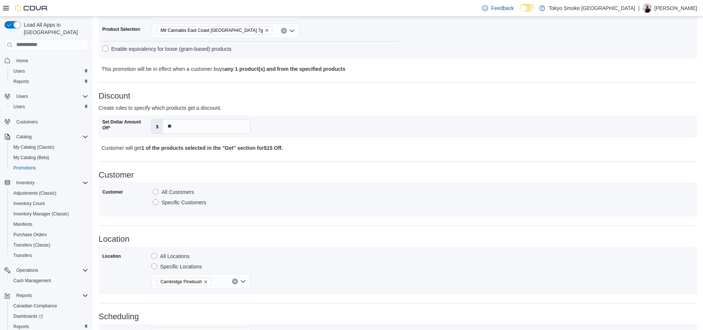
scroll to position [266, 0]
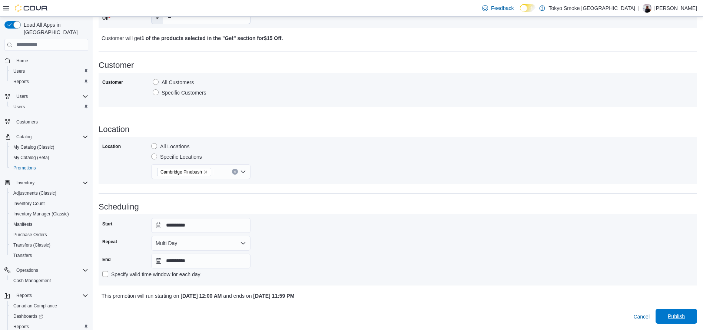
click at [679, 315] on span "Publish" at bounding box center [676, 315] width 17 height 7
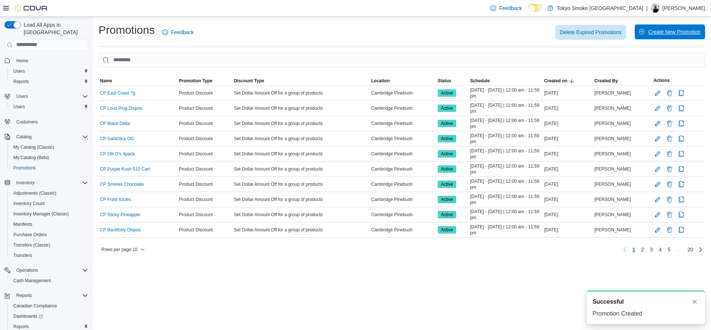
click at [660, 31] on span "Create New Promotion" at bounding box center [674, 31] width 53 height 7
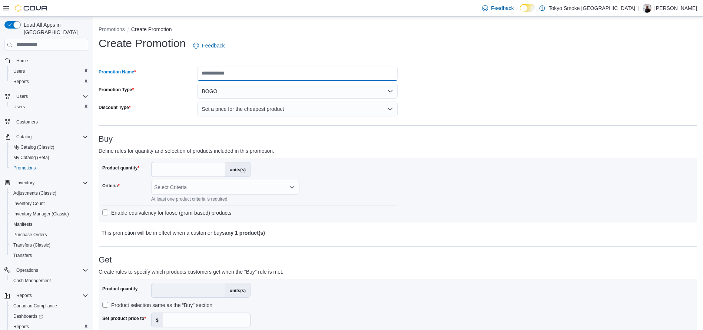
click at [326, 76] on input "Promotion Name" at bounding box center [297, 73] width 200 height 15
type input "**********"
click at [169, 93] on div "Promotion Type" at bounding box center [147, 91] width 96 height 15
click at [221, 77] on input "**********" at bounding box center [297, 73] width 200 height 15
click at [225, 90] on button "BOGO" at bounding box center [297, 91] width 200 height 15
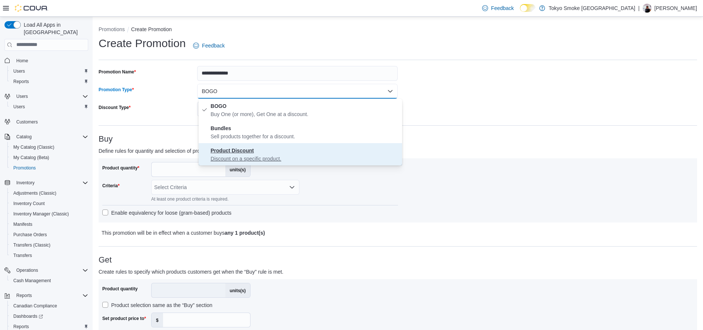
click at [255, 153] on span "Product Discount Discount on a specific product." at bounding box center [304, 154] width 189 height 16
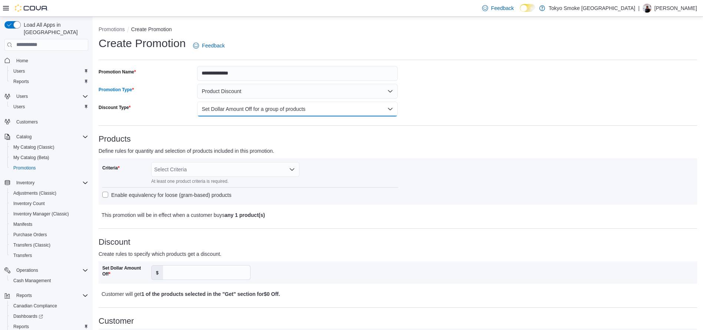
click at [233, 109] on button "Set Dollar Amount Off for a group of products" at bounding box center [297, 109] width 200 height 15
click at [234, 109] on button "Set Dollar Amount Off for a group of products" at bounding box center [297, 109] width 200 height 15
click at [215, 172] on div "Select Criteria" at bounding box center [225, 169] width 148 height 15
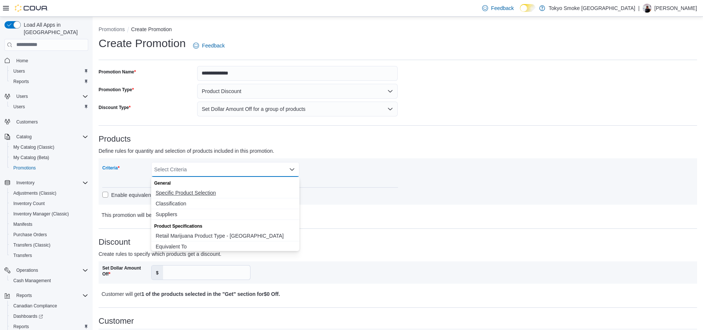
click at [180, 193] on span "Specific Product Selection" at bounding box center [225, 192] width 139 height 7
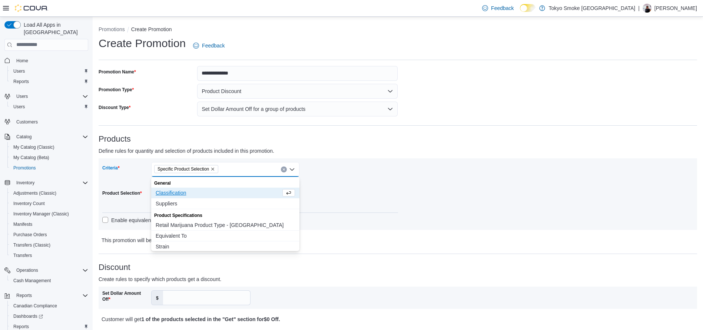
click at [326, 189] on div "Criteria Specific Product Selection Combo box. Selected. Specific Product Selec…" at bounding box center [250, 194] width 296 height 64
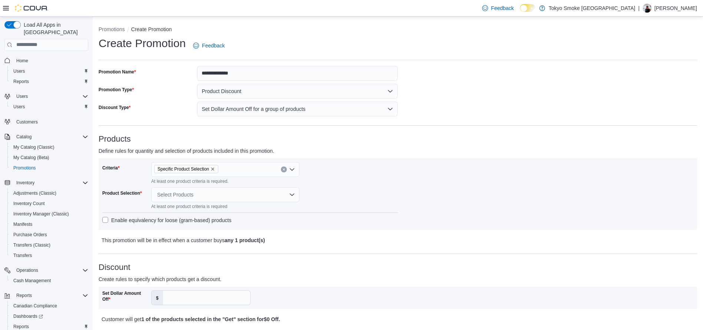
click at [189, 193] on div "Select Products" at bounding box center [225, 194] width 148 height 15
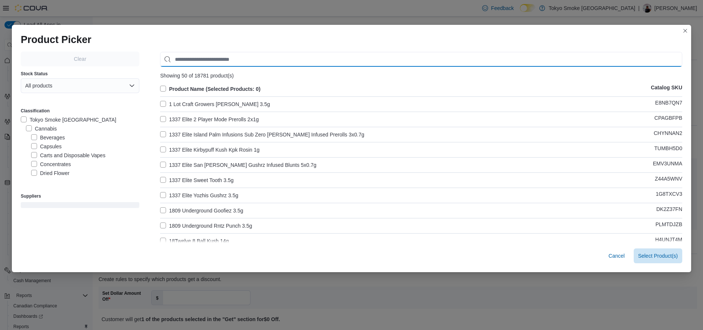
click at [245, 60] on input "Use aria labels when no actual label is in use" at bounding box center [421, 59] width 522 height 15
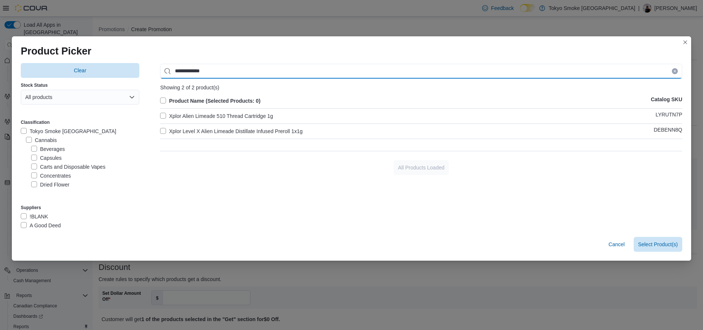
type input "**********"
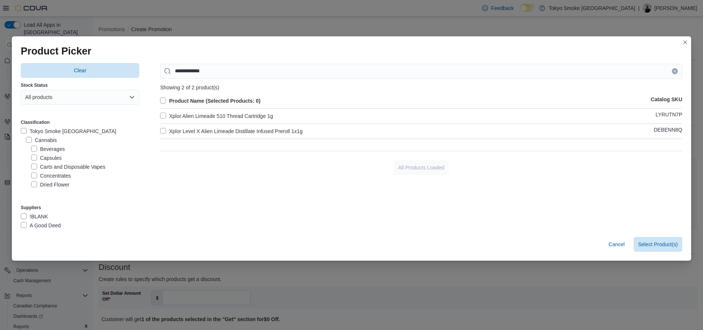
click at [246, 113] on label "Xplor Alien Limeade 510 Thread Cartridge 1g" at bounding box center [216, 116] width 113 height 9
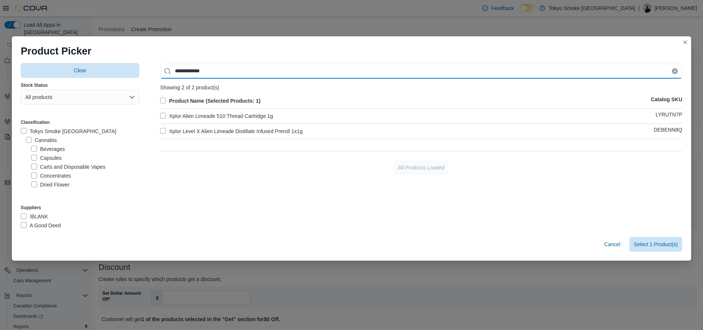
click at [232, 68] on input "**********" at bounding box center [421, 71] width 522 height 15
type input "**********"
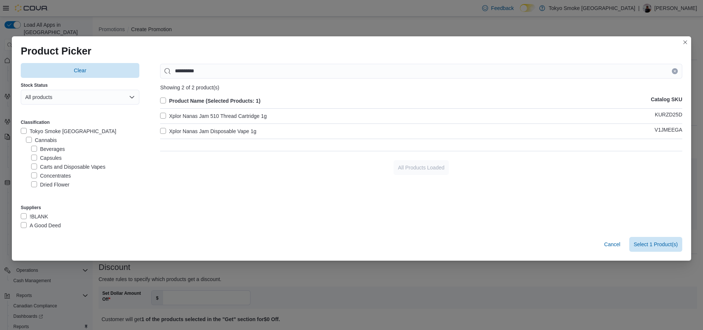
click at [214, 117] on label "Xplor Nanas Jam 510 Thread Cartridge 1g" at bounding box center [213, 116] width 107 height 9
click at [678, 72] on button "Clear input" at bounding box center [675, 71] width 6 height 6
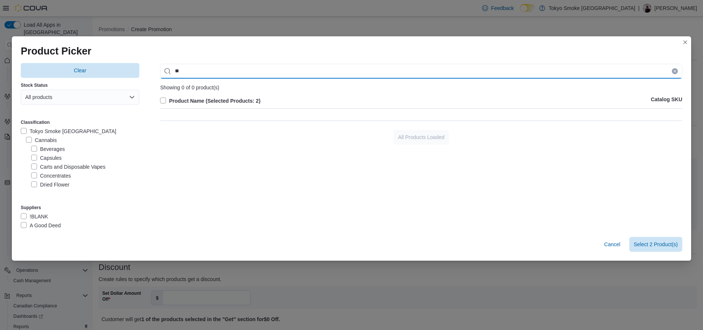
type input "*"
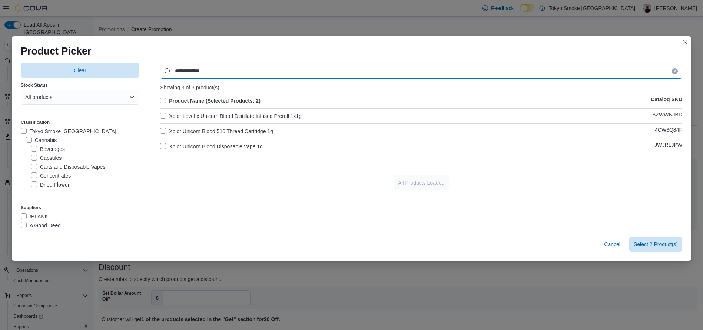
type input "**********"
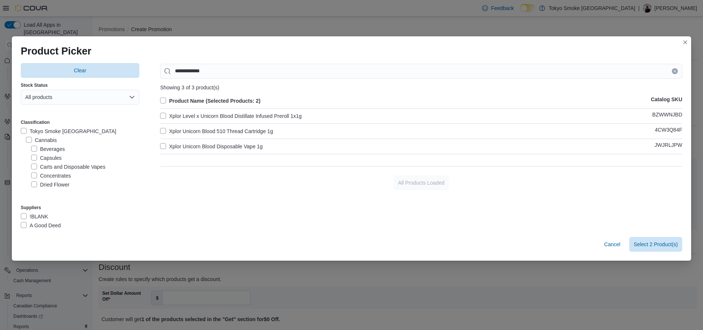
click at [232, 146] on label "Xplor Unicorn Blood Disposable Vape 1g" at bounding box center [211, 146] width 103 height 9
click at [227, 129] on label "Xplor Unicorn Blood 510 Thread Cartridge 1g" at bounding box center [216, 131] width 113 height 9
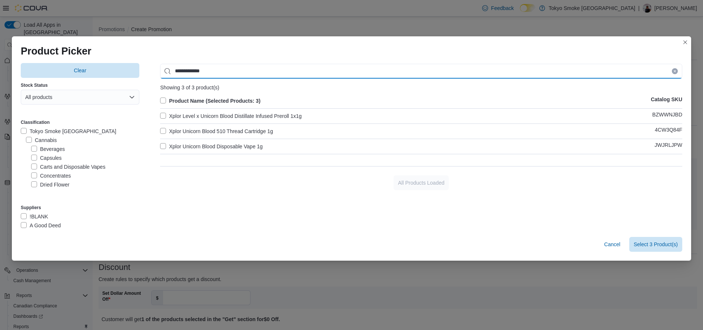
click at [341, 72] on input "**********" at bounding box center [421, 71] width 522 height 15
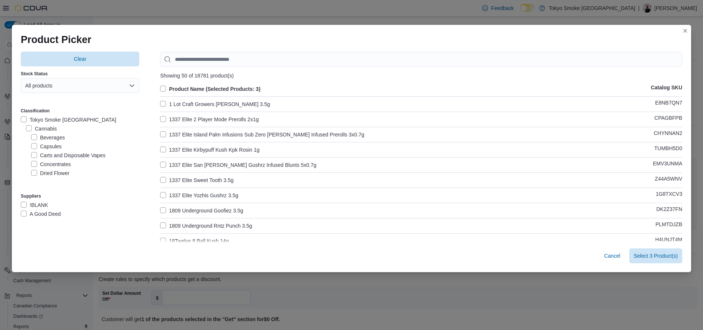
click at [341, 73] on div "Showing 50 of 18781 product(s)" at bounding box center [421, 76] width 522 height 6
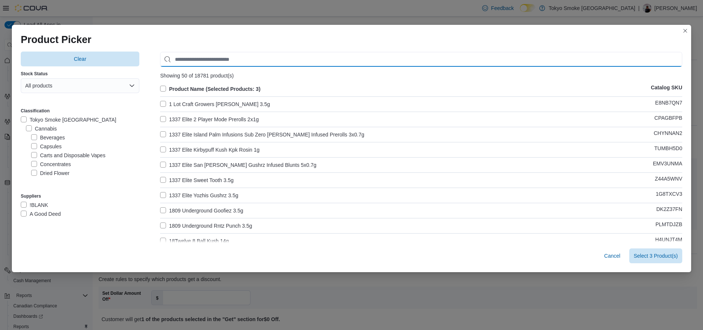
click at [329, 63] on input "Use aria labels when no actual label is in use" at bounding box center [421, 59] width 522 height 15
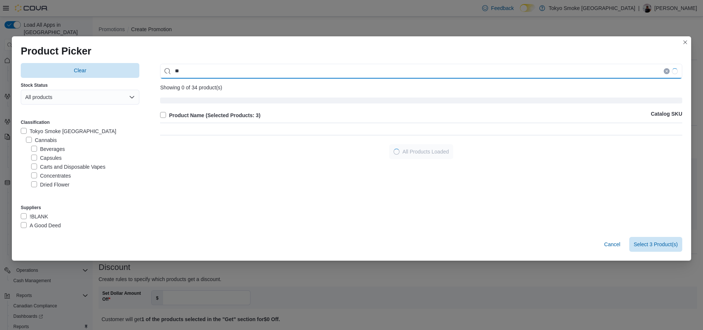
type input "*"
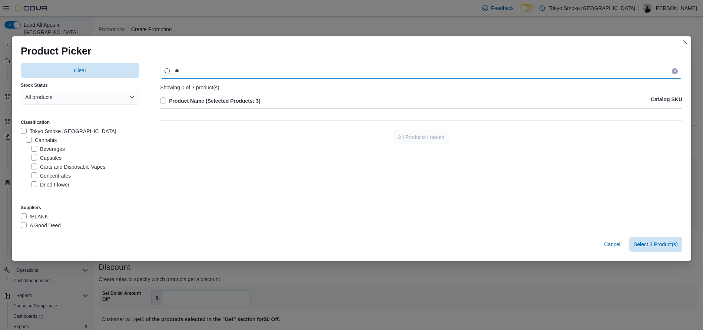
type input "*"
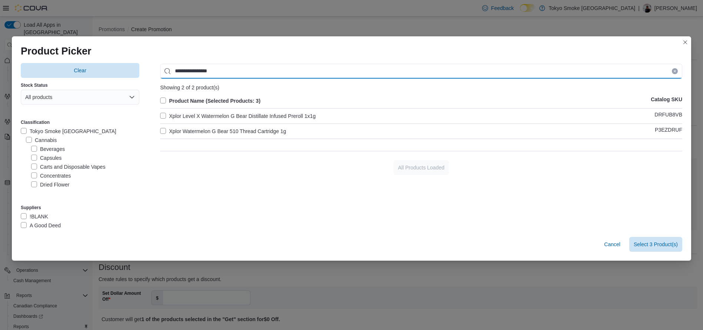
type input "**********"
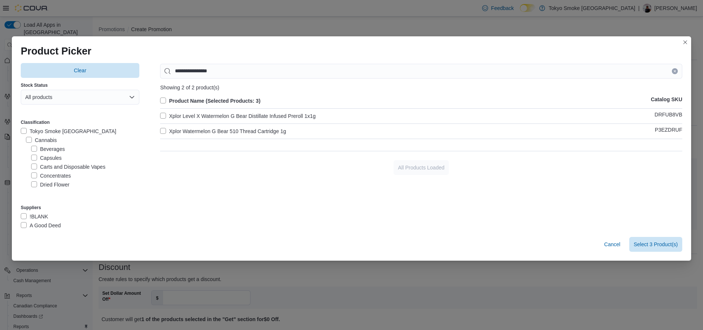
click at [247, 130] on label "Xplor Watermelon G Bear 510 Thread Cartridge 1g" at bounding box center [223, 131] width 126 height 9
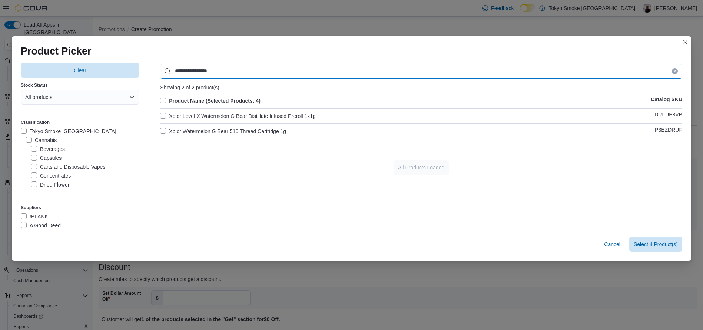
click at [330, 68] on input "**********" at bounding box center [421, 71] width 522 height 15
type input "**********"
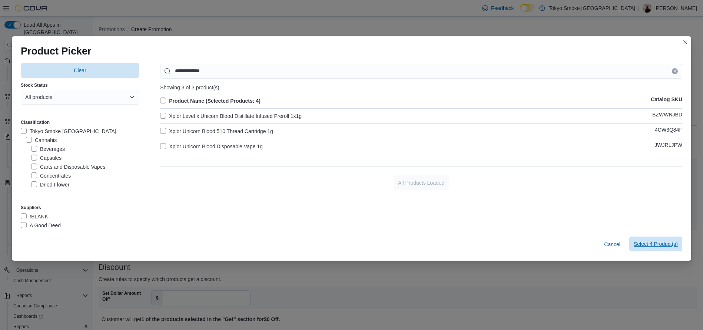
click at [653, 245] on span "Select 4 Product(s)" at bounding box center [656, 243] width 44 height 7
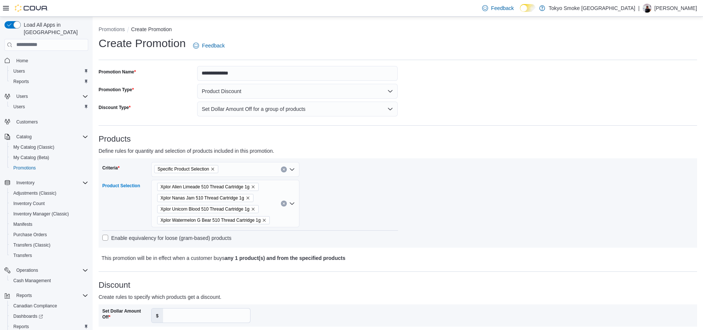
scroll to position [119, 0]
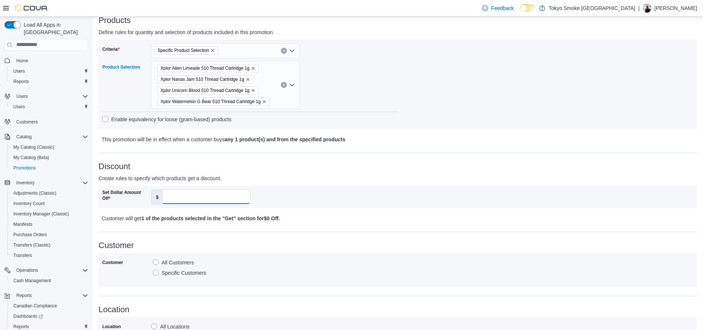
click at [222, 196] on input "Set Dollar Amount Off" at bounding box center [206, 197] width 87 height 14
type input "*"
click at [239, 245] on h3 "Customer" at bounding box center [398, 245] width 598 height 9
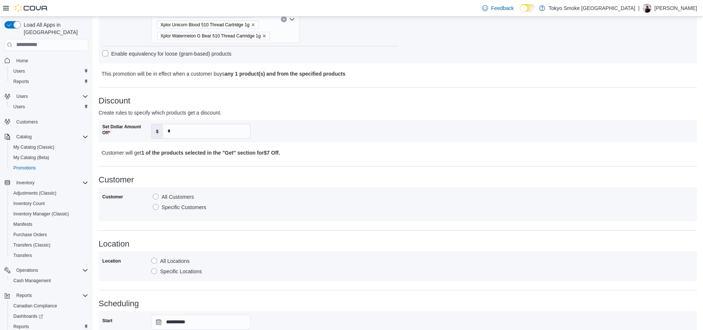
scroll to position [233, 0]
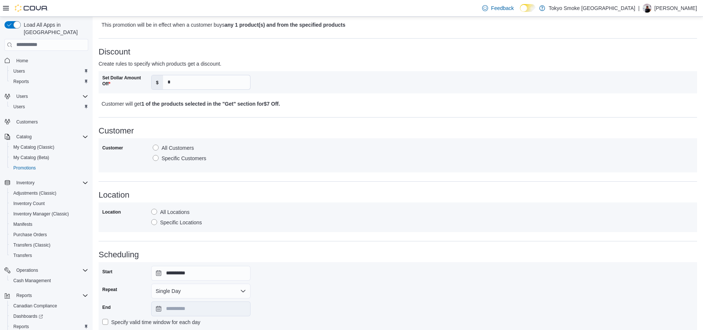
click at [189, 224] on label "Specific Locations" at bounding box center [176, 222] width 51 height 9
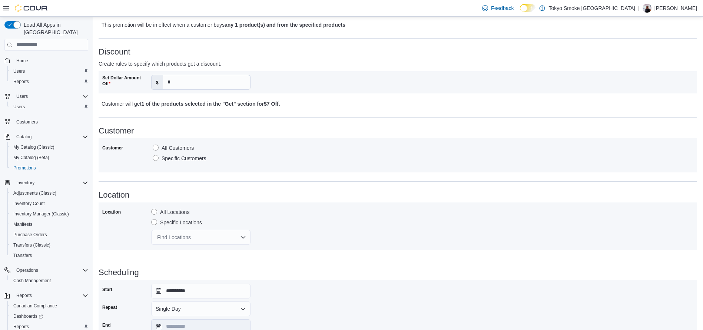
click at [196, 236] on div "Find Locations" at bounding box center [200, 237] width 99 height 15
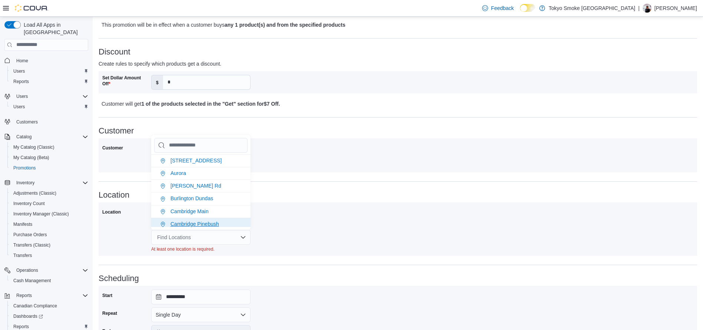
click at [190, 223] on span "Cambridge Pinebush" at bounding box center [194, 224] width 49 height 6
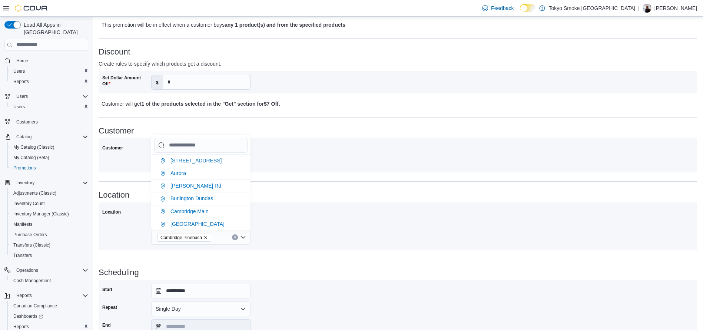
click at [330, 249] on div "Location All Locations Specific Locations [GEOGRAPHIC_DATA] [GEOGRAPHIC_DATA]" at bounding box center [398, 225] width 598 height 47
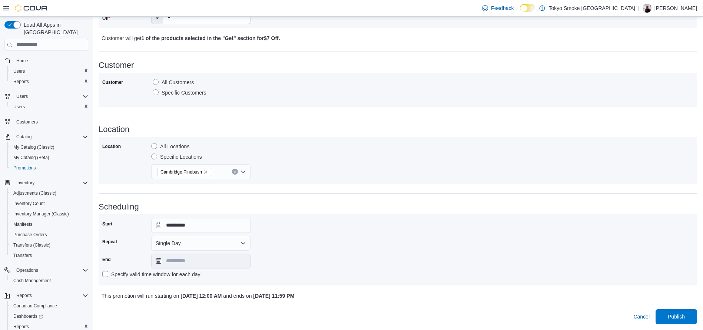
scroll to position [298, 0]
click at [218, 242] on button "Single Day" at bounding box center [200, 243] width 99 height 15
click at [175, 270] on span "Multi Day" at bounding box center [205, 273] width 84 height 9
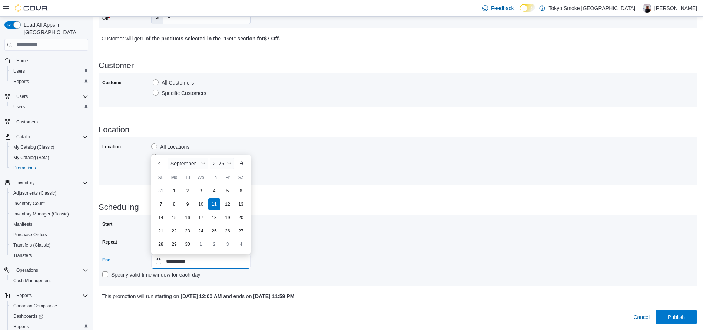
click at [198, 262] on input "**********" at bounding box center [200, 261] width 99 height 15
click at [160, 229] on div "21" at bounding box center [160, 230] width 13 height 13
type input "**********"
click at [329, 253] on div "**********" at bounding box center [397, 250] width 591 height 64
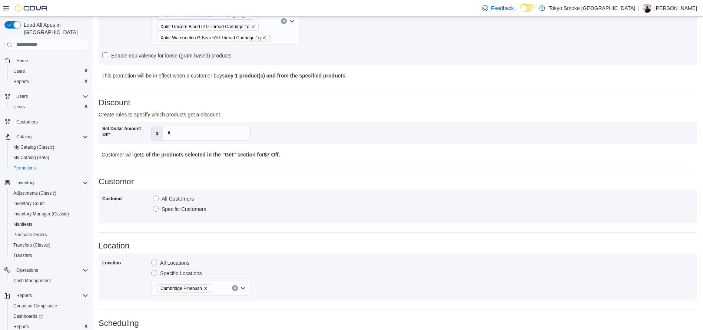
scroll to position [299, 0]
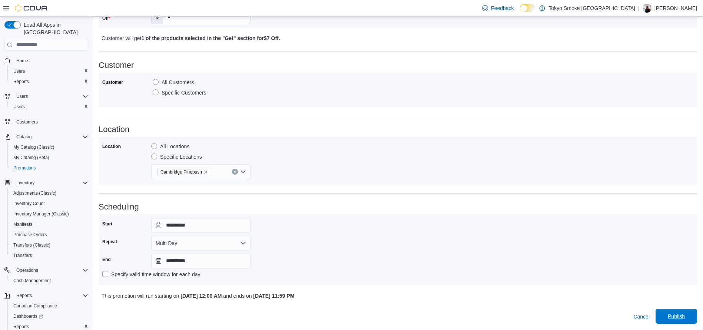
click at [681, 318] on span "Publish" at bounding box center [676, 315] width 17 height 7
